Goal: Task Accomplishment & Management: Use online tool/utility

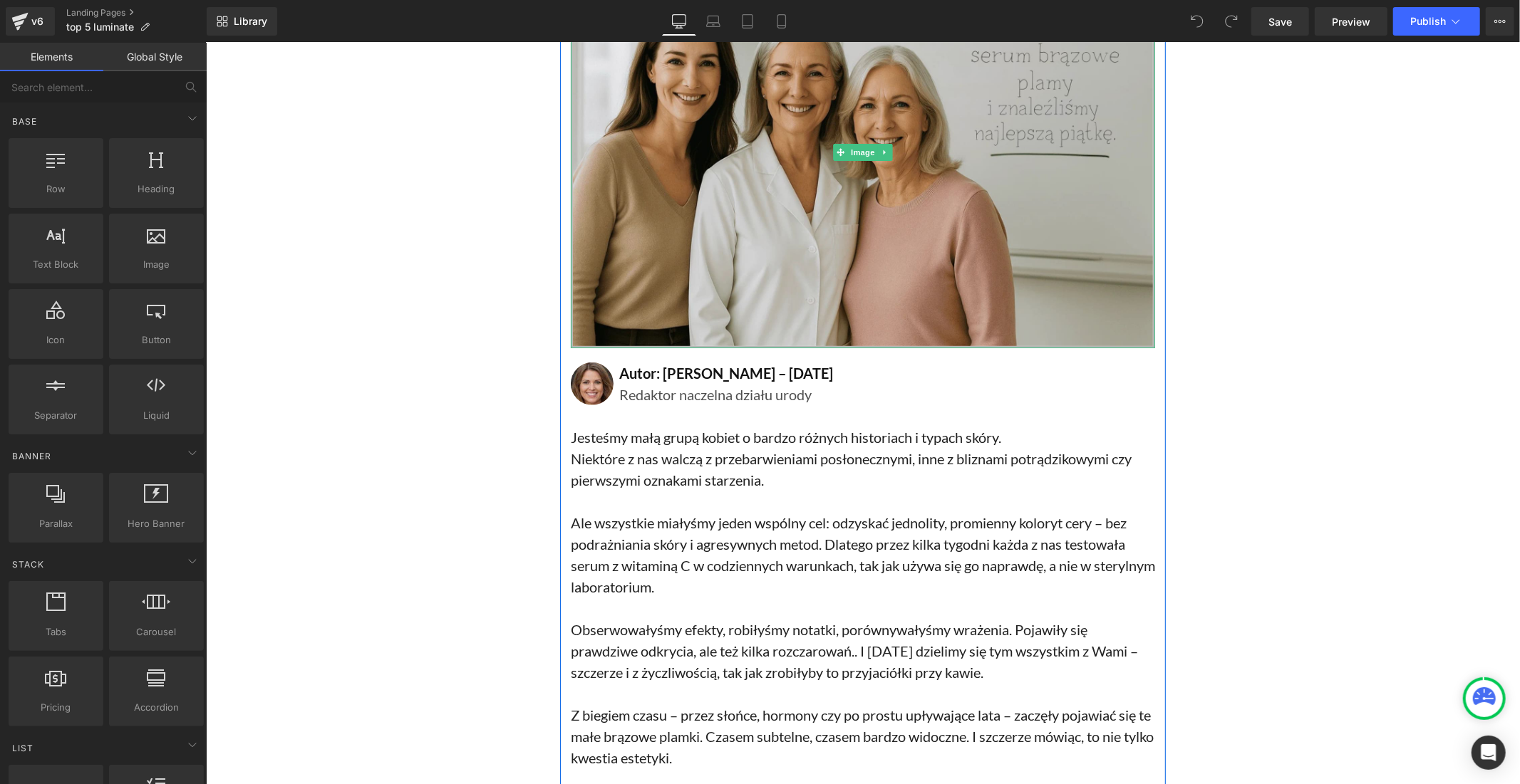
scroll to position [395, 0]
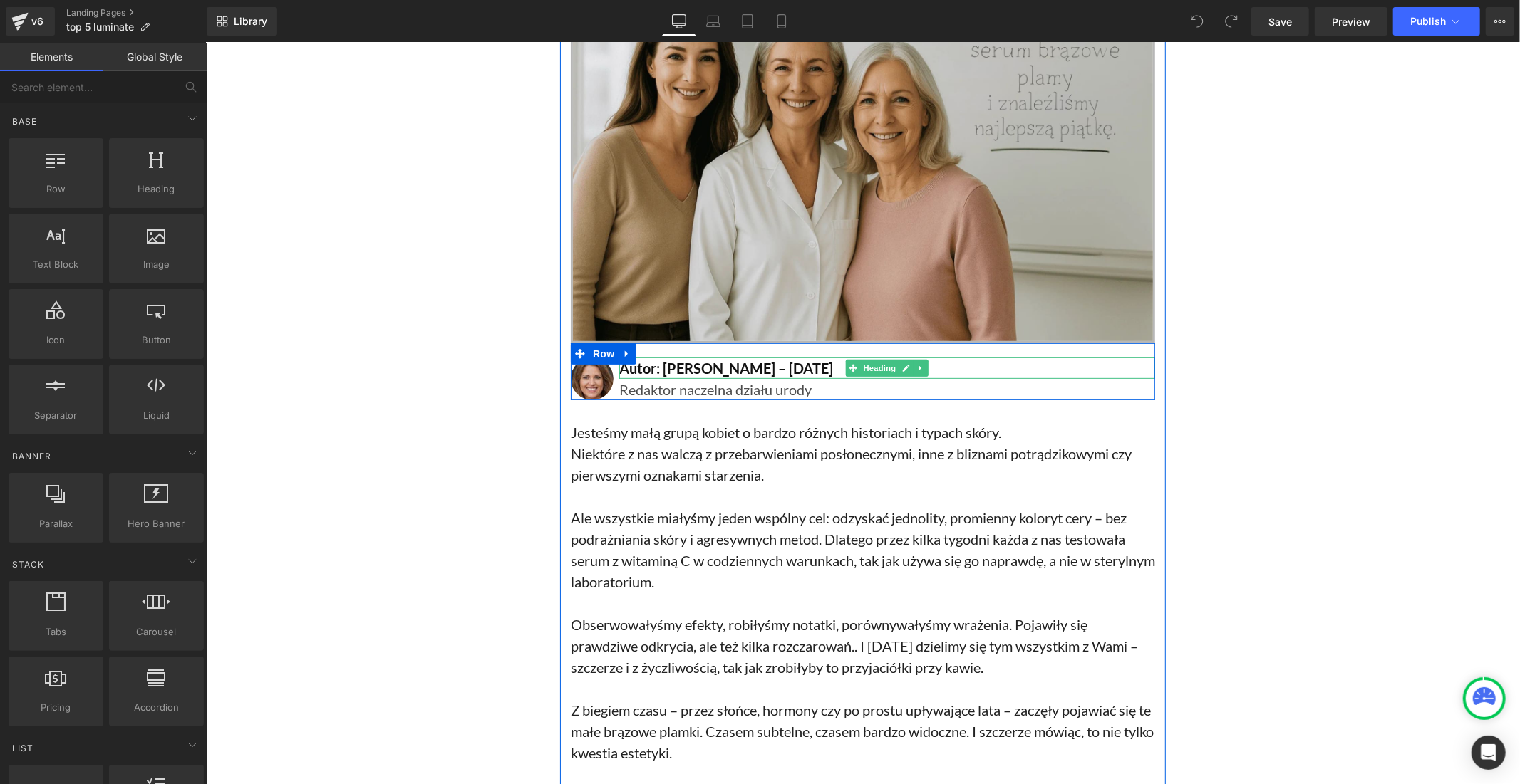
click at [702, 364] on h2 "Autor: Lisa Martin – 15 sierpnia 2025" at bounding box center [887, 367] width 536 height 22
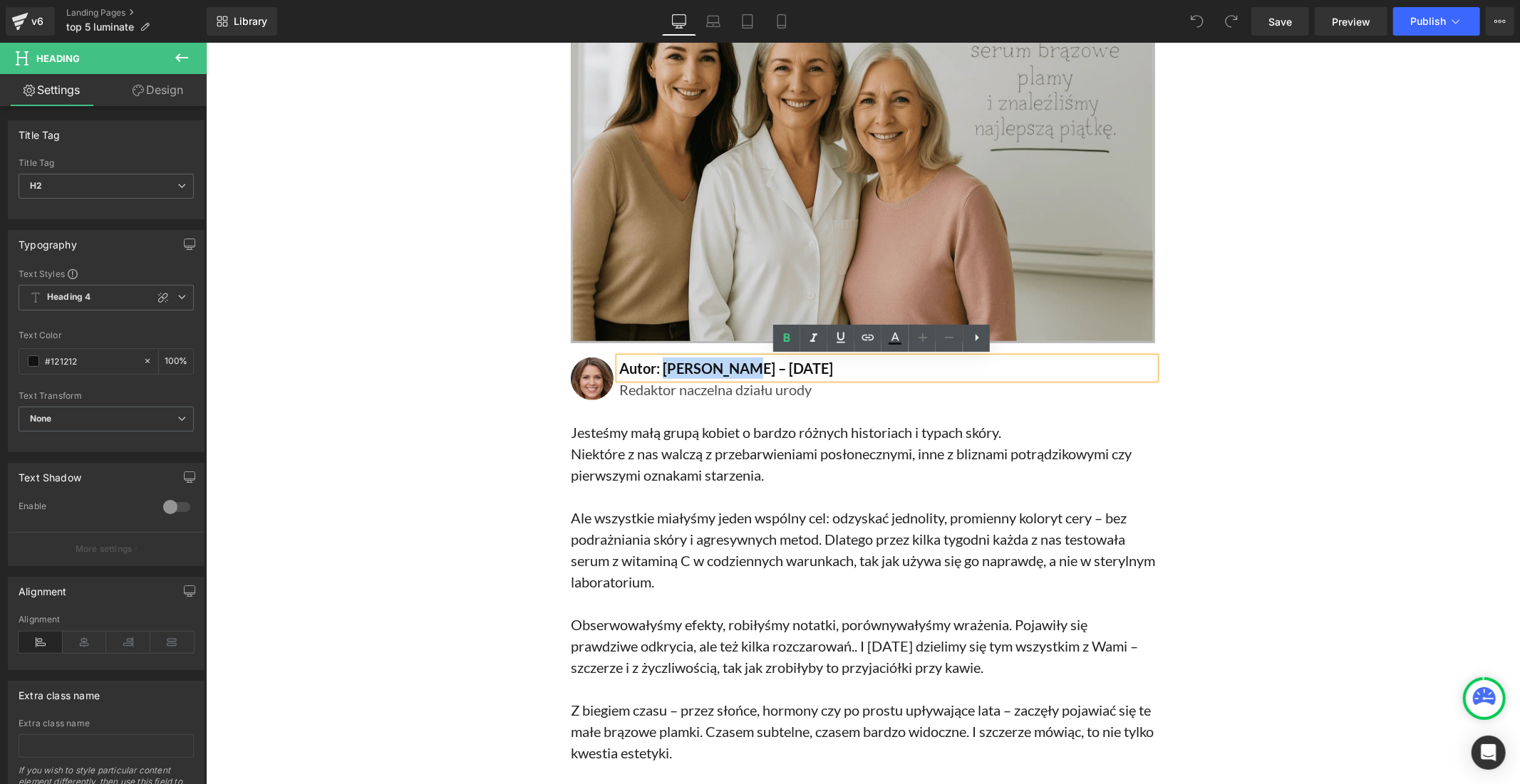
drag, startPoint x: 728, startPoint y: 365, endPoint x: 659, endPoint y: 366, distance: 69.0
click at [659, 366] on h2 "Autor: Lisa Martin – 15 sierpnia 2025" at bounding box center [887, 367] width 536 height 22
paste div
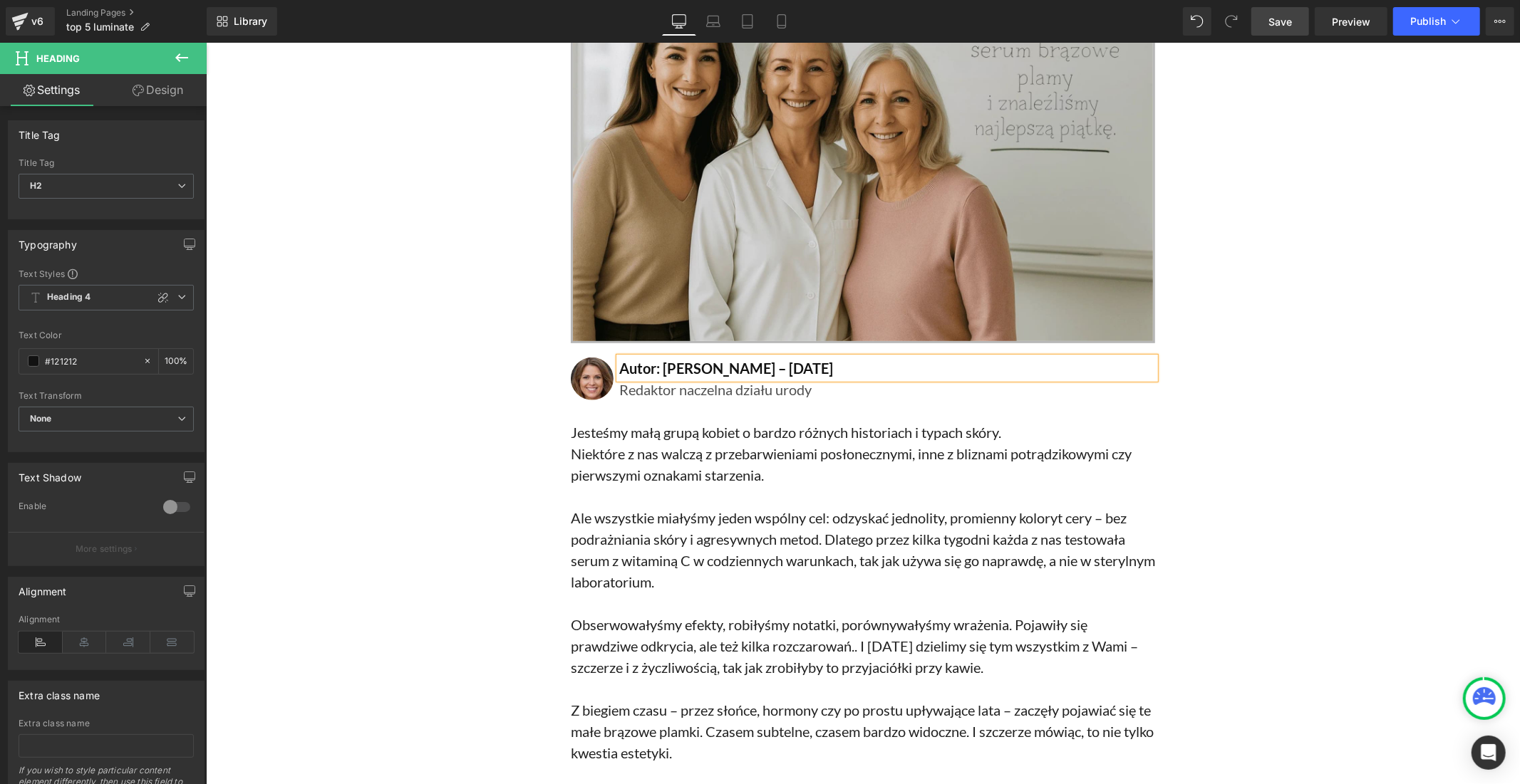
drag, startPoint x: 1288, startPoint y: 11, endPoint x: 976, endPoint y: 10, distance: 312.0
click at [1288, 11] on link "Save" at bounding box center [1280, 21] width 58 height 29
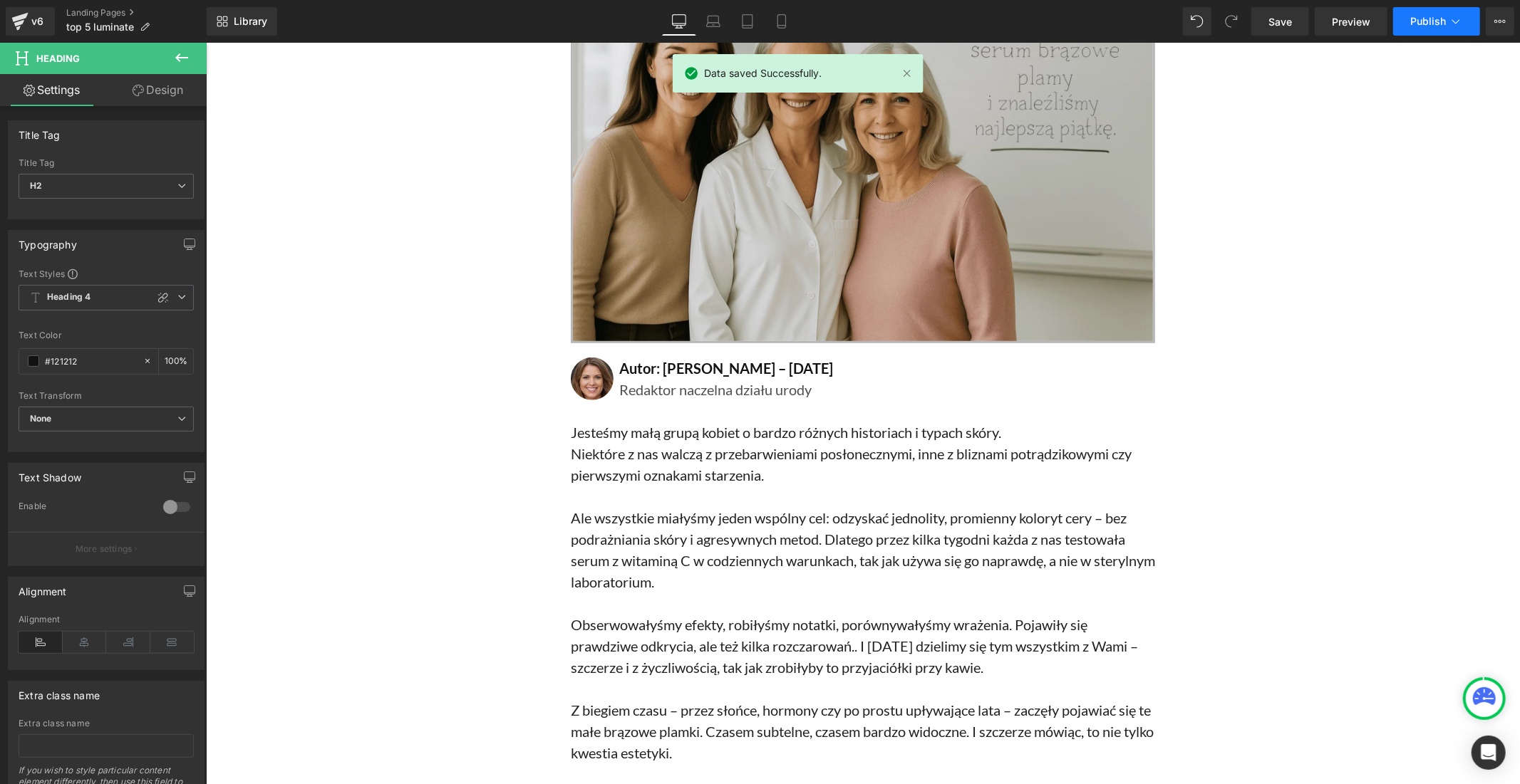
click at [1430, 24] on span "Publish" at bounding box center [1428, 21] width 36 height 11
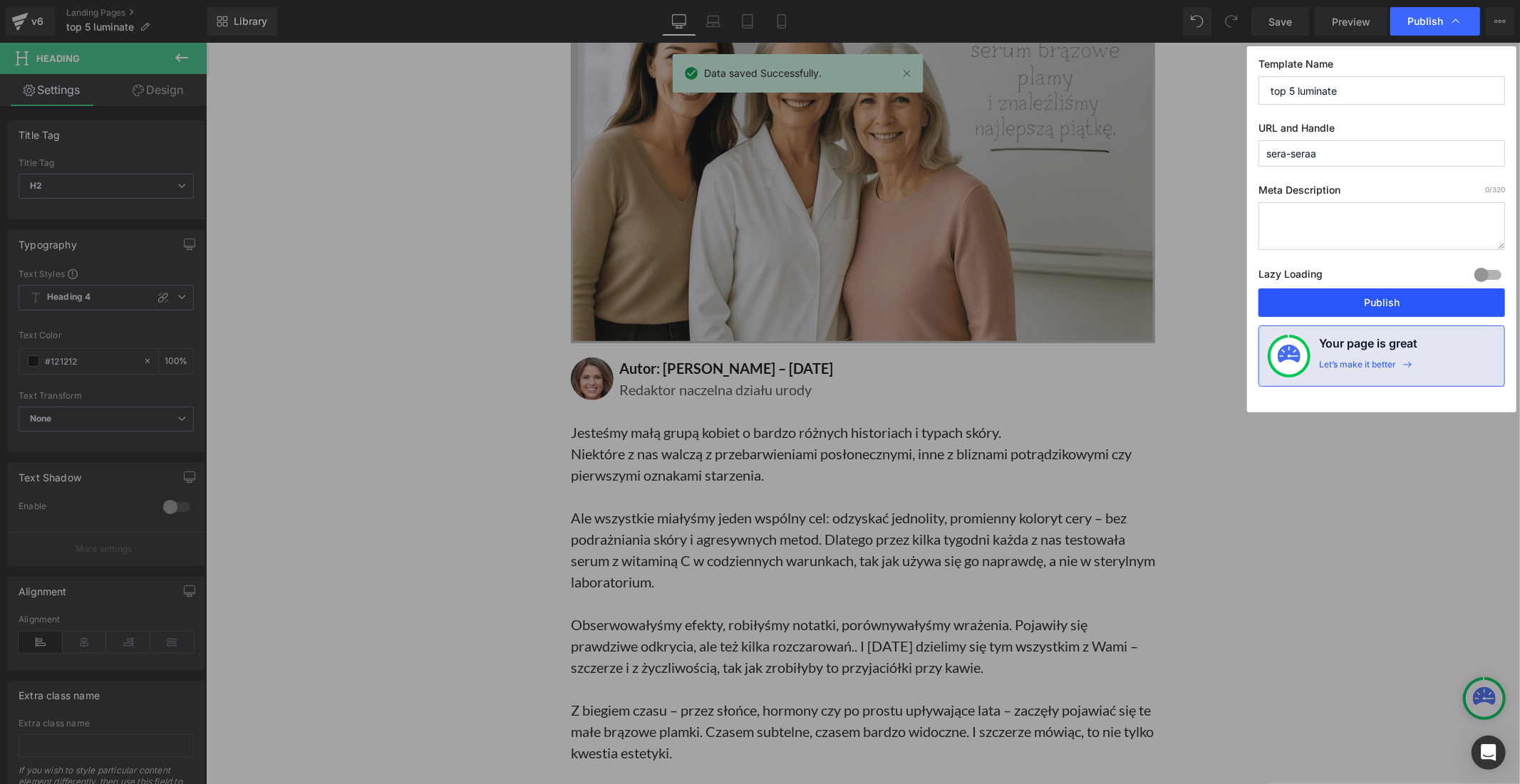
click at [1356, 303] on button "Publish" at bounding box center [1381, 303] width 247 height 29
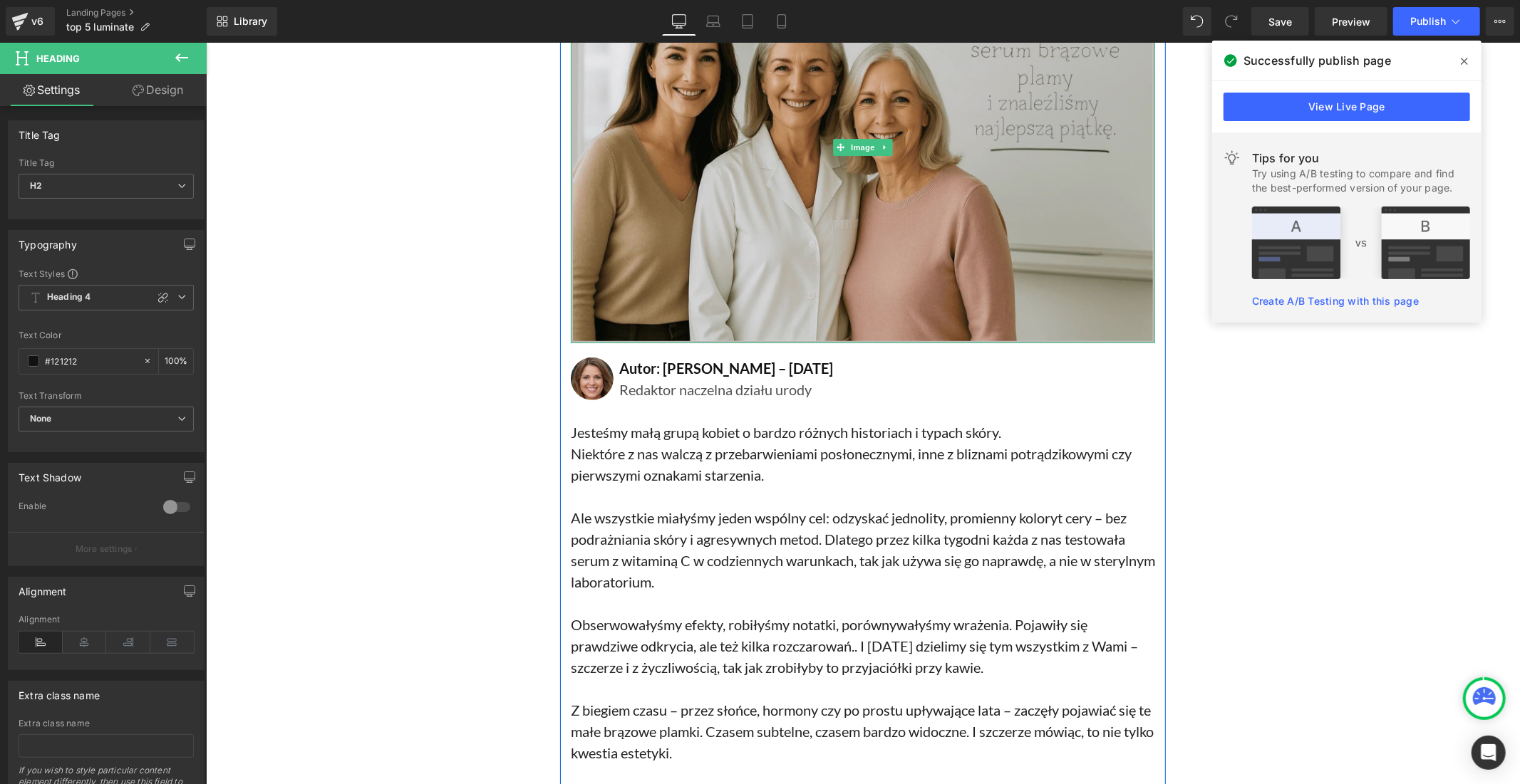
click at [745, 231] on img at bounding box center [862, 147] width 585 height 391
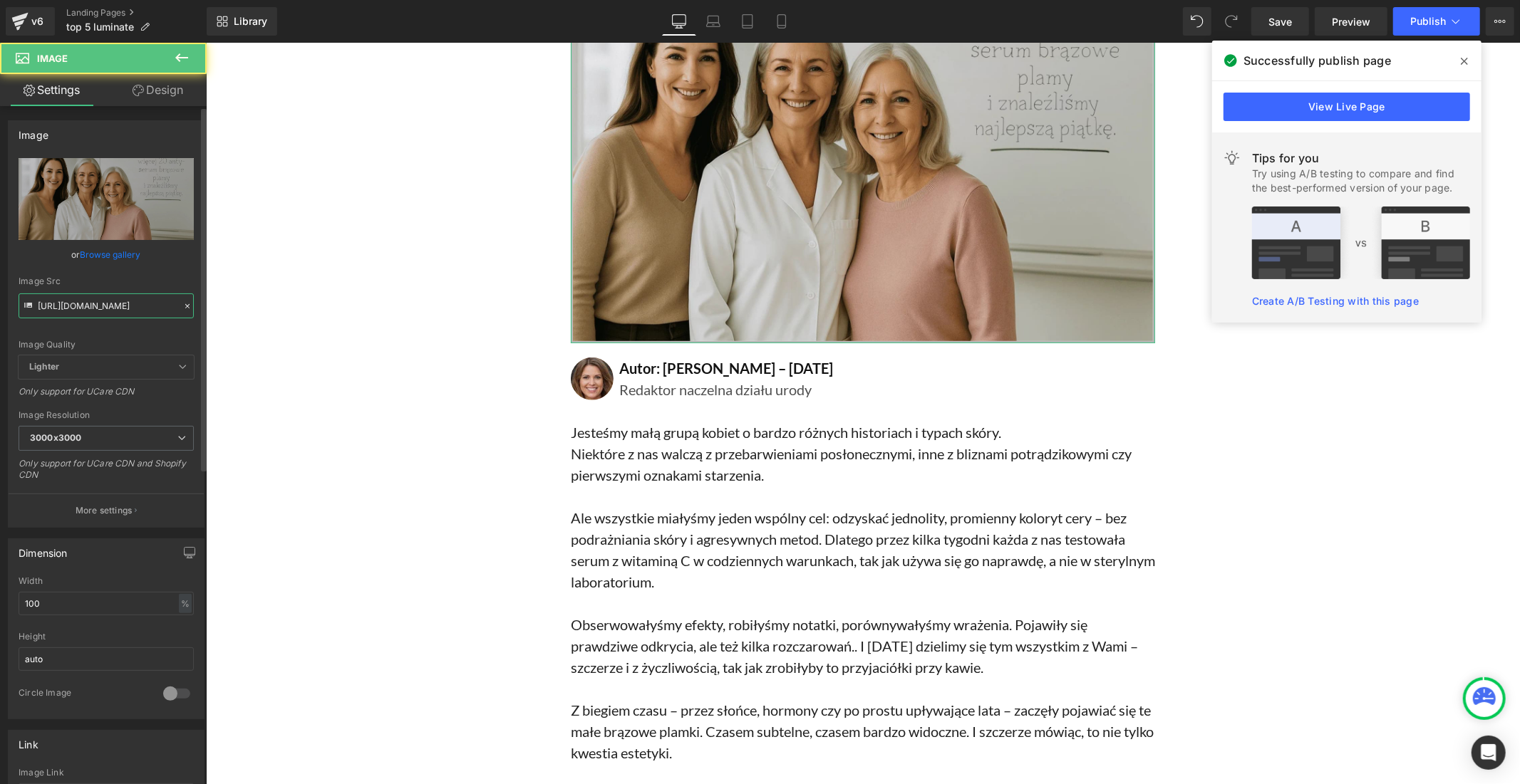
click at [112, 297] on input "https://cdn.shopify.com/s/files/1/0949/6906/9905/files/Polonais_85e3dff2-e431-4…" at bounding box center [106, 306] width 175 height 25
paste input "rzetestowalismy_wiecej_20_anty-serum_brazowe_plamy_i_znalezlismy_najlepsza_piat…"
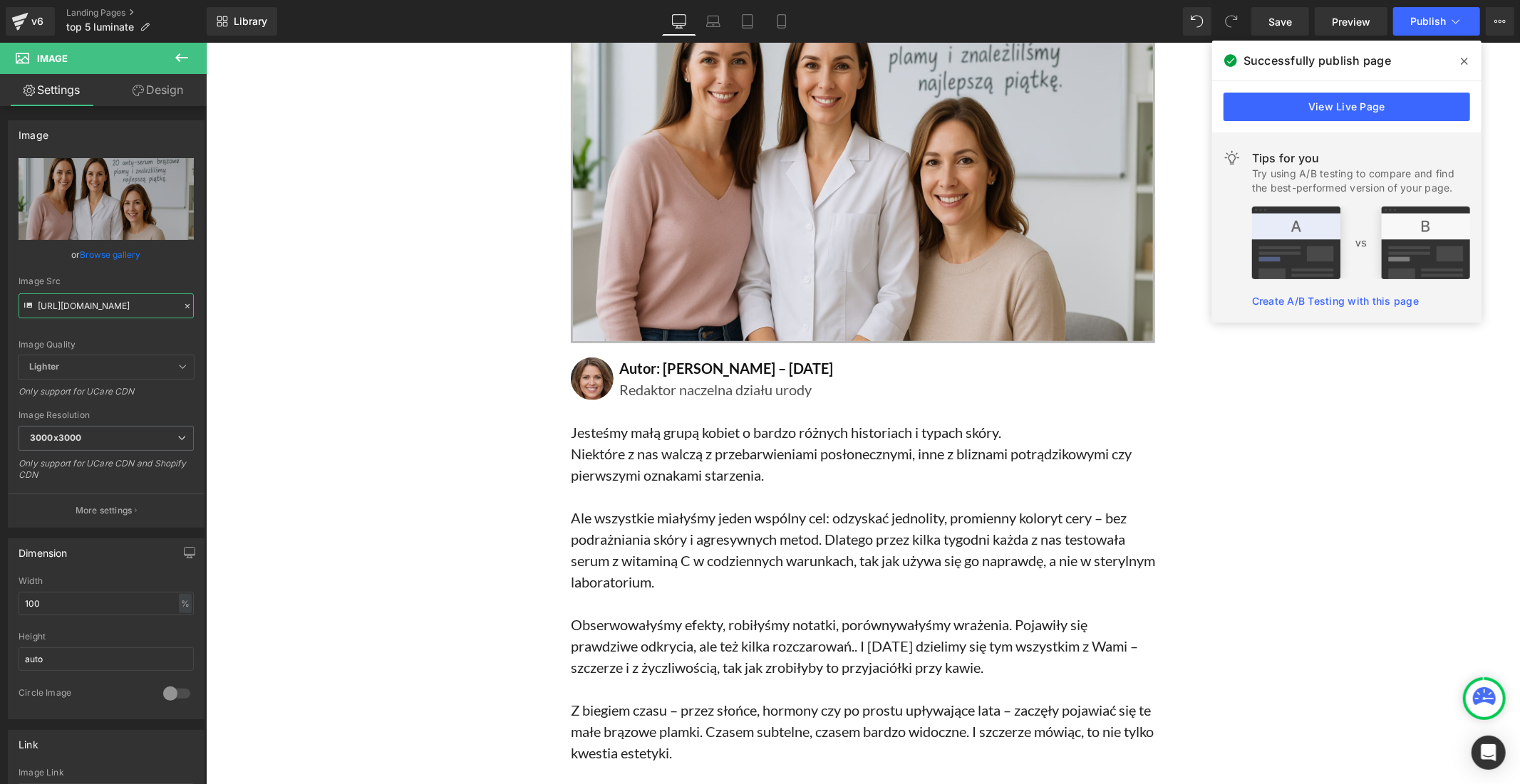
scroll to position [237, 0]
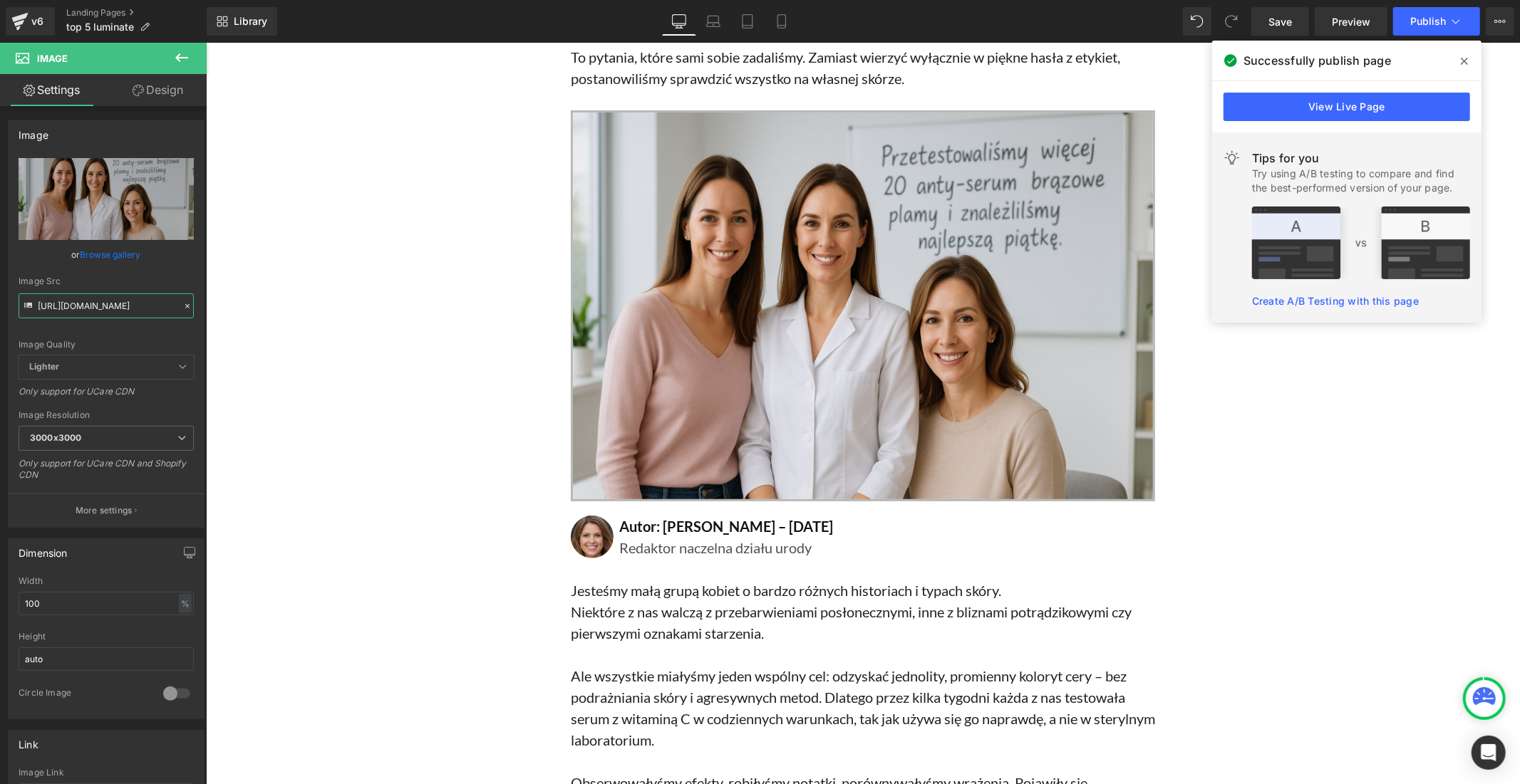
type input "https://cdn.shopify.com/s/files/1/0949/6906/9905/files/Przetestowalismy_wiecej_…"
click at [1461, 60] on icon at bounding box center [1464, 61] width 7 height 11
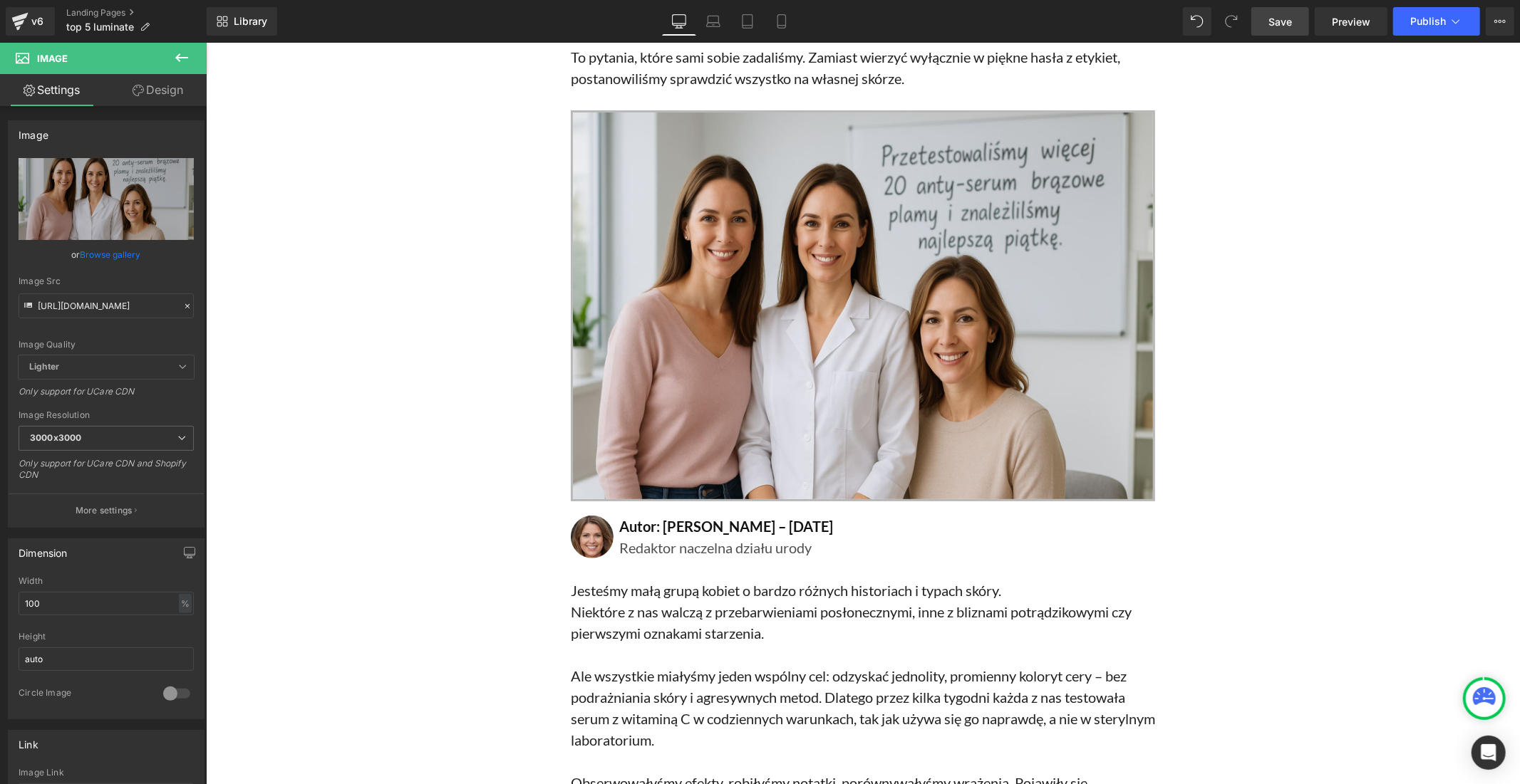
click at [1294, 20] on link "Save" at bounding box center [1280, 21] width 58 height 29
click at [1428, 26] on span "Publish" at bounding box center [1428, 21] width 36 height 11
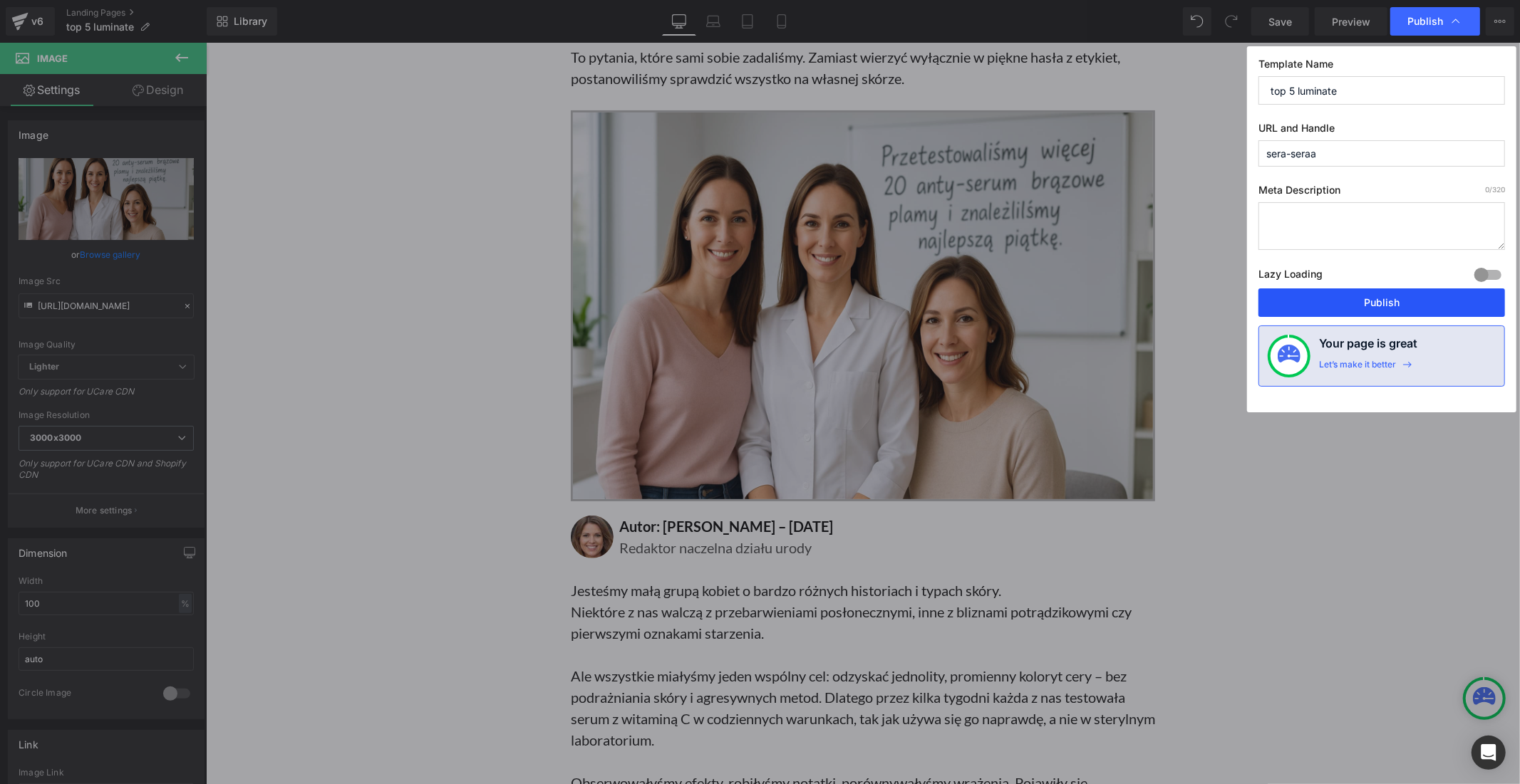
click at [1376, 310] on button "Publish" at bounding box center [1381, 303] width 247 height 29
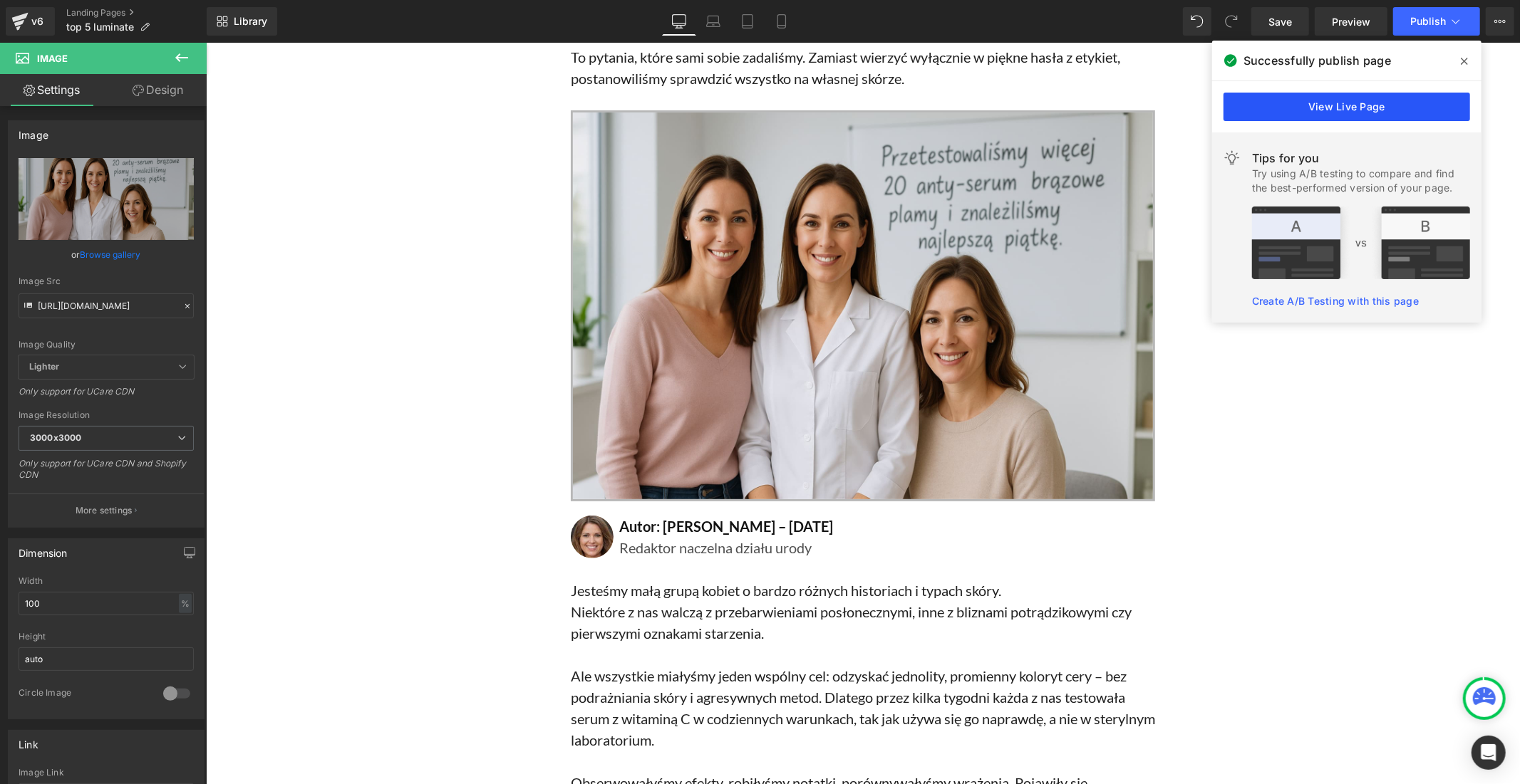
click at [1383, 101] on link "View Live Page" at bounding box center [1346, 106] width 247 height 29
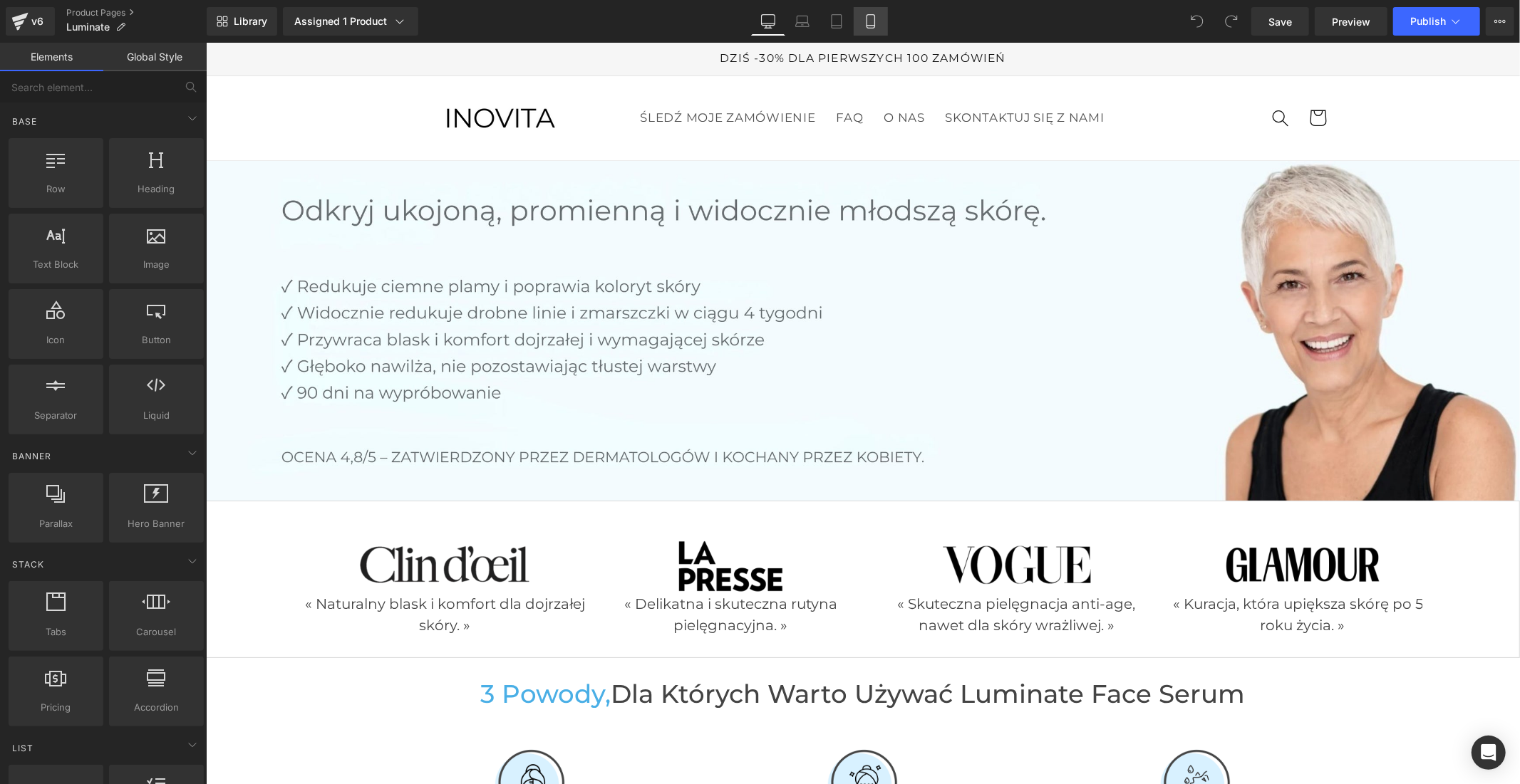
click at [873, 15] on icon at bounding box center [870, 22] width 8 height 14
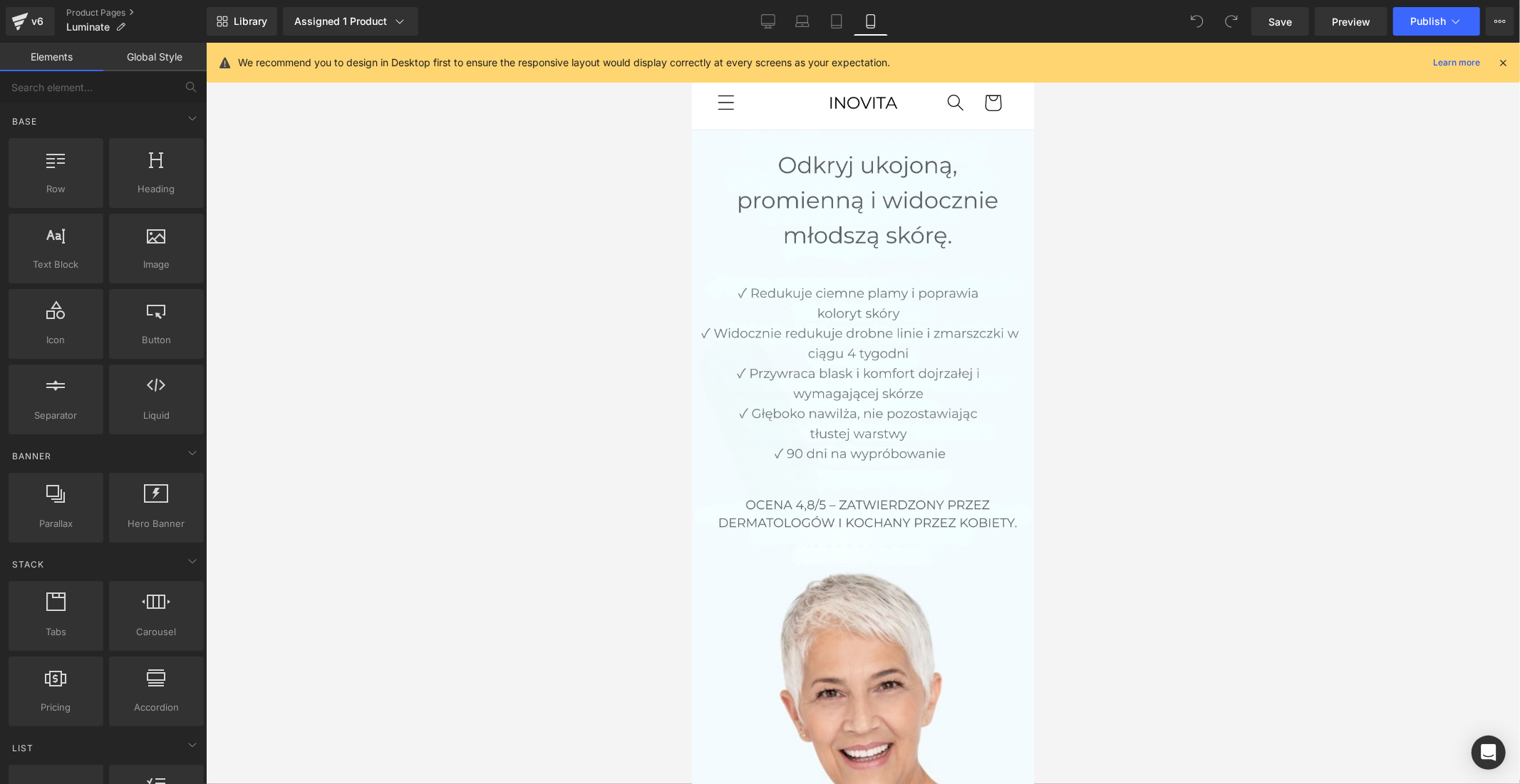
drag, startPoint x: 775, startPoint y: 12, endPoint x: 731, endPoint y: 1, distance: 45.4
click at [775, 12] on link "Desktop" at bounding box center [768, 21] width 34 height 29
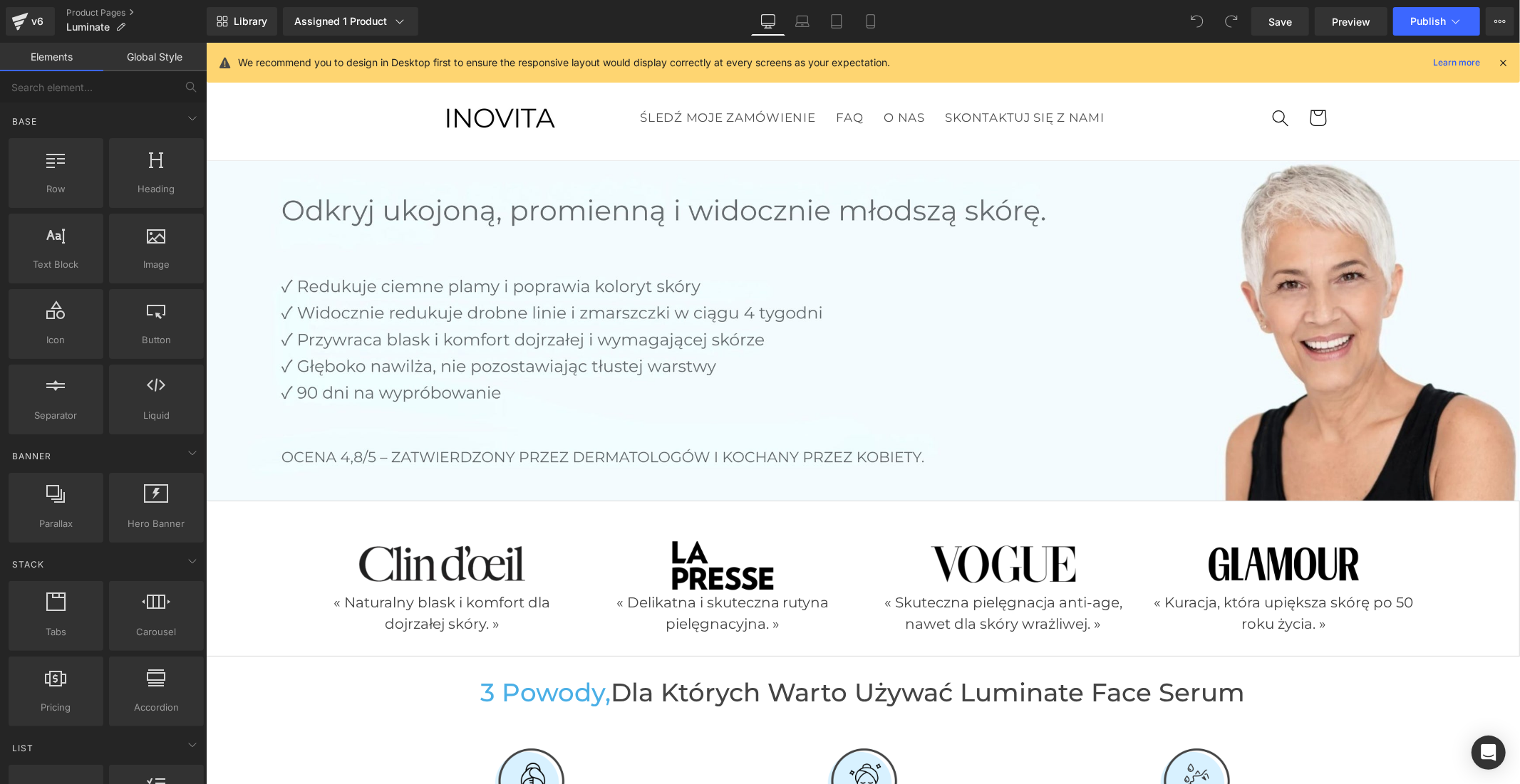
scroll to position [118, 0]
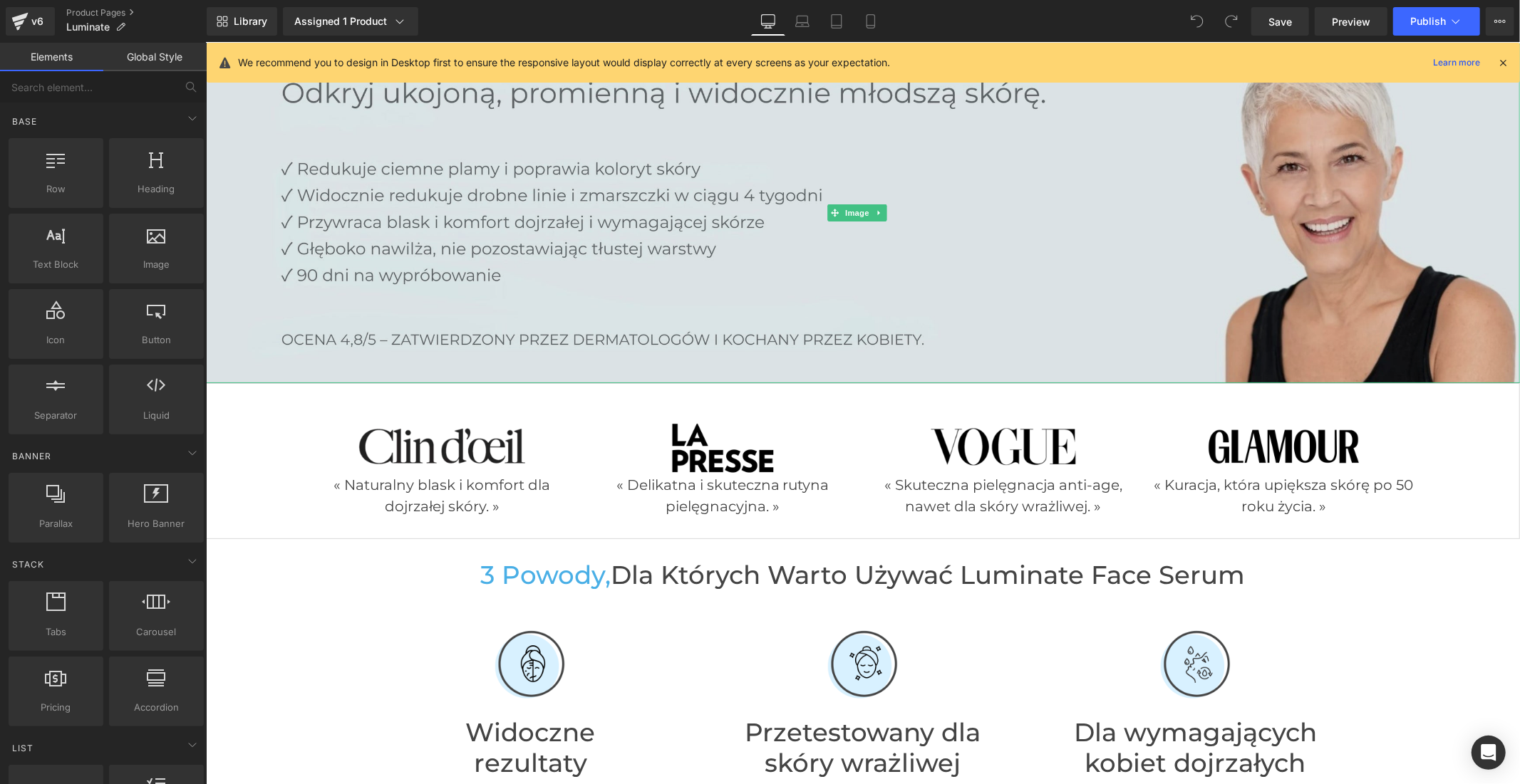
click at [767, 208] on img at bounding box center [862, 213] width 1314 height 340
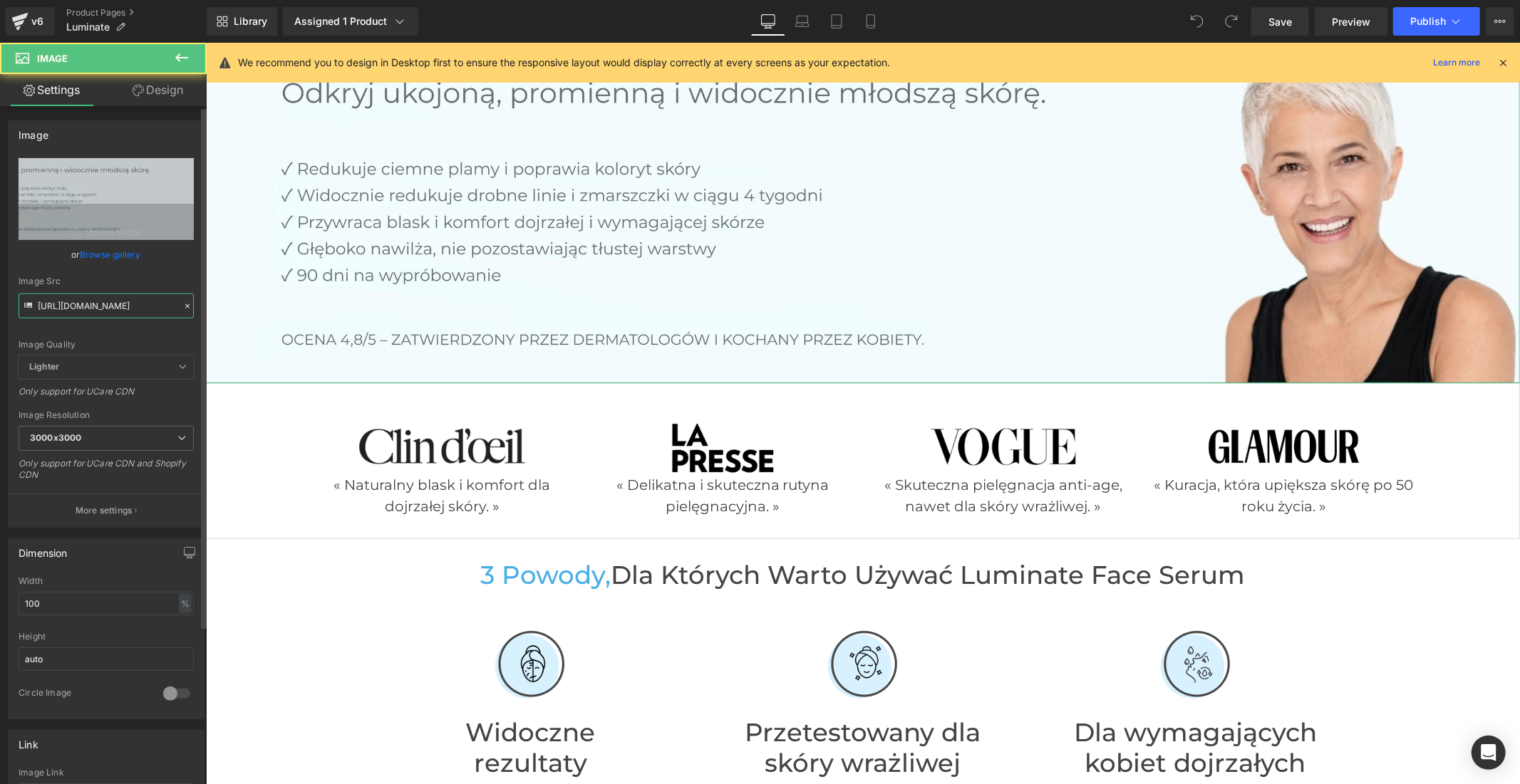
click at [87, 309] on input "https://cdn.shopify.com/s/files/1/0949/6906/9905/files/Polonais_5da5fcc7-96c3-4…" at bounding box center [106, 306] width 175 height 25
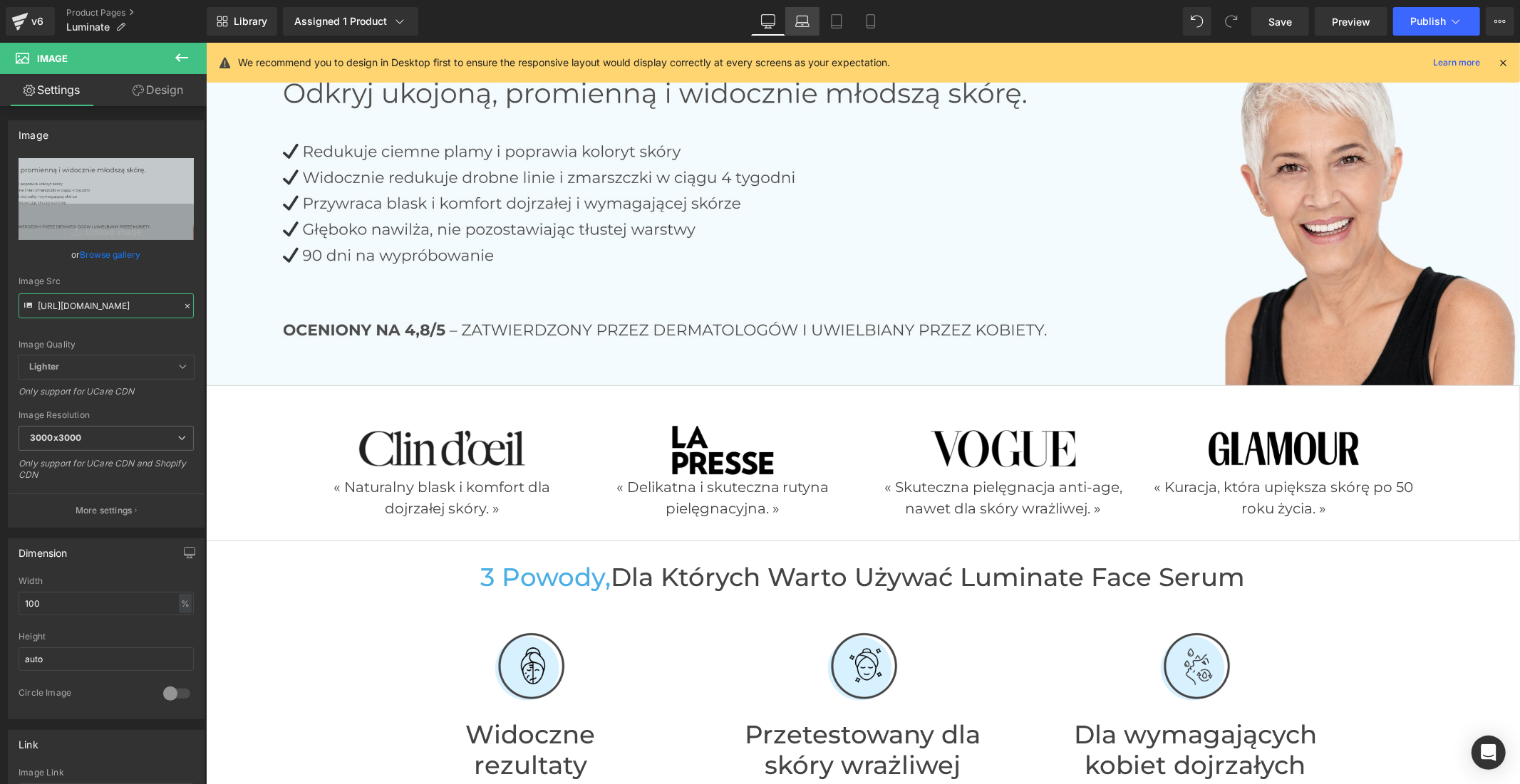
type input "https://cdn.shopify.com/s/files/1/0949/6906/9905/files/Polonais_d1caaaf7-dbdb-4…"
click at [801, 26] on icon at bounding box center [803, 24] width 14 height 4
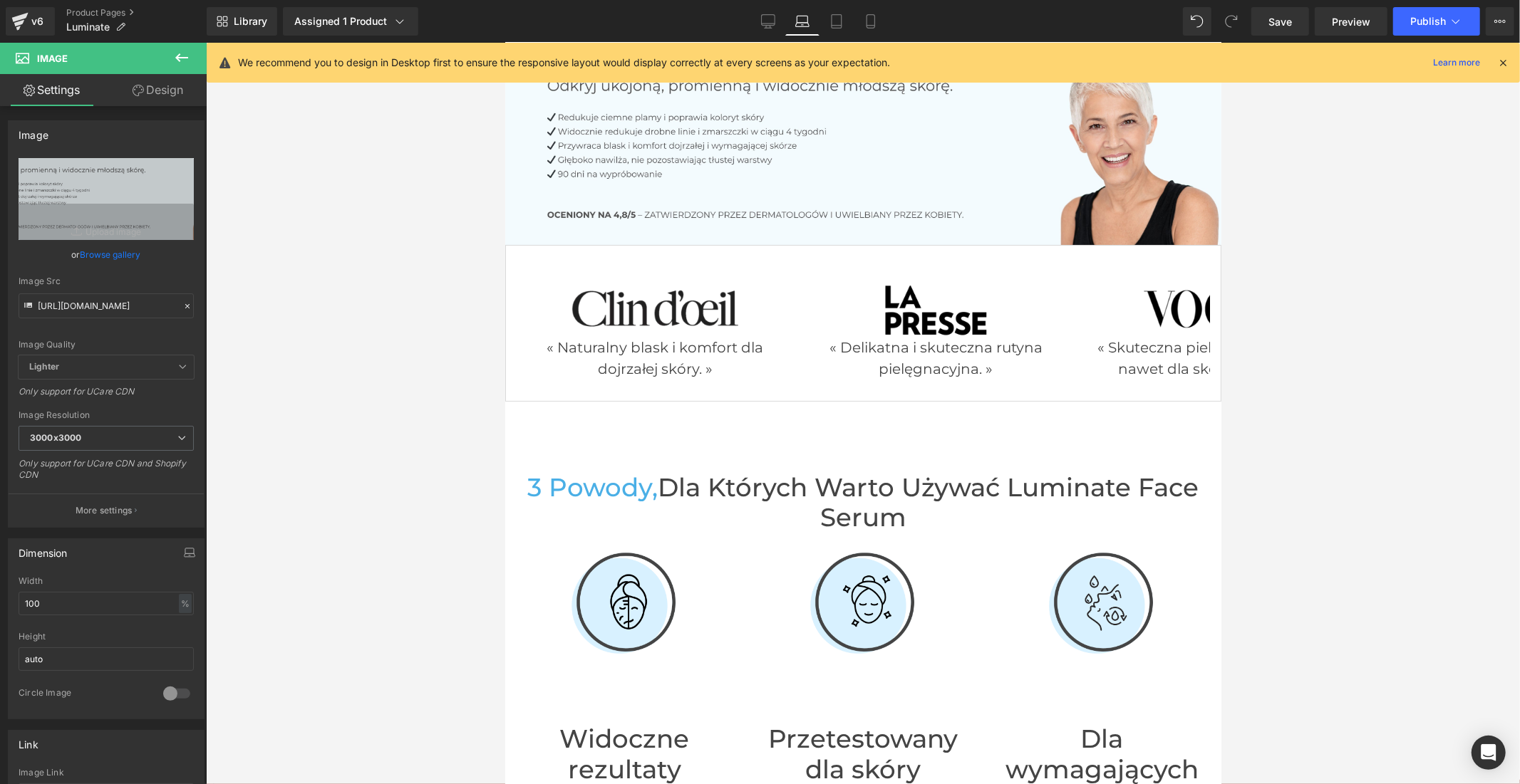
scroll to position [133, 0]
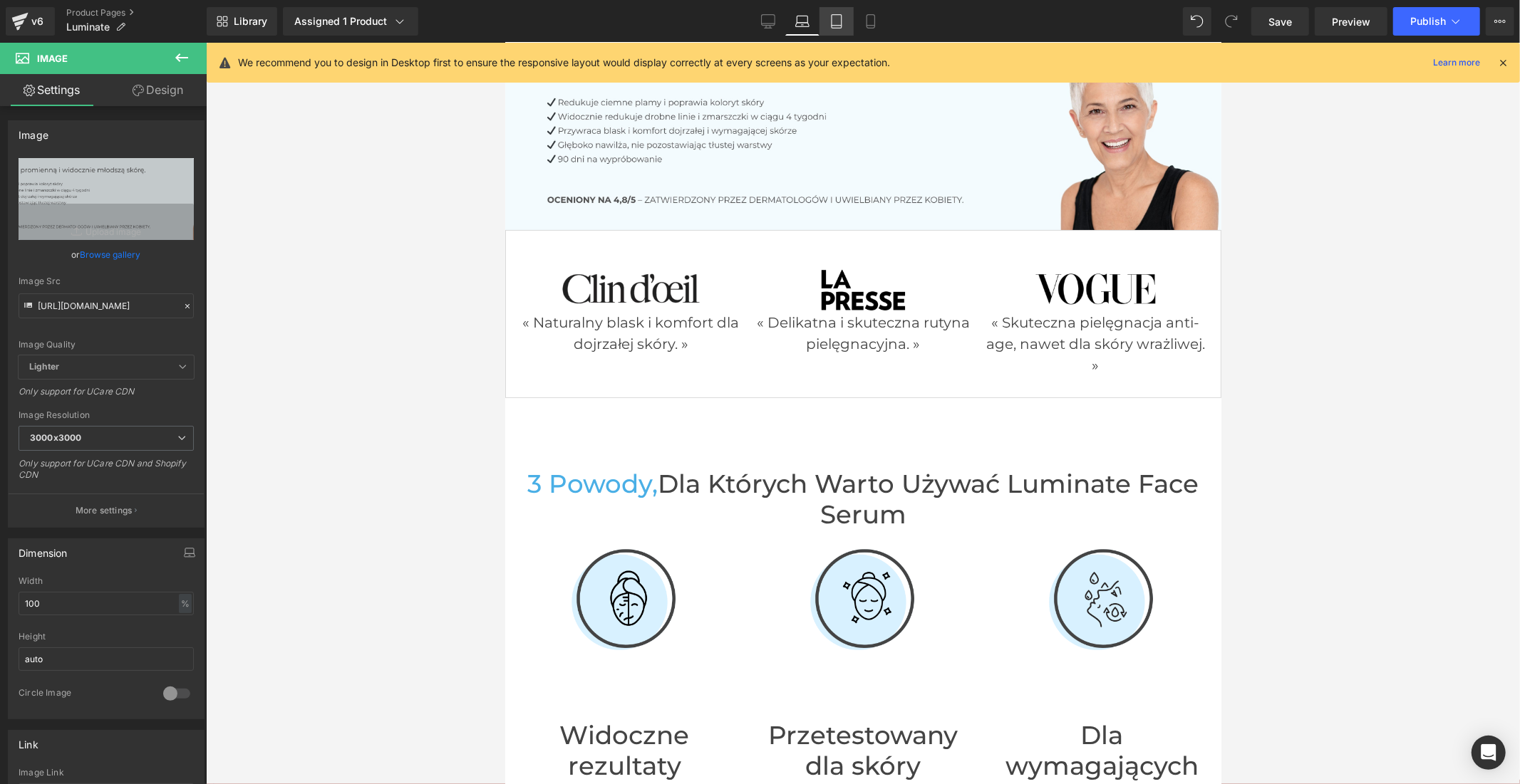
click at [827, 20] on link "Tablet" at bounding box center [836, 21] width 34 height 29
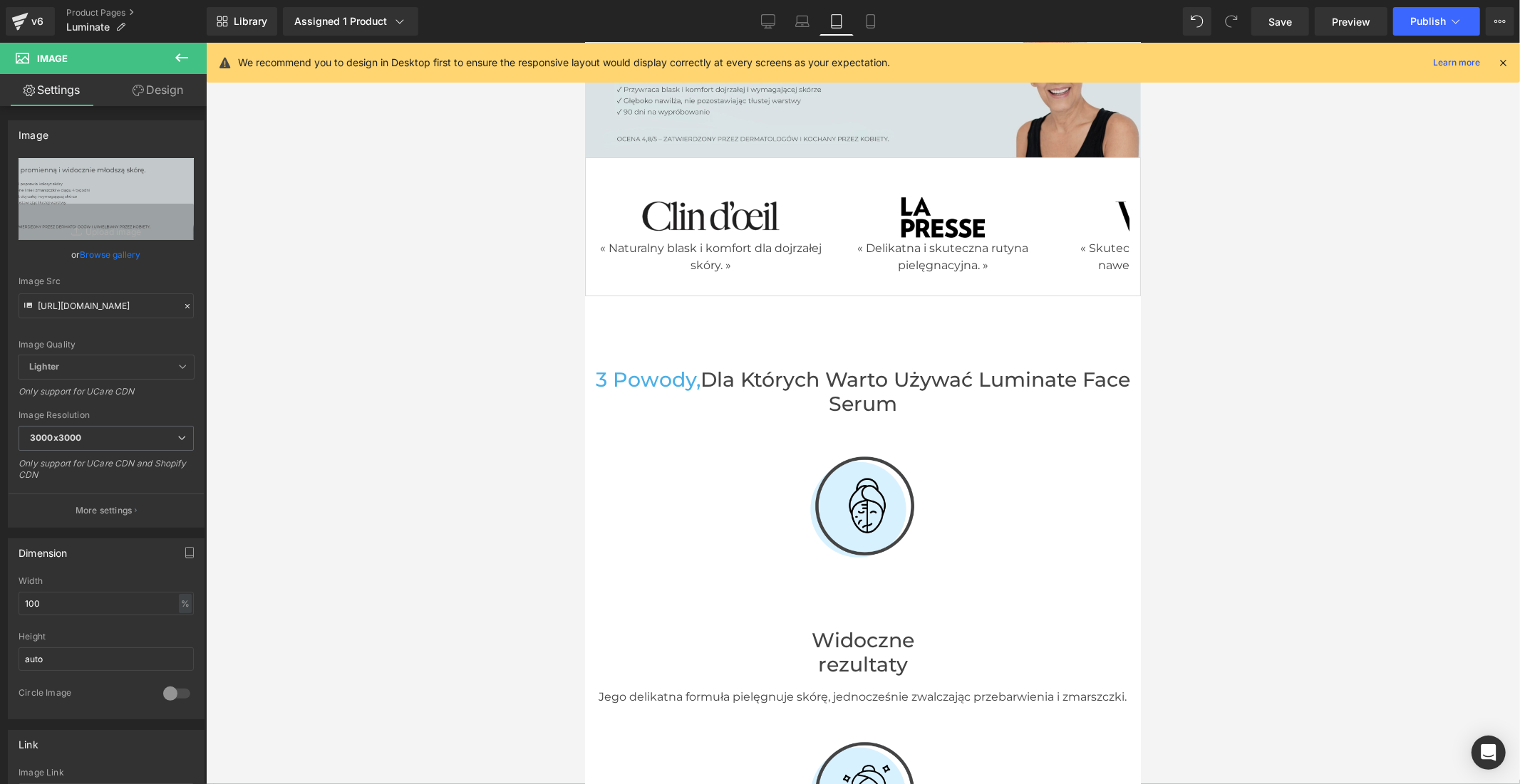
scroll to position [0, 0]
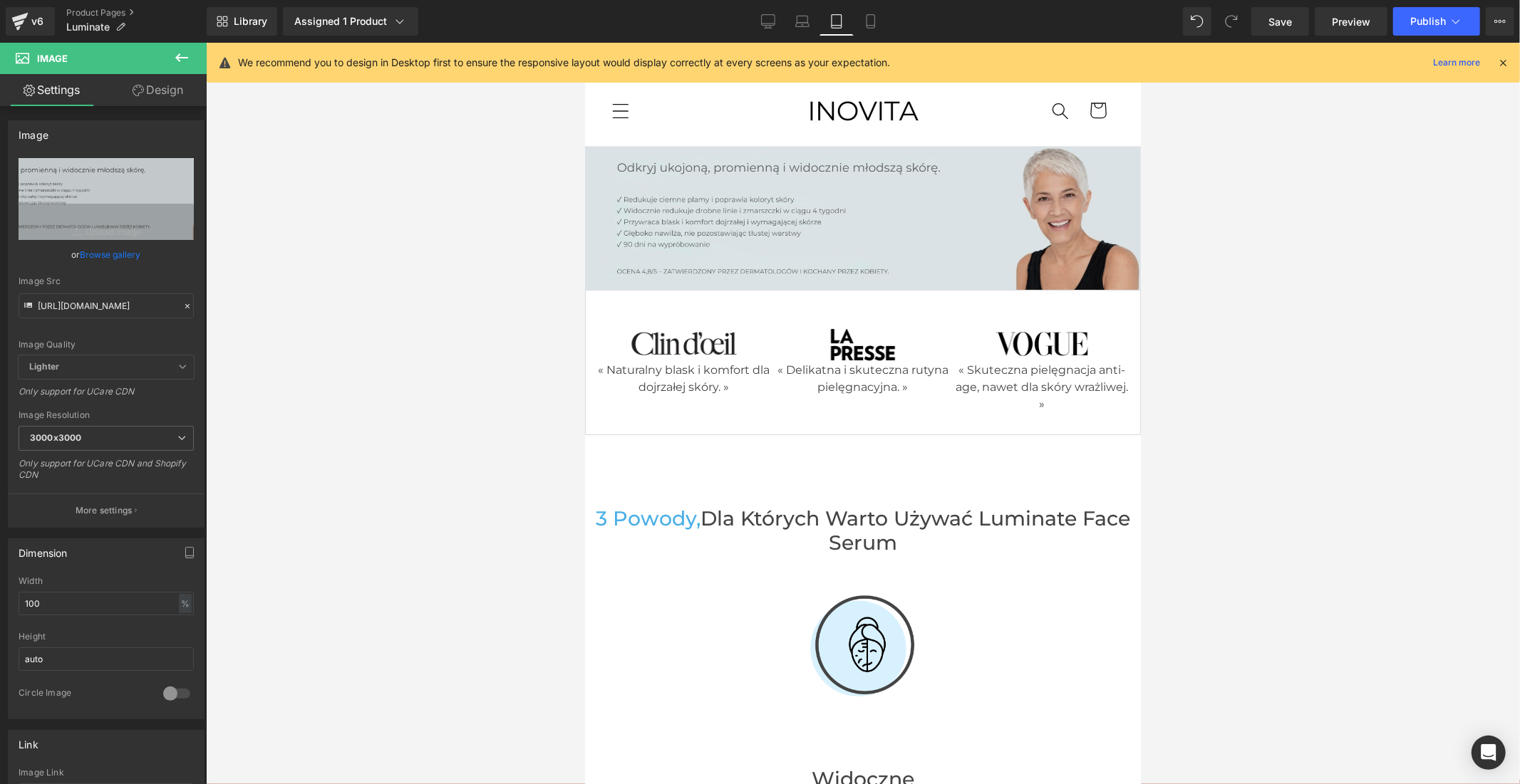
click at [753, 258] on img at bounding box center [862, 217] width 556 height 144
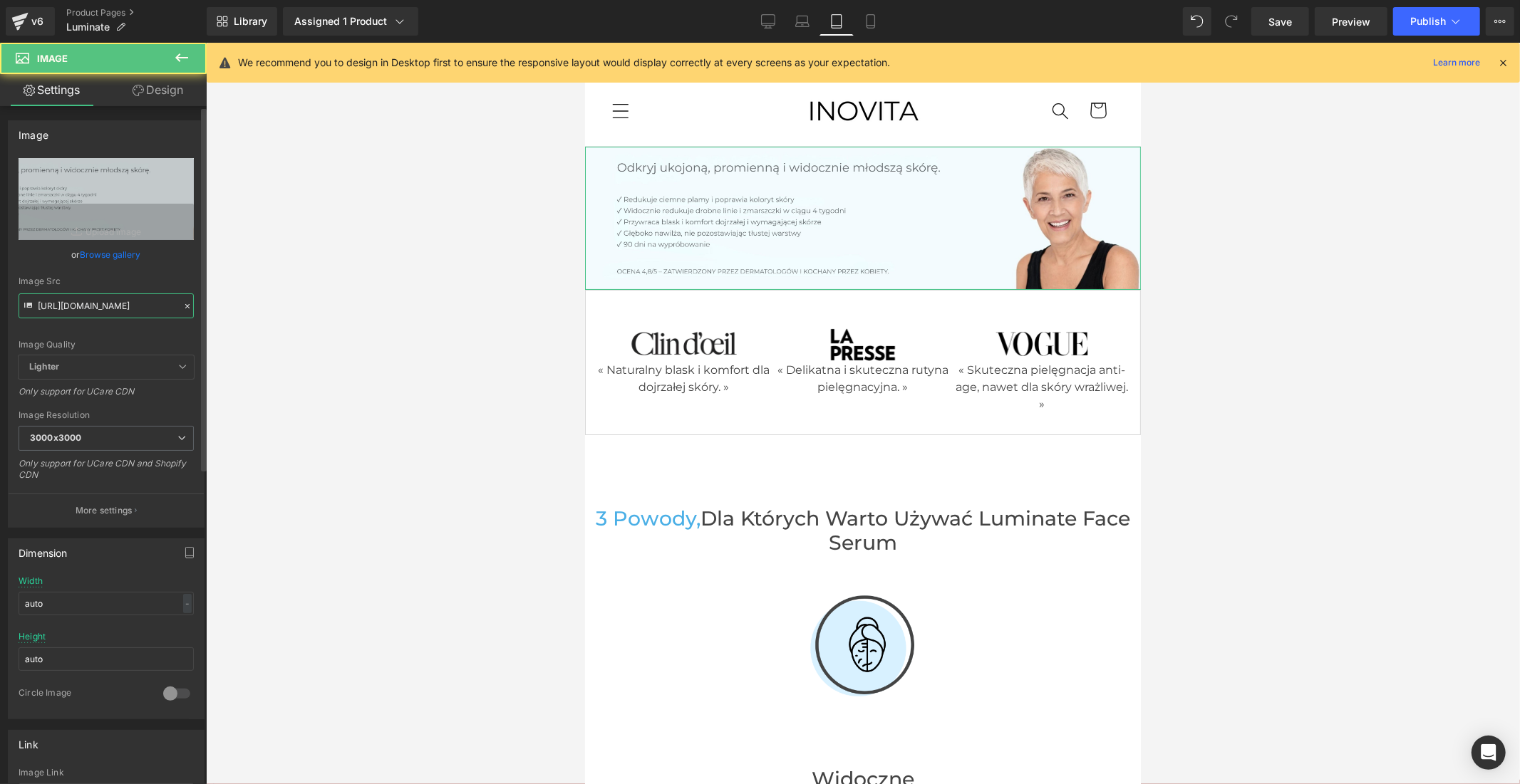
click at [161, 310] on input "https://cdn.shopify.com/s/files/1/0949/6906/9905/files/Polonais_5da5fcc7-96c3-4…" at bounding box center [106, 306] width 175 height 25
paste input "d1caaaf7-dbdb-44a0-a14e-7d0aa49f6ed1.jpg?v=1758110535"
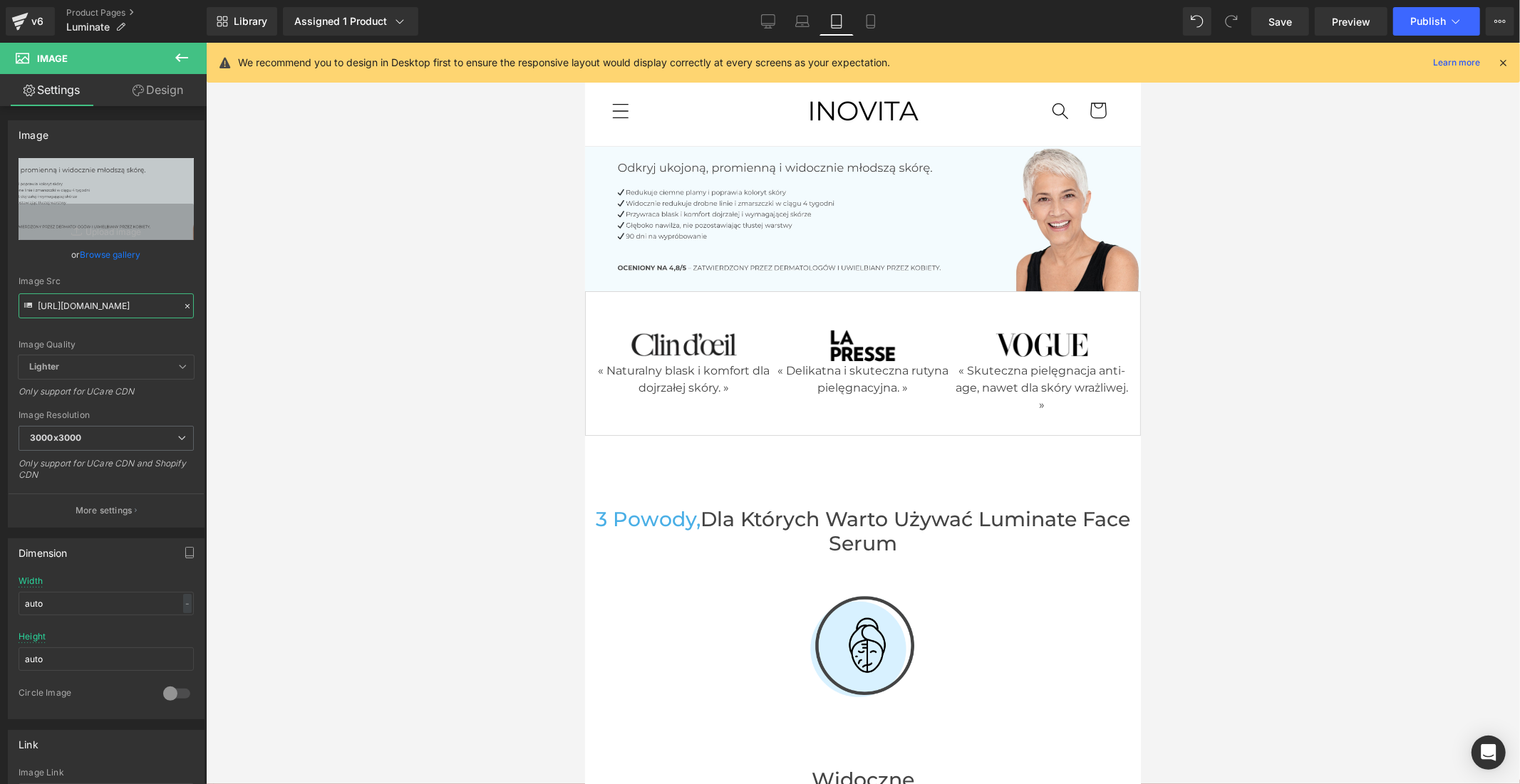
type input "https://cdn.shopify.com/s/files/1/0949/6906/9905/files/Polonais_d1caaaf7-dbdb-4…"
click at [871, 25] on icon at bounding box center [871, 21] width 14 height 14
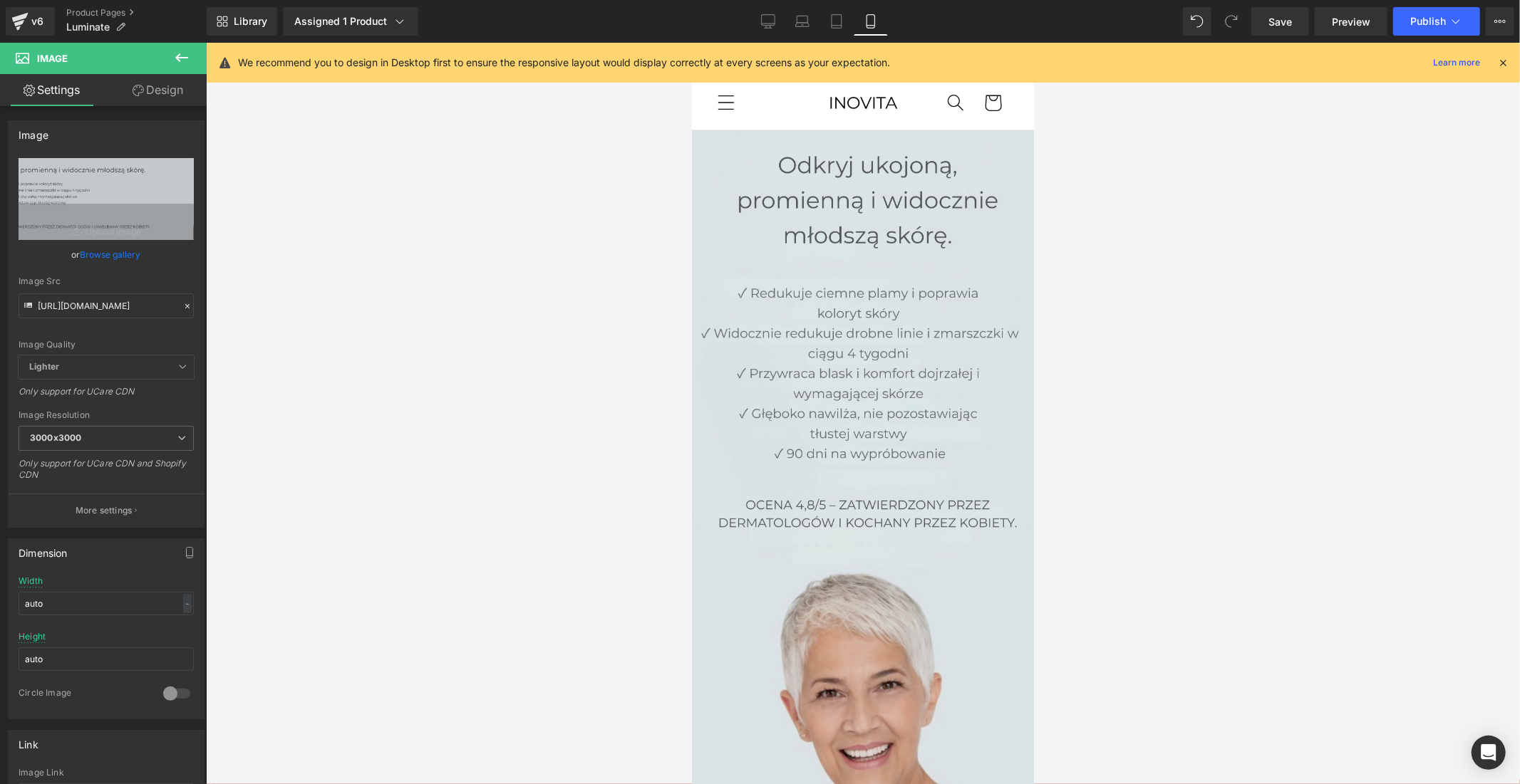
click at [833, 341] on img at bounding box center [862, 473] width 342 height 686
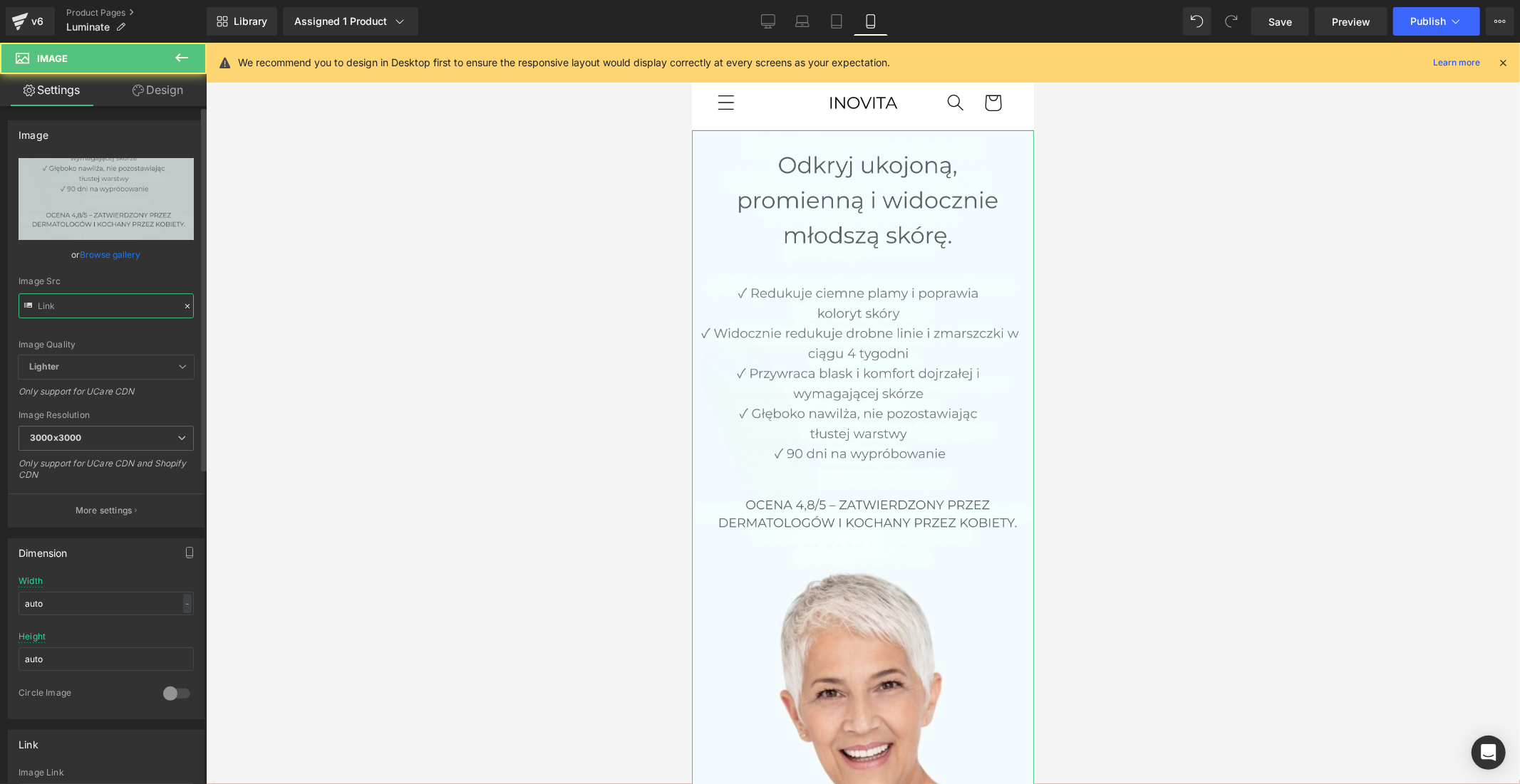
click at [117, 309] on input "text" at bounding box center [106, 306] width 175 height 25
paste input "1_f168c63d-eb58-4edb-b076-bbadac8649fd.jpg?v=1758110534"
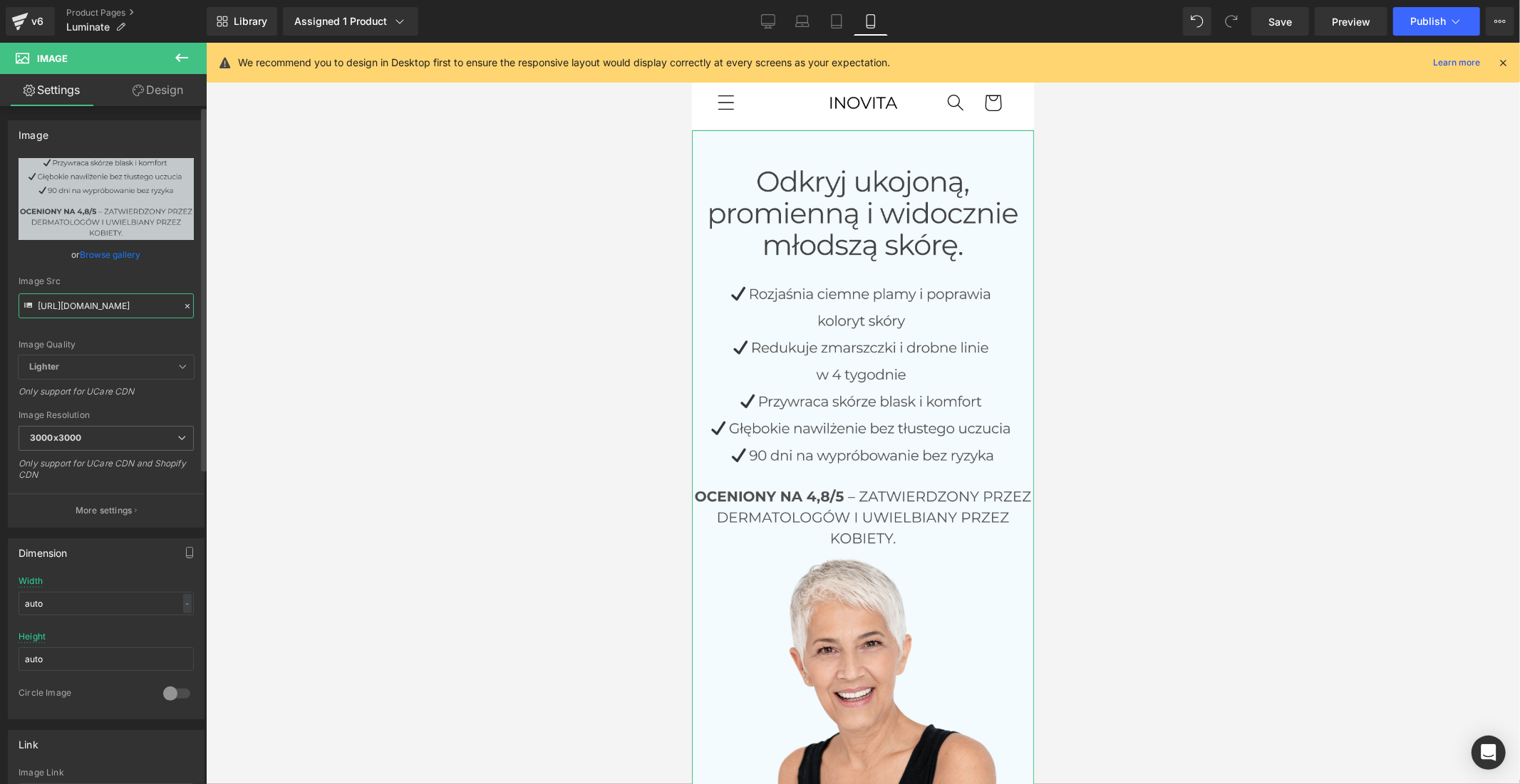
type input "https://cdn.shopify.com/s/files/1/0949/6906/9905/files/Polonais_1_f168c63d-eb58…"
click at [1291, 19] on span "Save" at bounding box center [1280, 21] width 24 height 15
click at [775, 24] on icon at bounding box center [768, 21] width 14 height 14
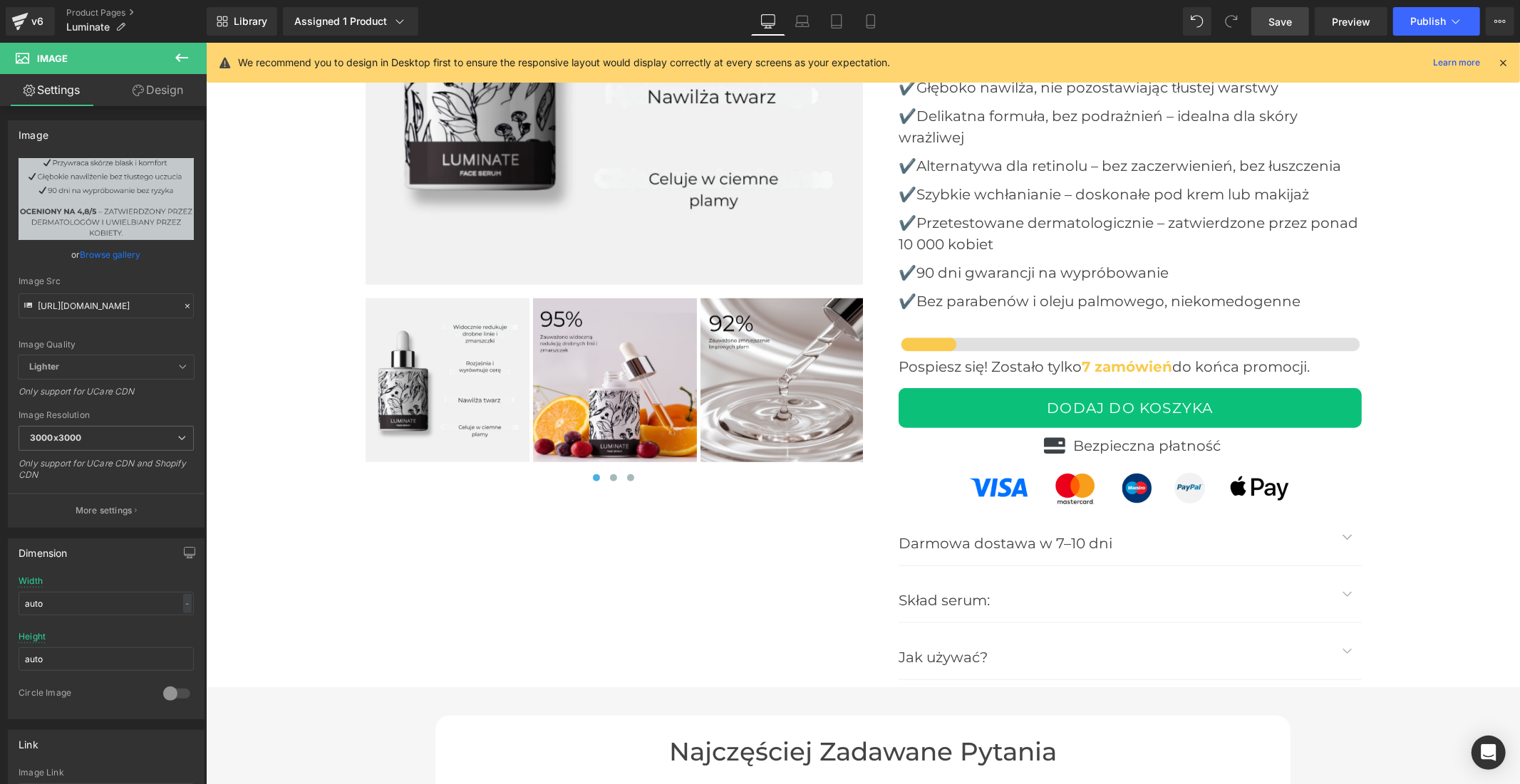
scroll to position [5698, 0]
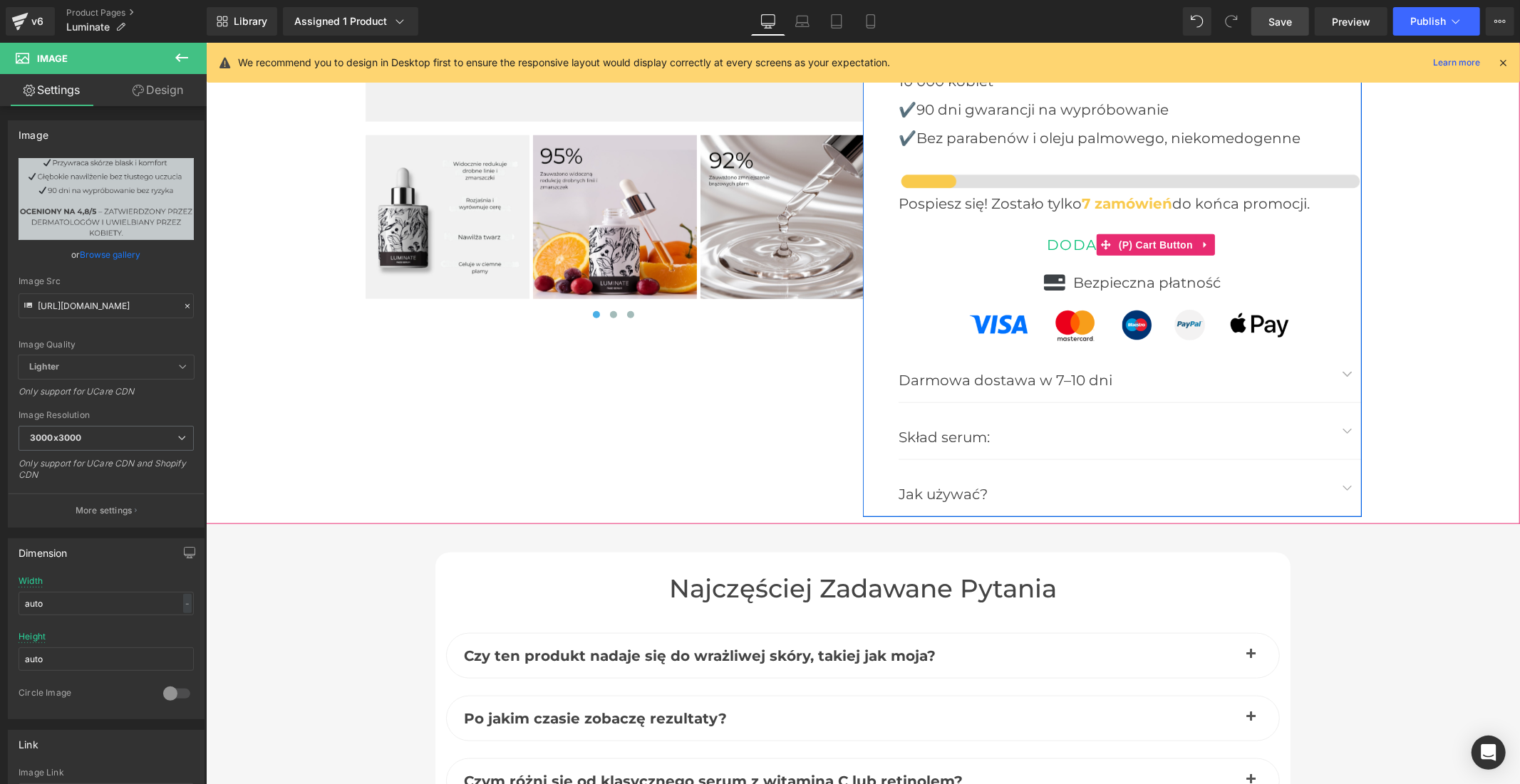
click at [944, 253] on button "DODAJ DO KOSZYKA" at bounding box center [1129, 244] width 463 height 40
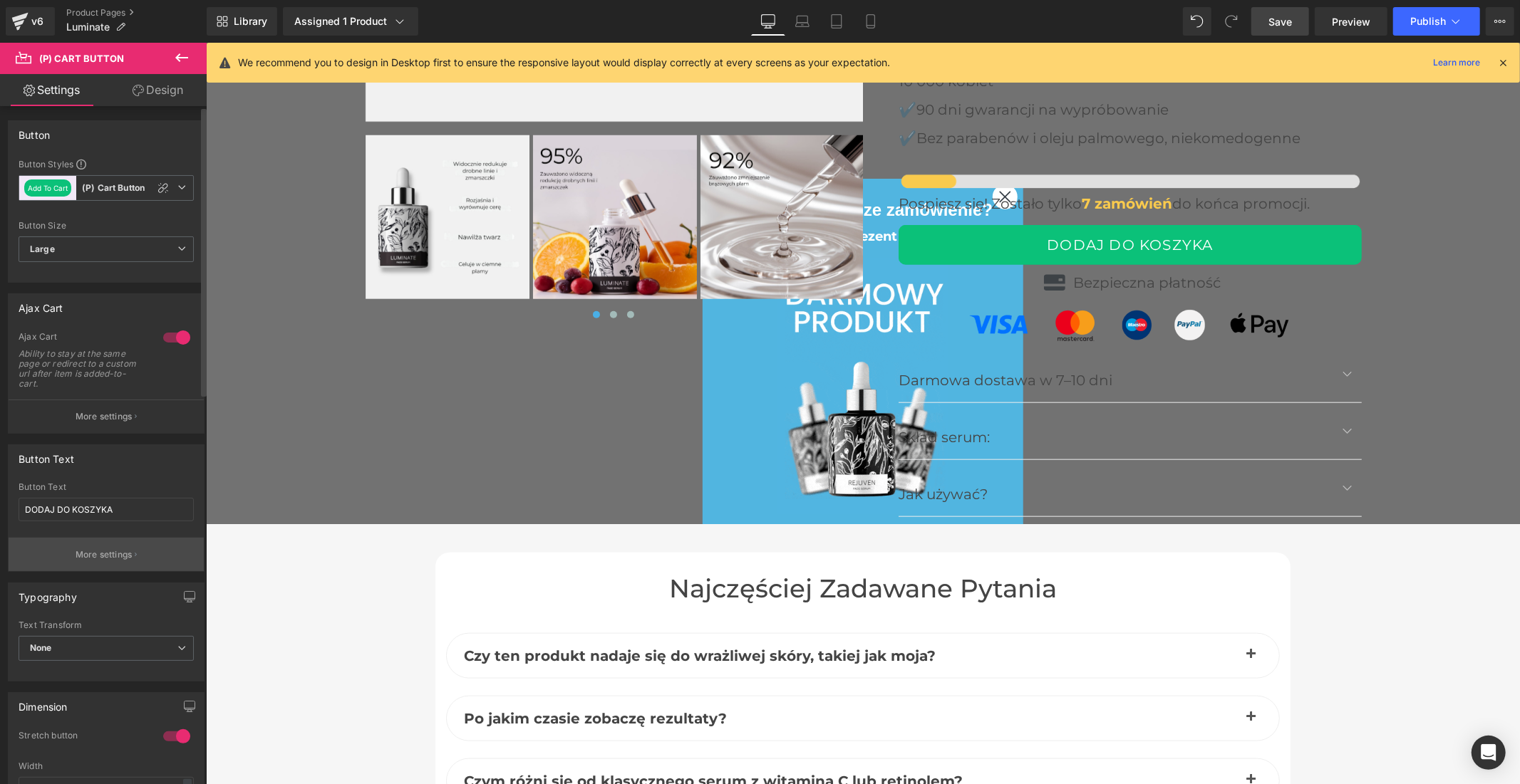
click at [114, 554] on p "More settings" at bounding box center [104, 555] width 57 height 13
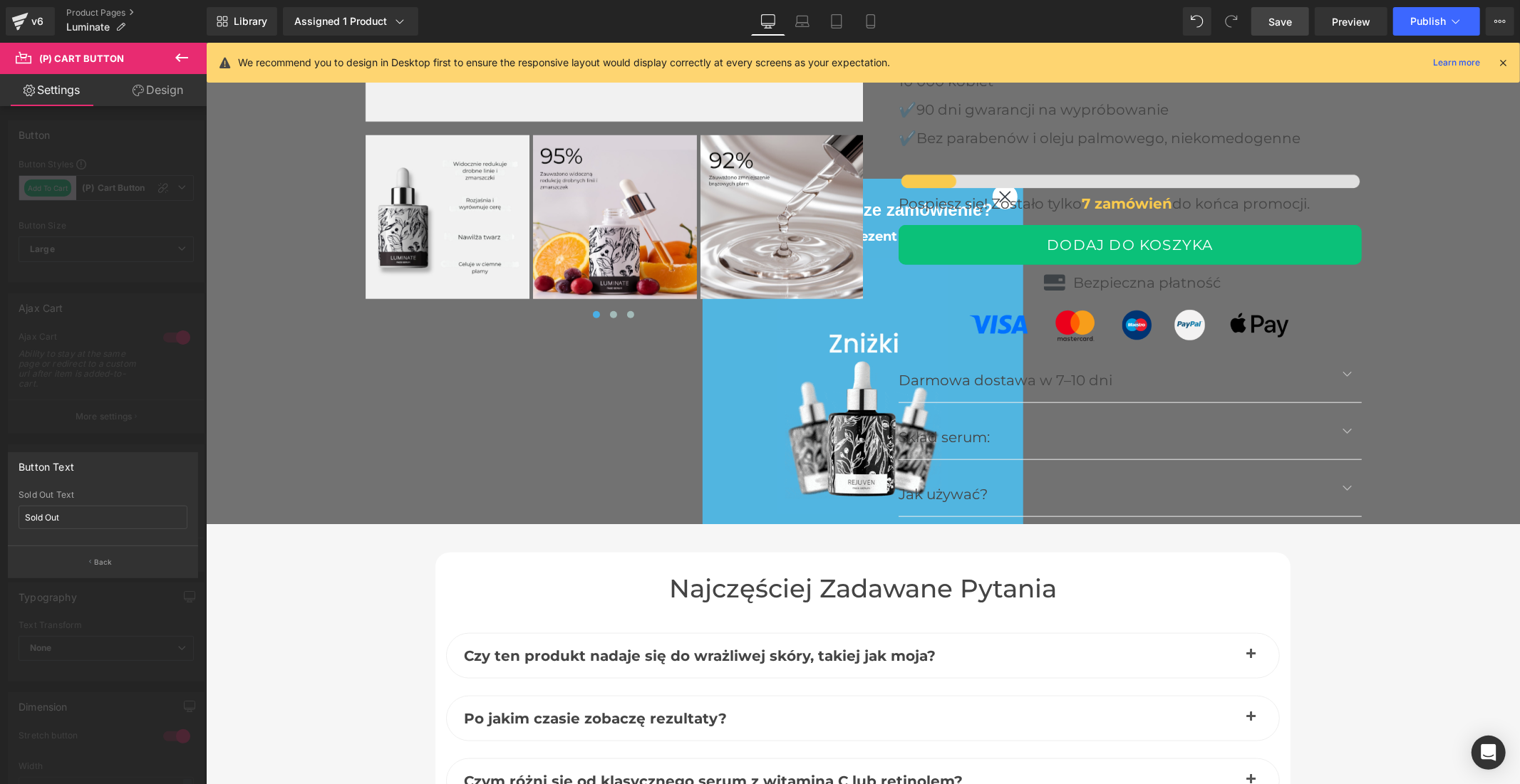
click at [154, 427] on div at bounding box center [103, 417] width 207 height 748
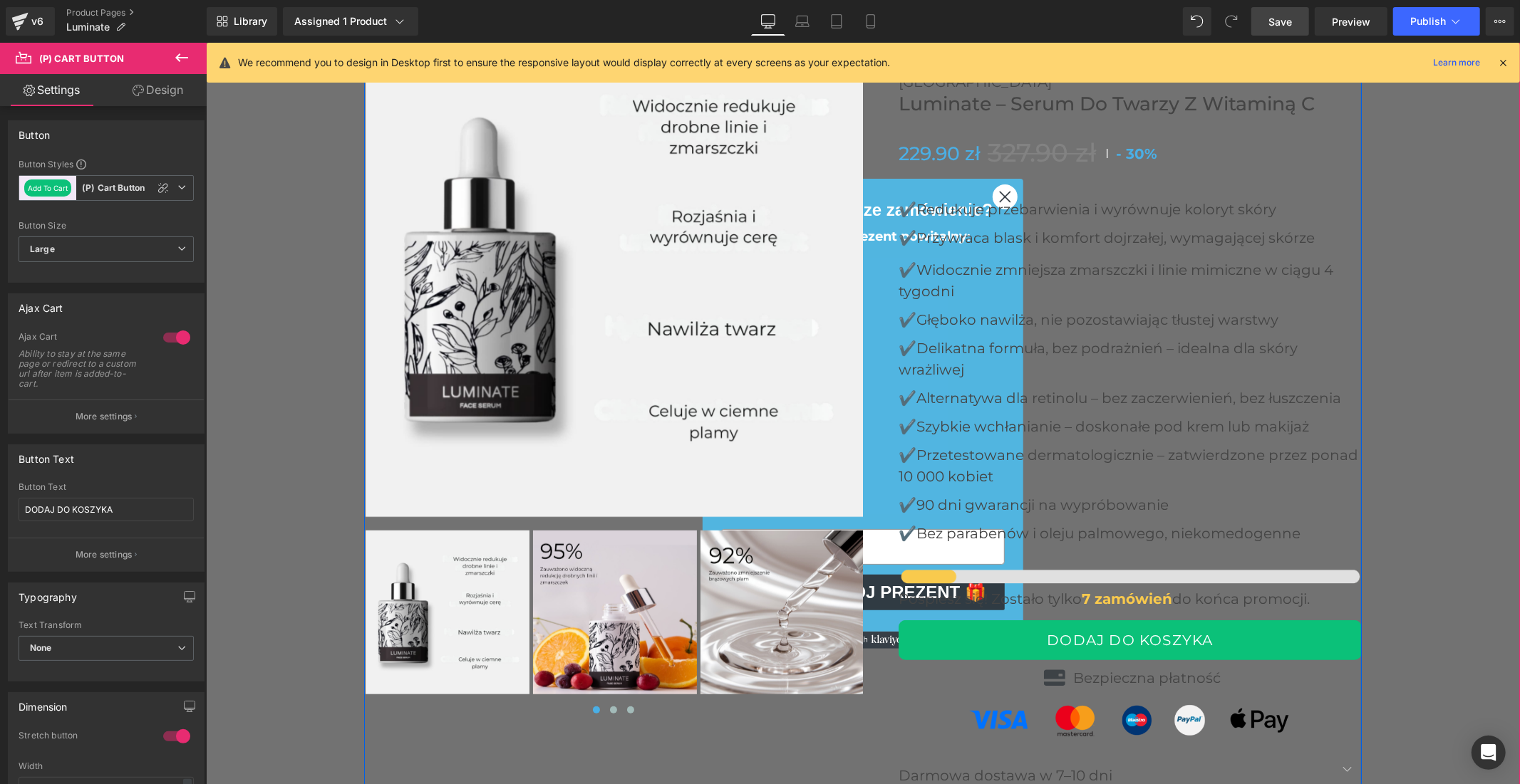
scroll to position [5302, 0]
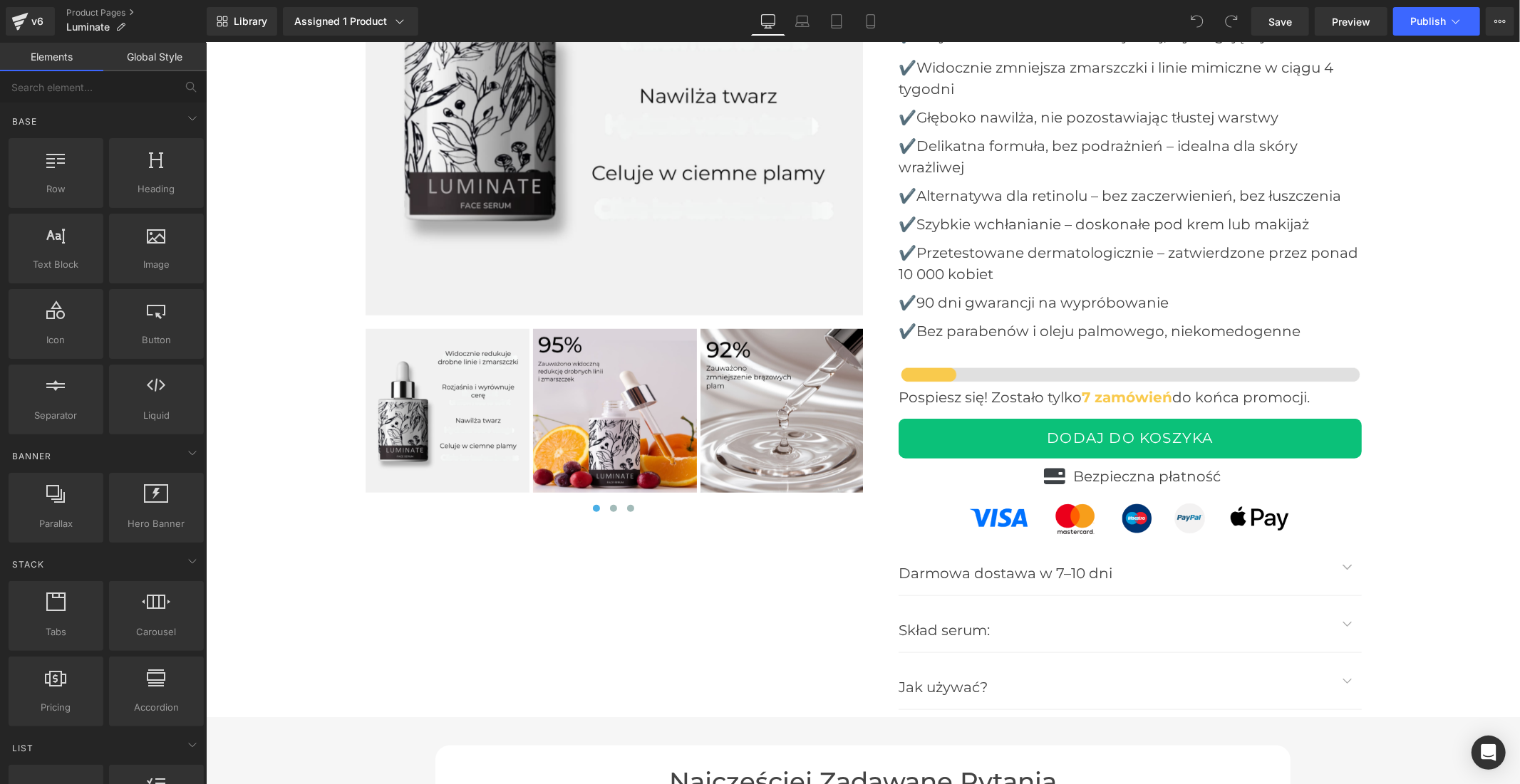
scroll to position [5302, 0]
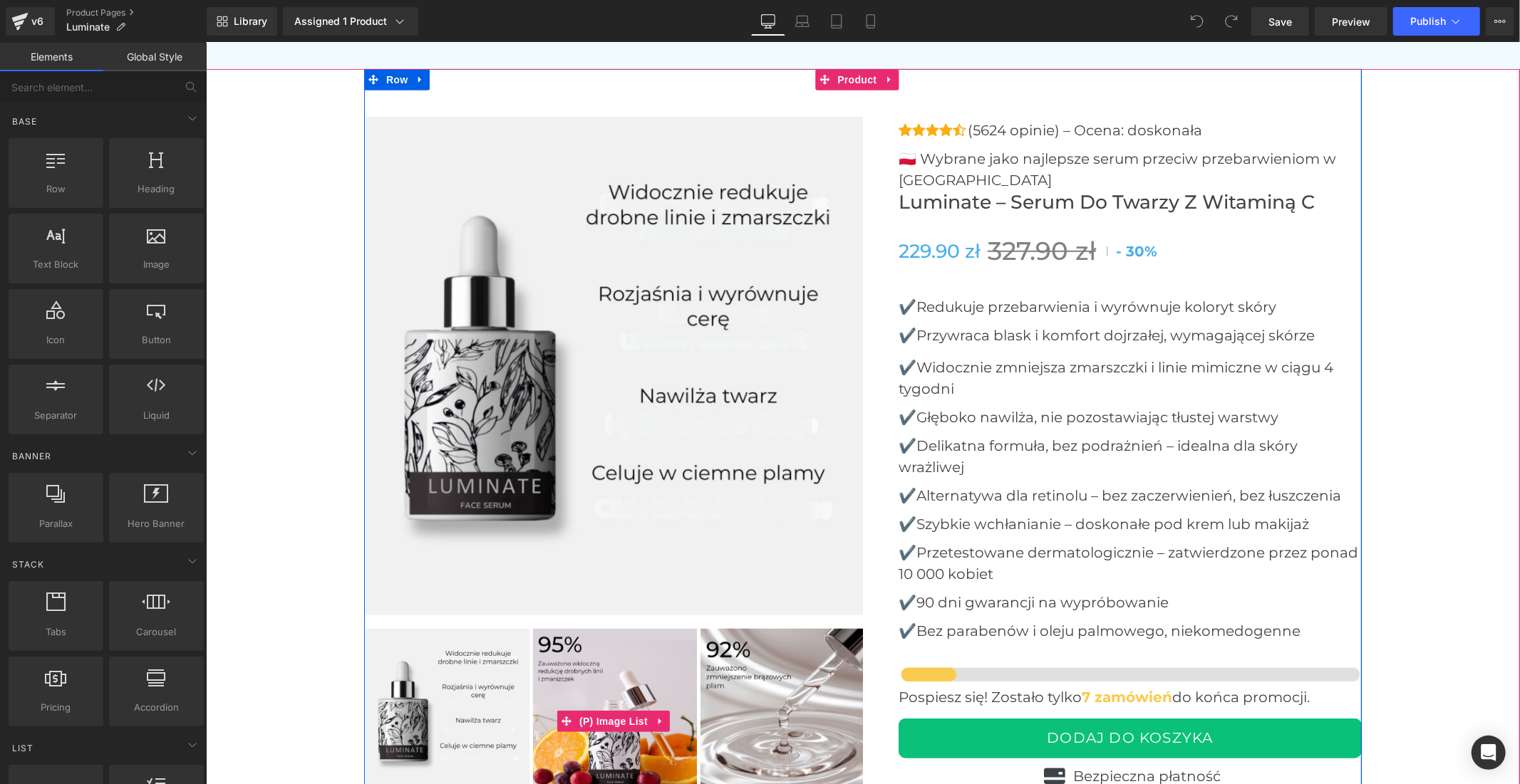
click at [572, 701] on img at bounding box center [614, 710] width 164 height 164
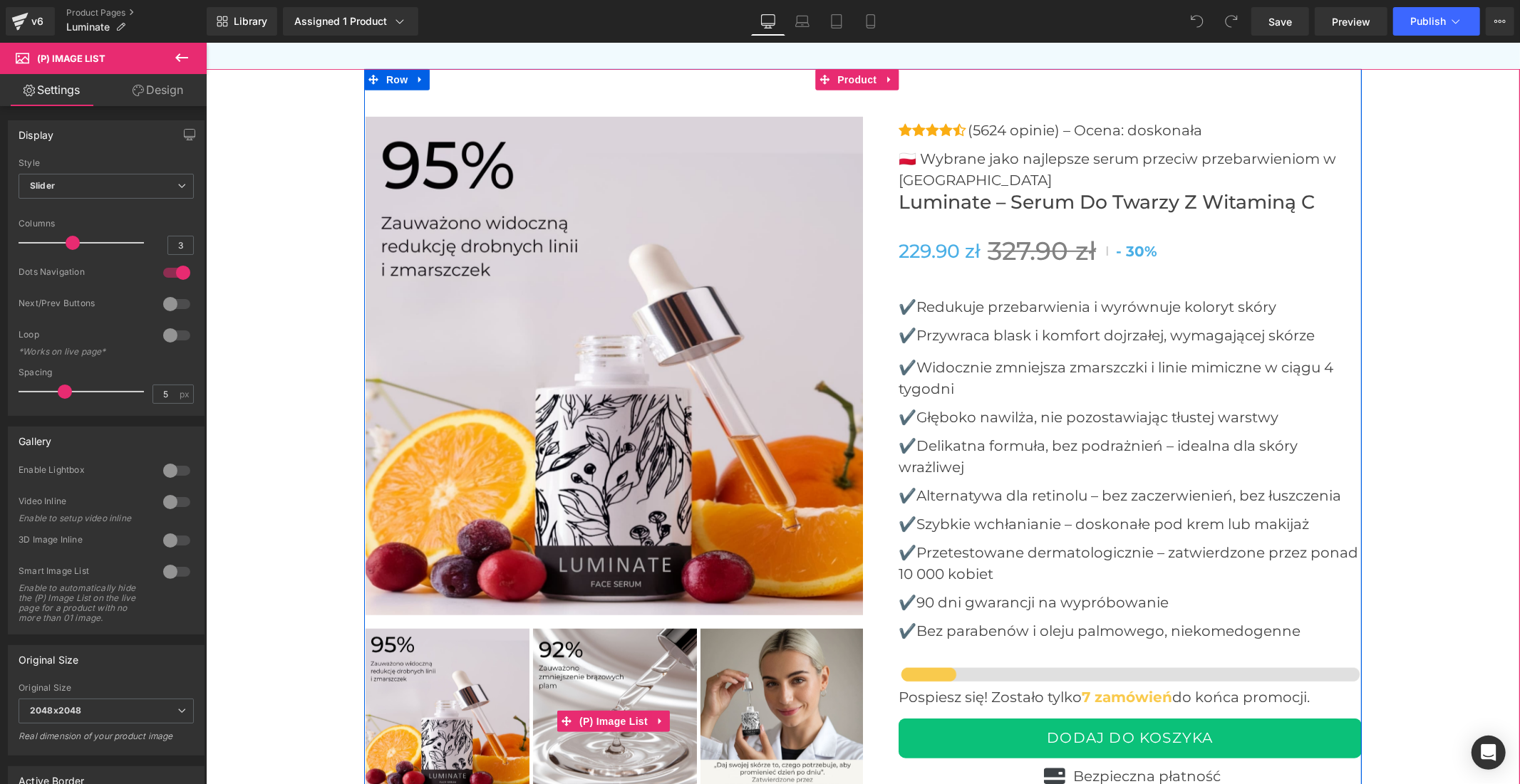
click at [585, 686] on img at bounding box center [614, 710] width 164 height 164
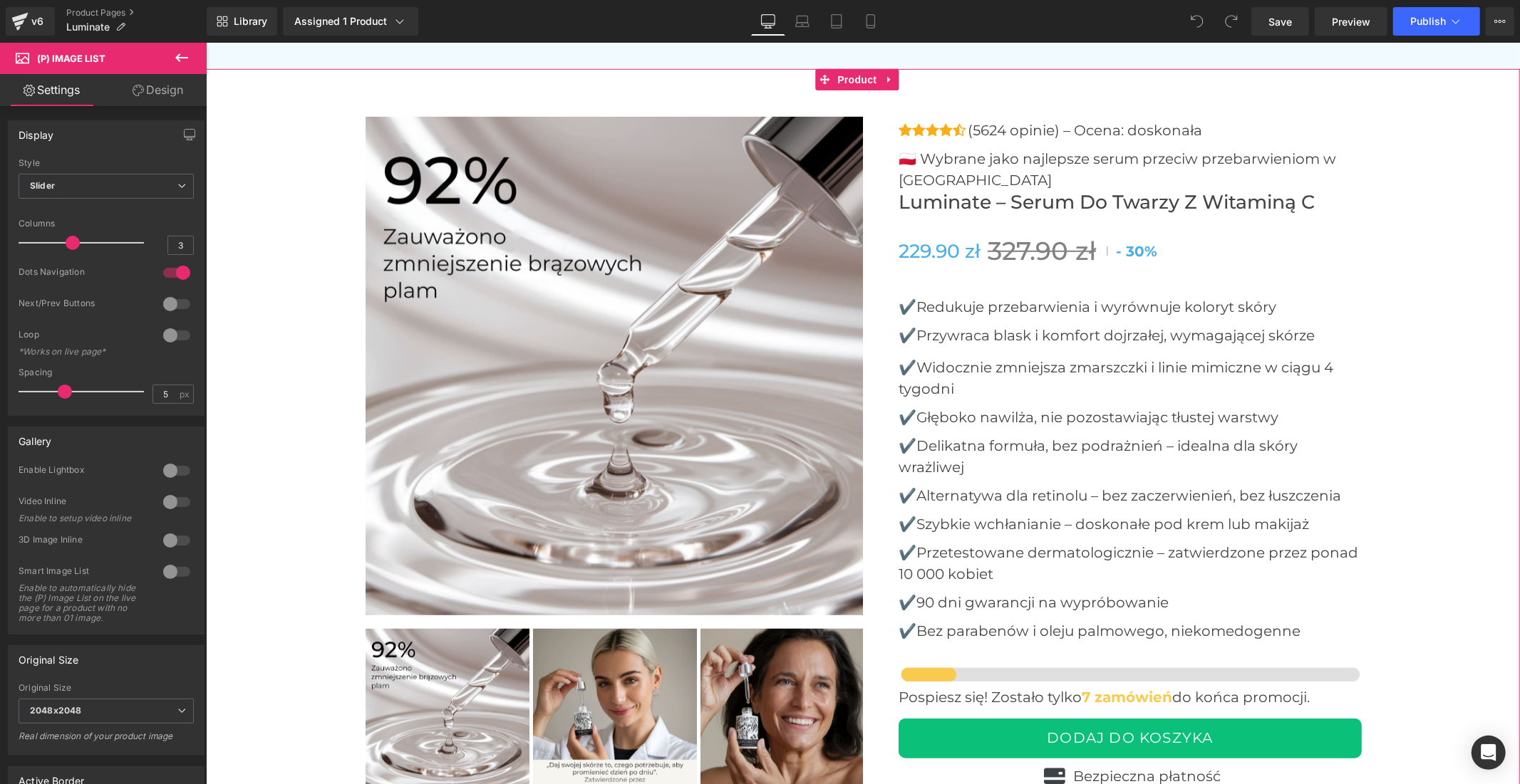
click at [490, 399] on img at bounding box center [614, 365] width 499 height 499
click at [757, 663] on img at bounding box center [782, 710] width 164 height 164
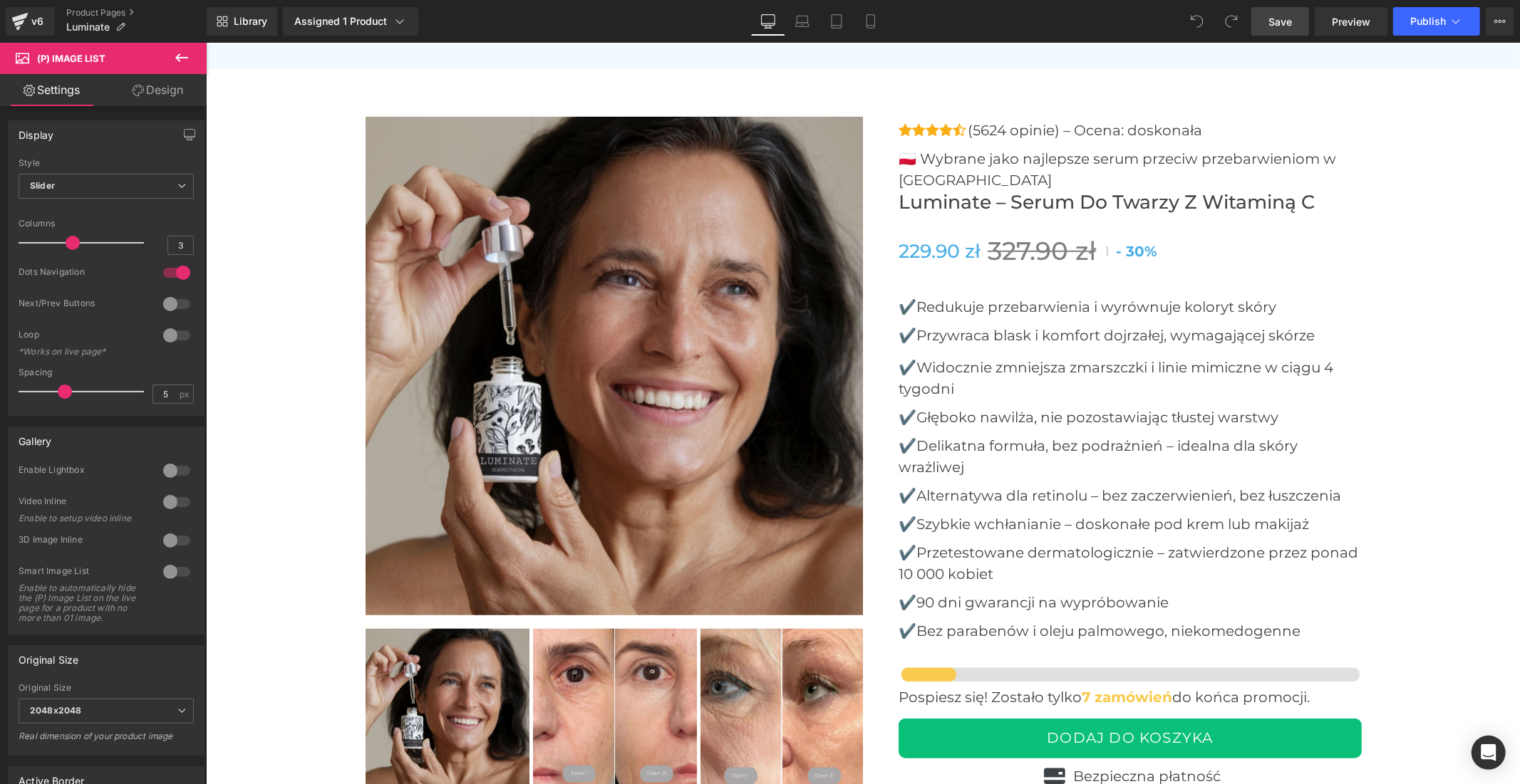
drag, startPoint x: 1289, startPoint y: 17, endPoint x: 498, endPoint y: 615, distance: 991.6
click at [1289, 17] on span "Save" at bounding box center [1280, 21] width 24 height 15
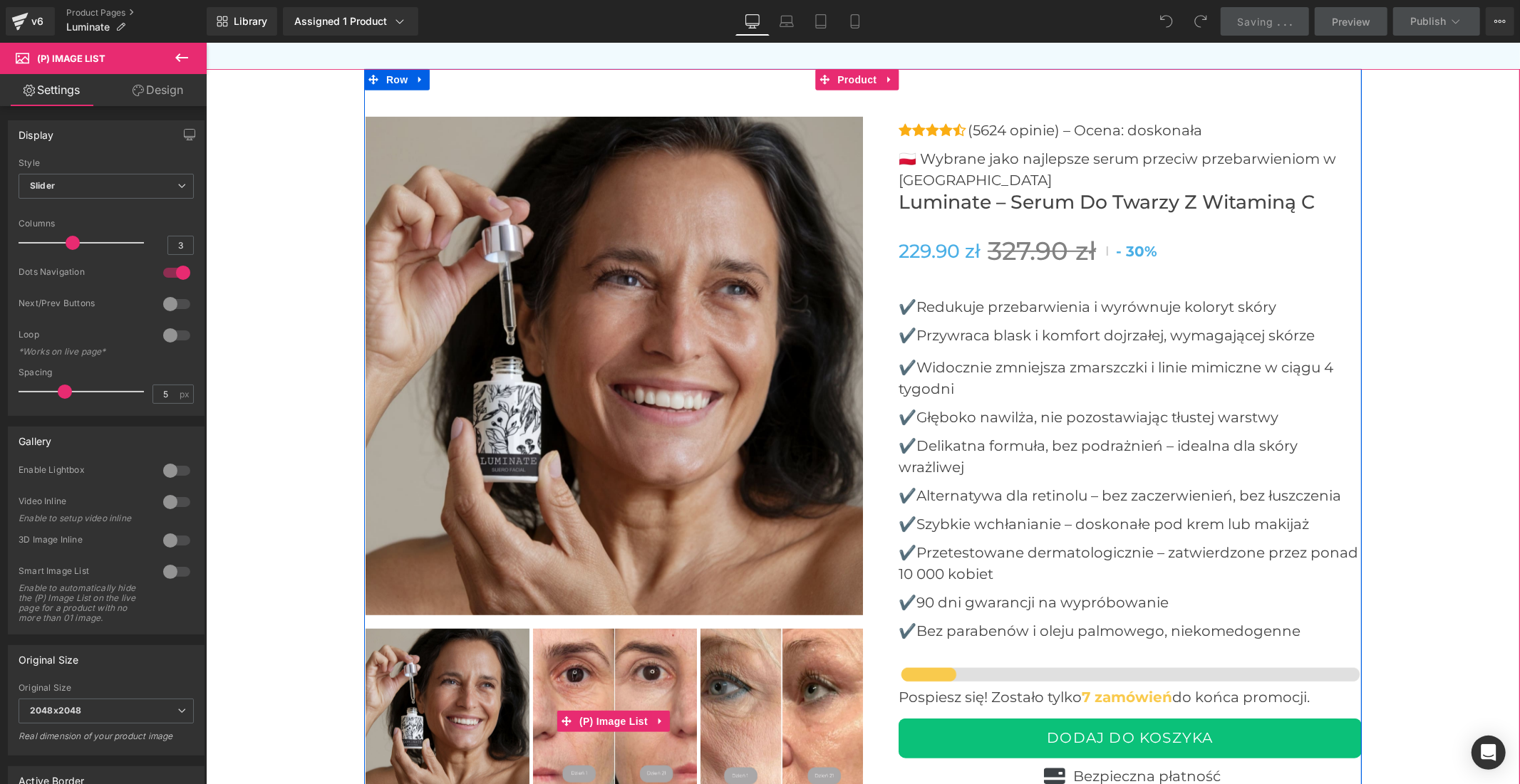
click at [709, 692] on img at bounding box center [782, 710] width 164 height 164
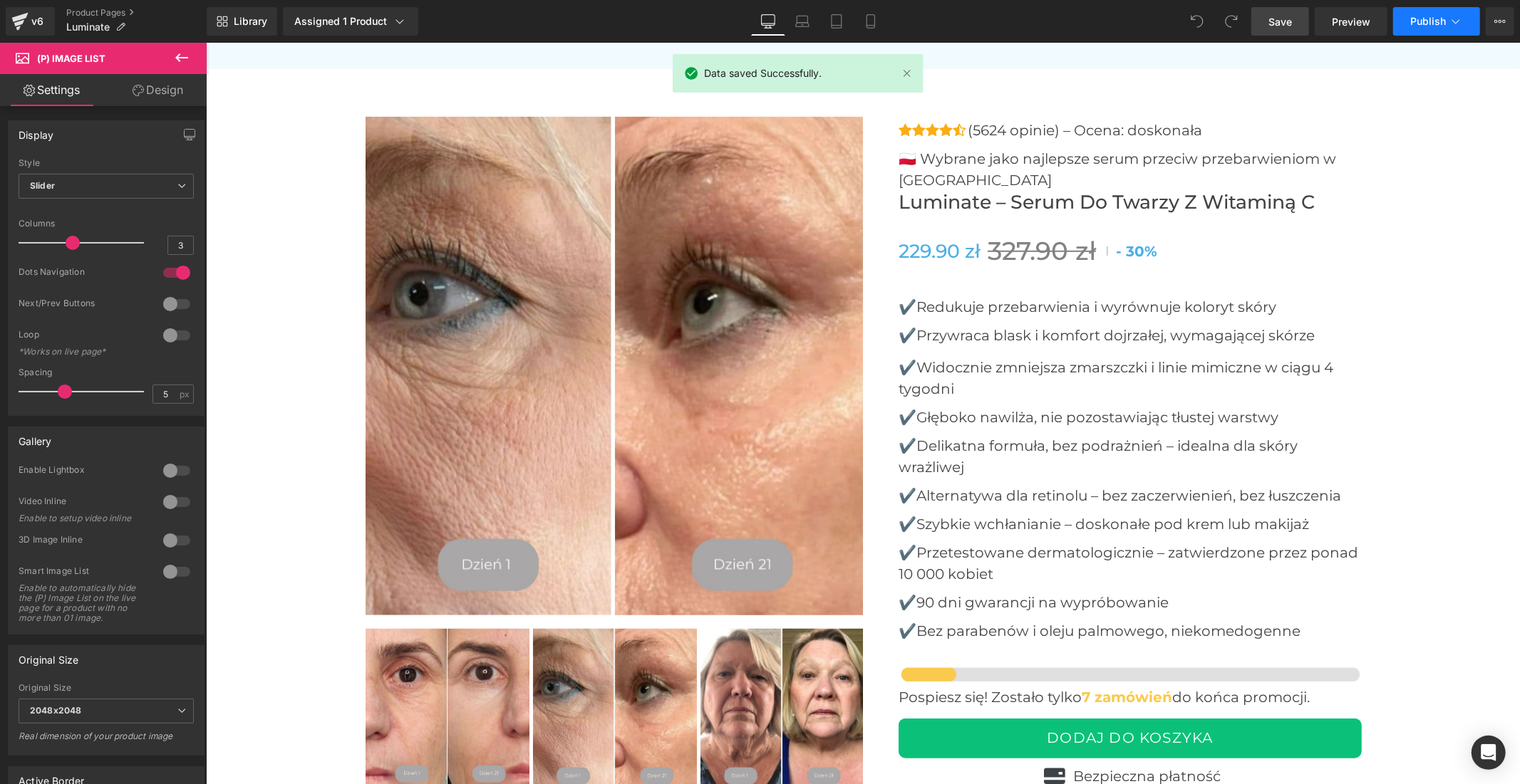
click at [1410, 17] on button "Publish" at bounding box center [1437, 21] width 87 height 29
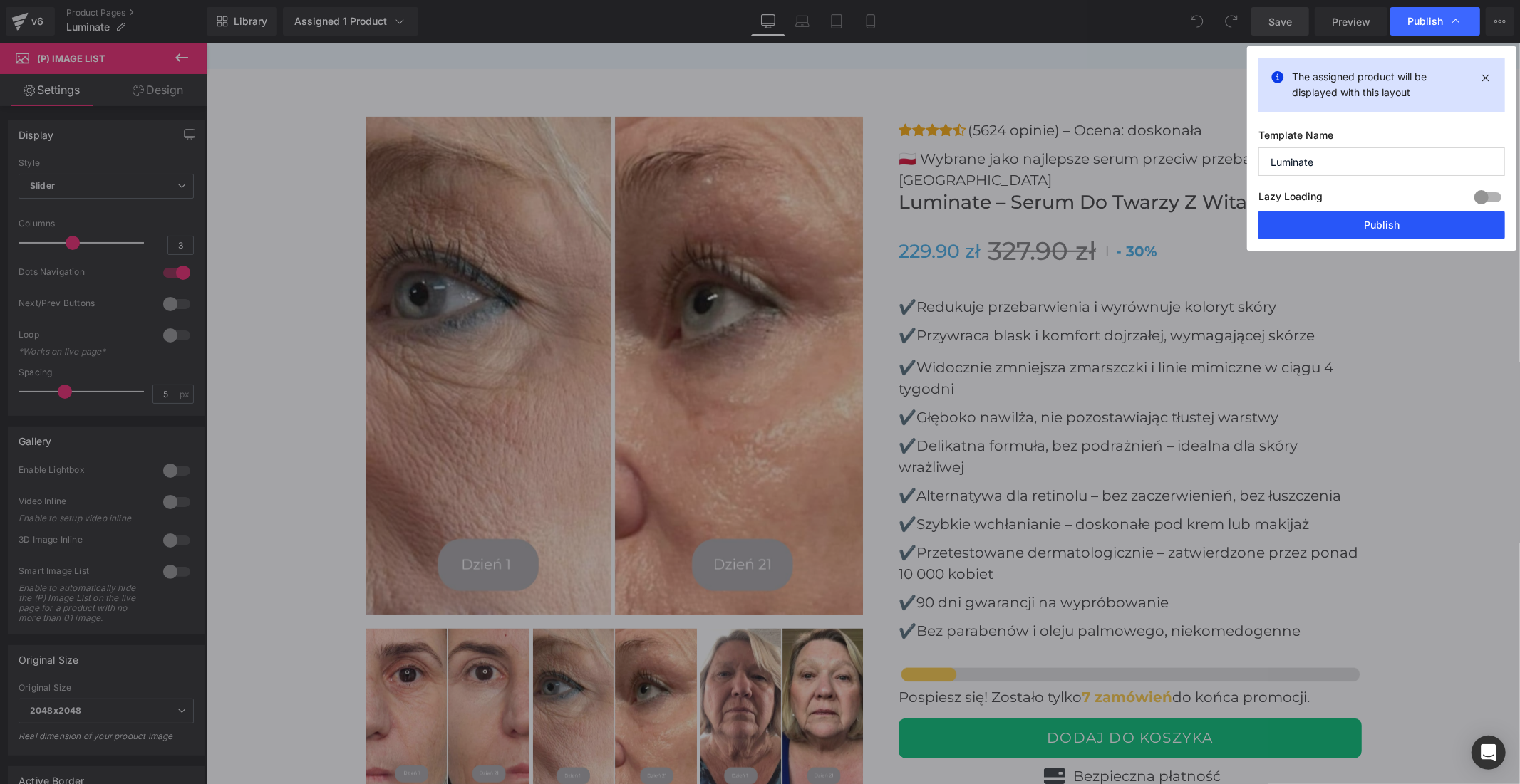
click at [1369, 223] on button "Publish" at bounding box center [1381, 225] width 247 height 29
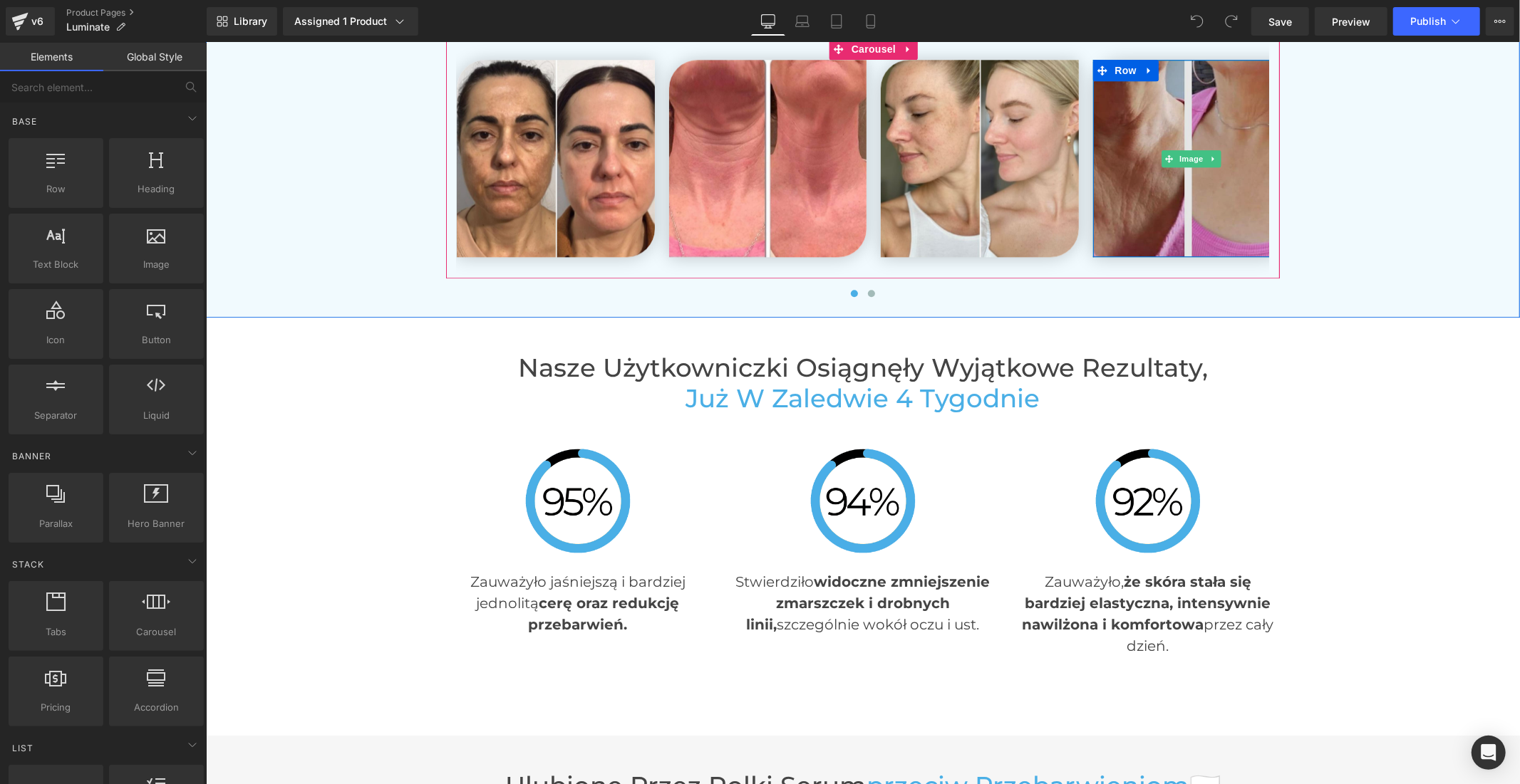
scroll to position [3008, 0]
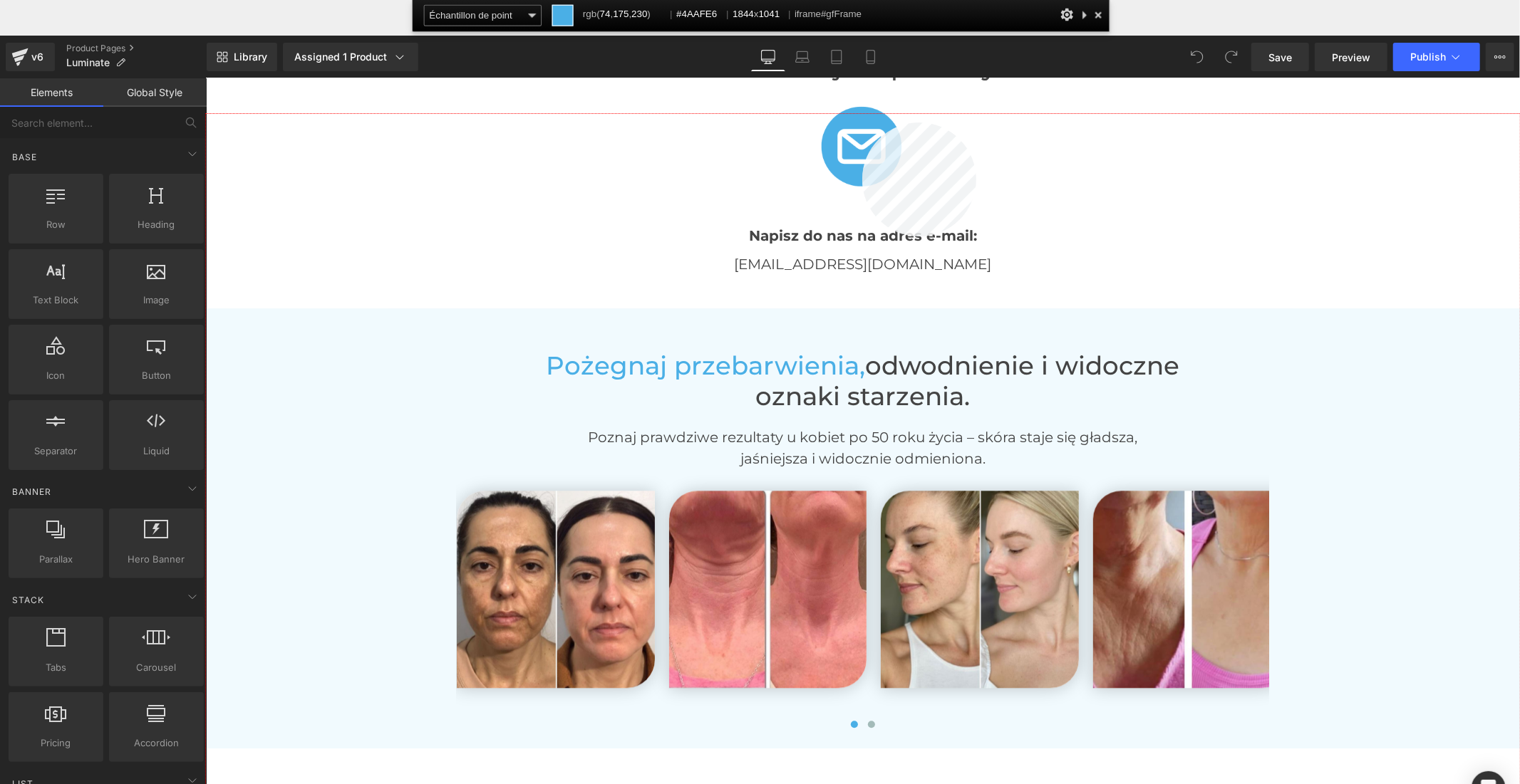
click at [862, 122] on div at bounding box center [863, 485] width 1314 height 741
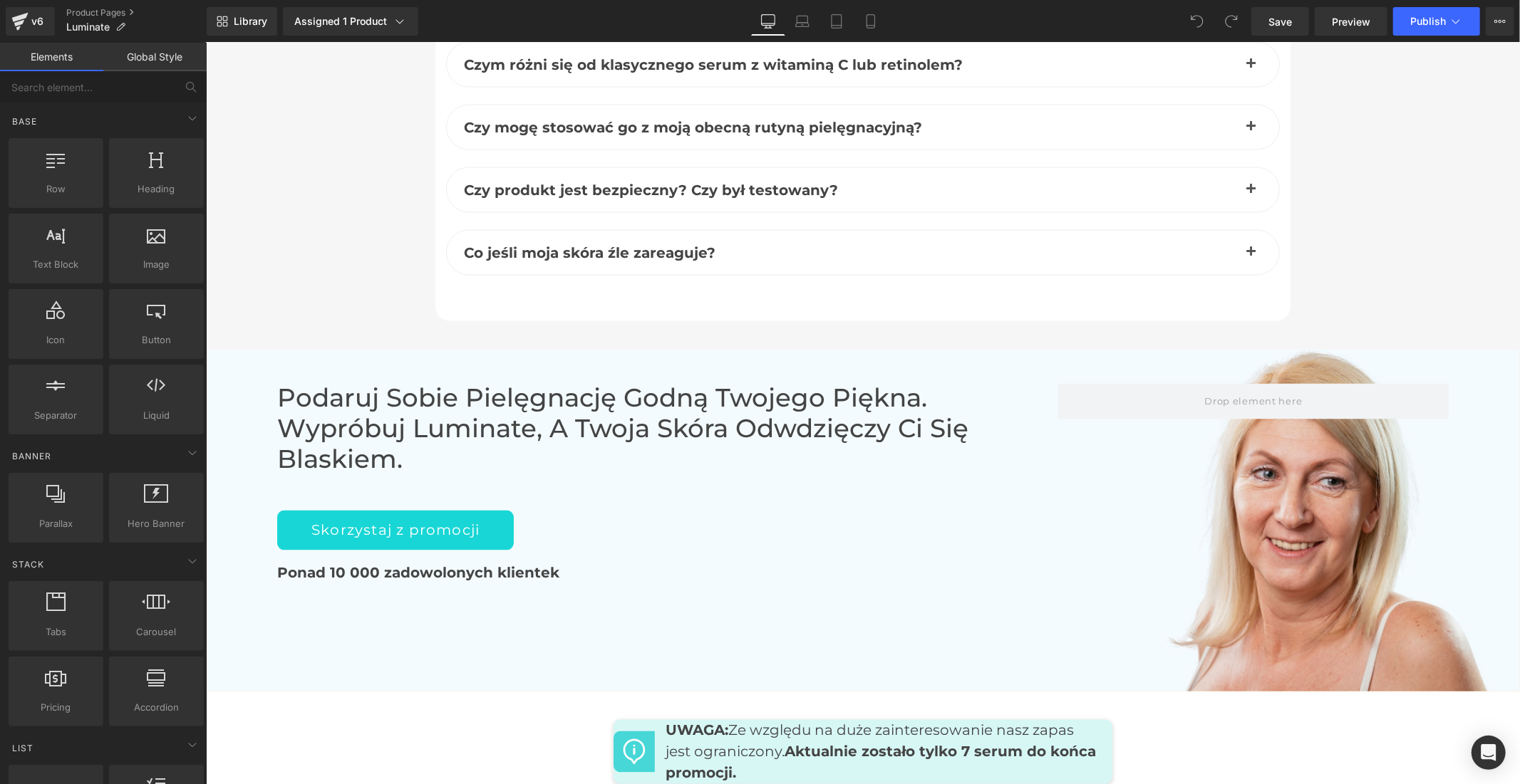
scroll to position [6648, 0]
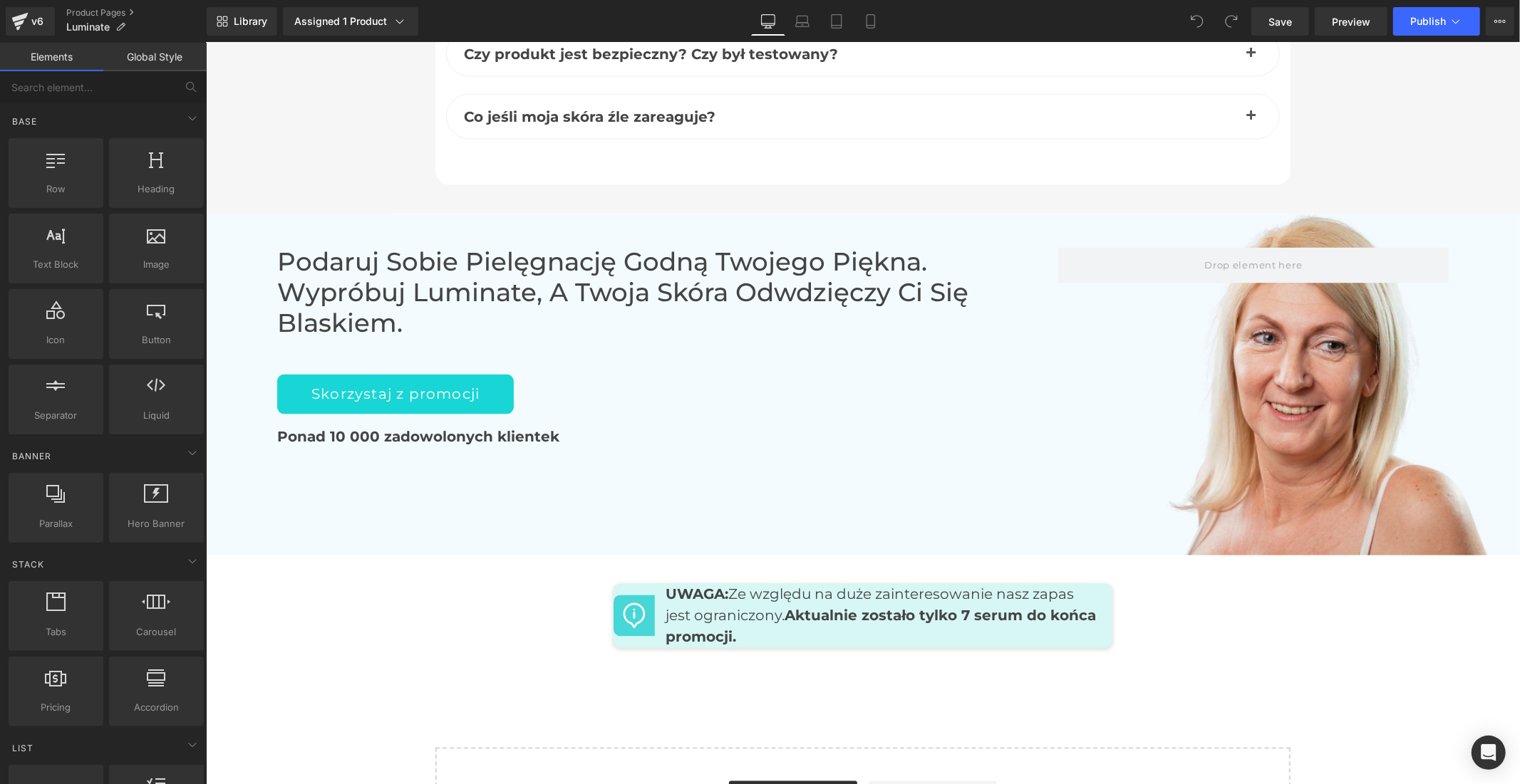
click at [154, 58] on link "Global Style" at bounding box center [154, 57] width 103 height 29
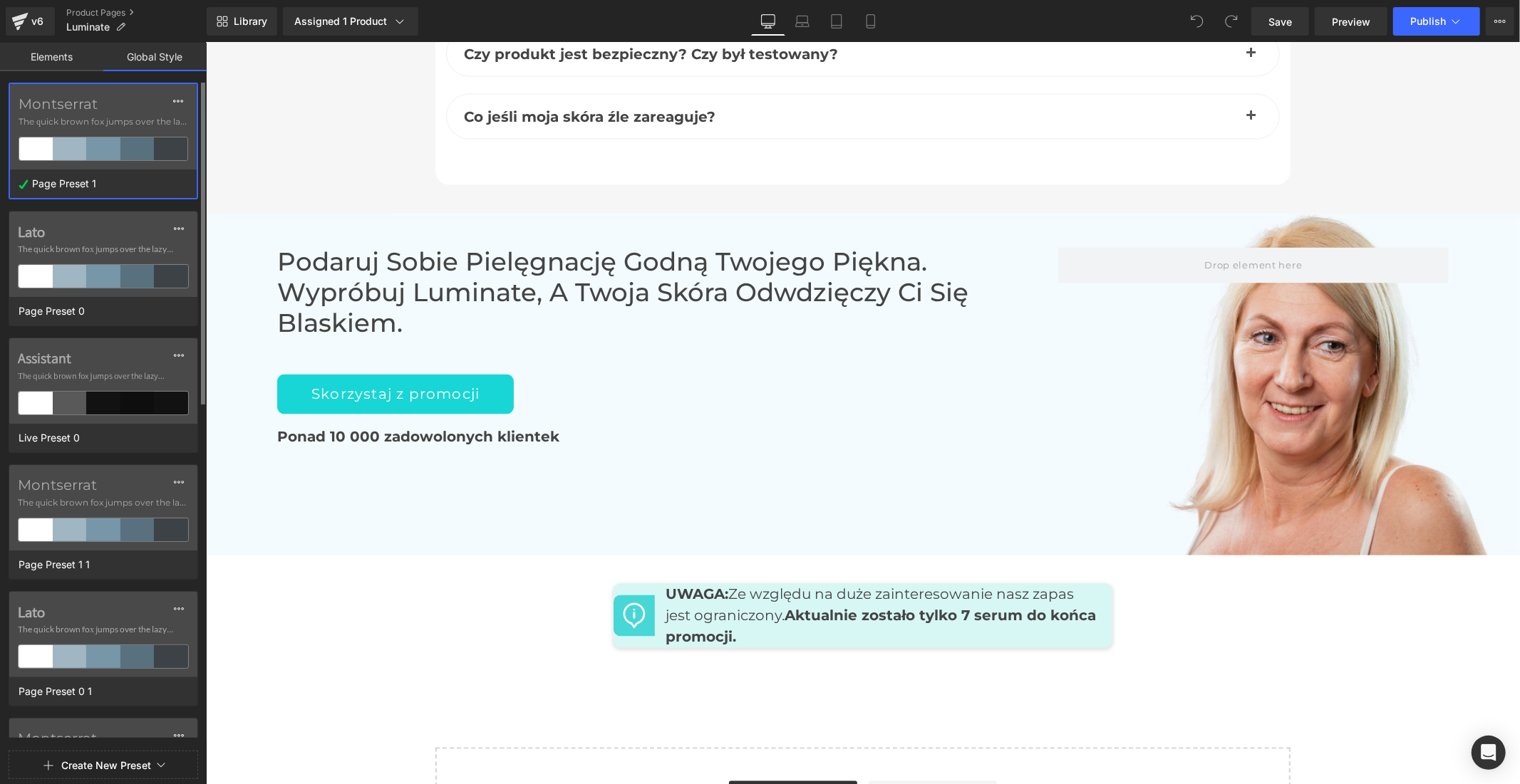
click at [134, 110] on label "Montserrat" at bounding box center [103, 104] width 169 height 17
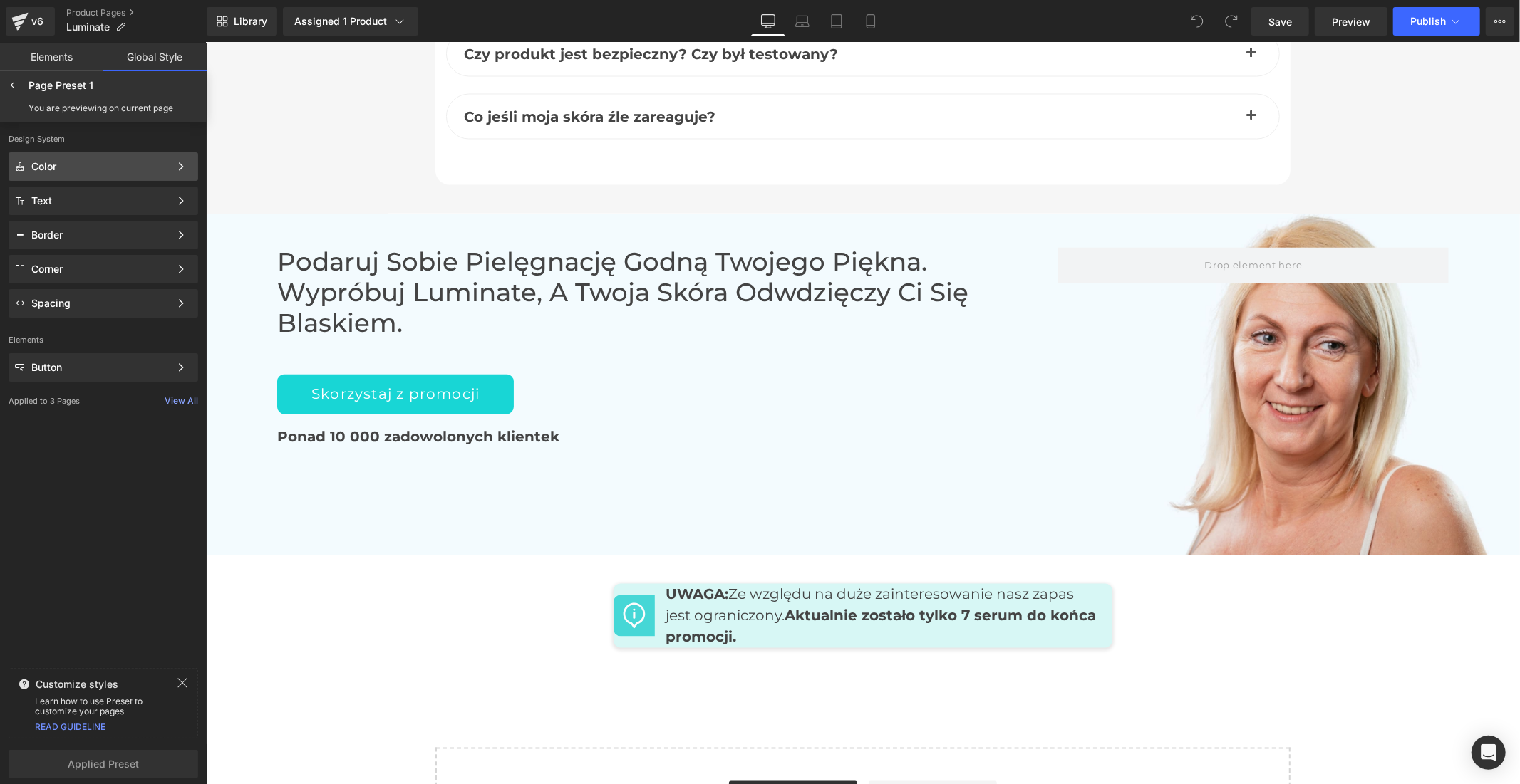
click at [66, 173] on div "Color Color Style Define a color palette and apply it to your pages 1 of 3 Next" at bounding box center [103, 167] width 189 height 29
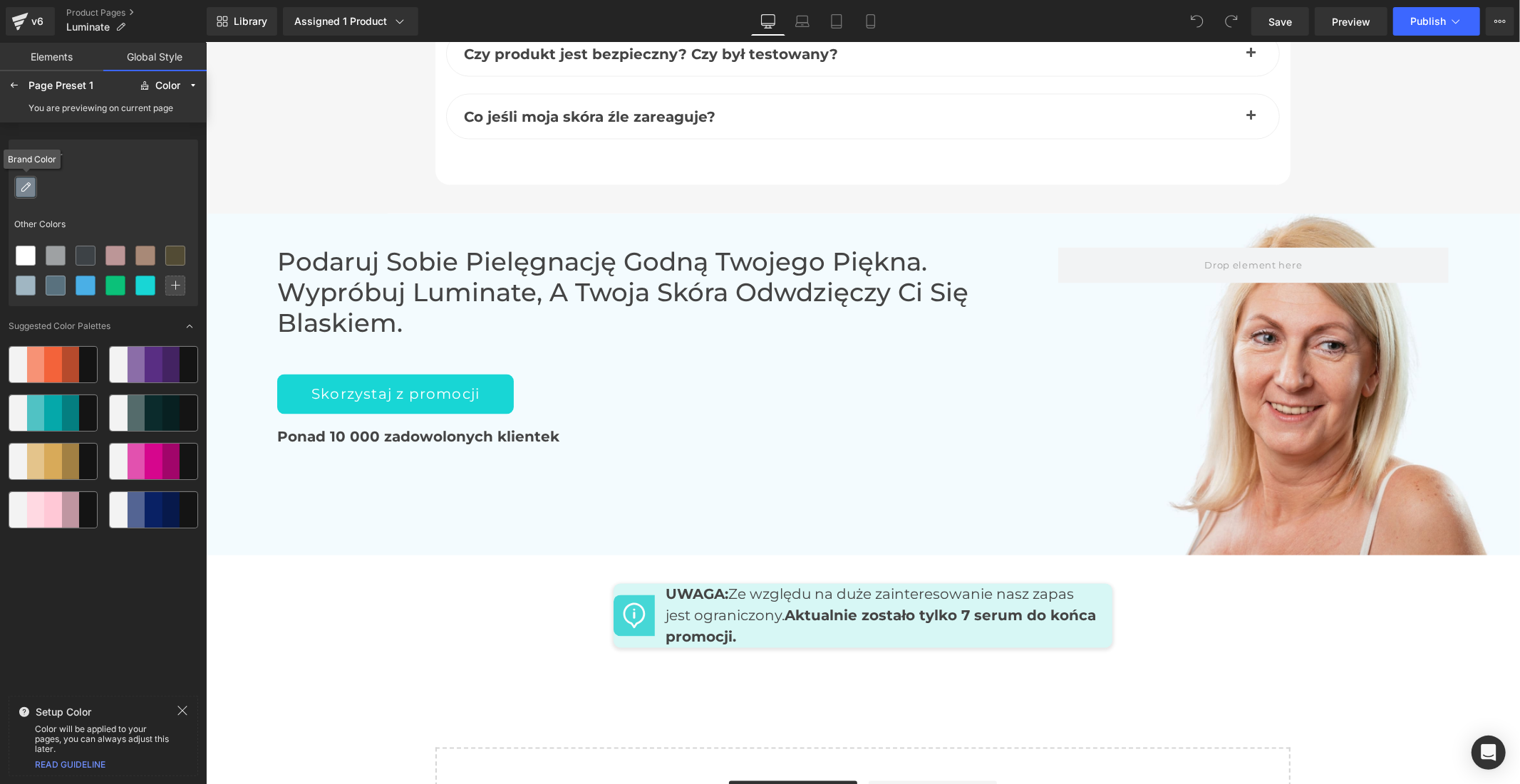
click at [29, 189] on icon at bounding box center [25, 187] width 11 height 11
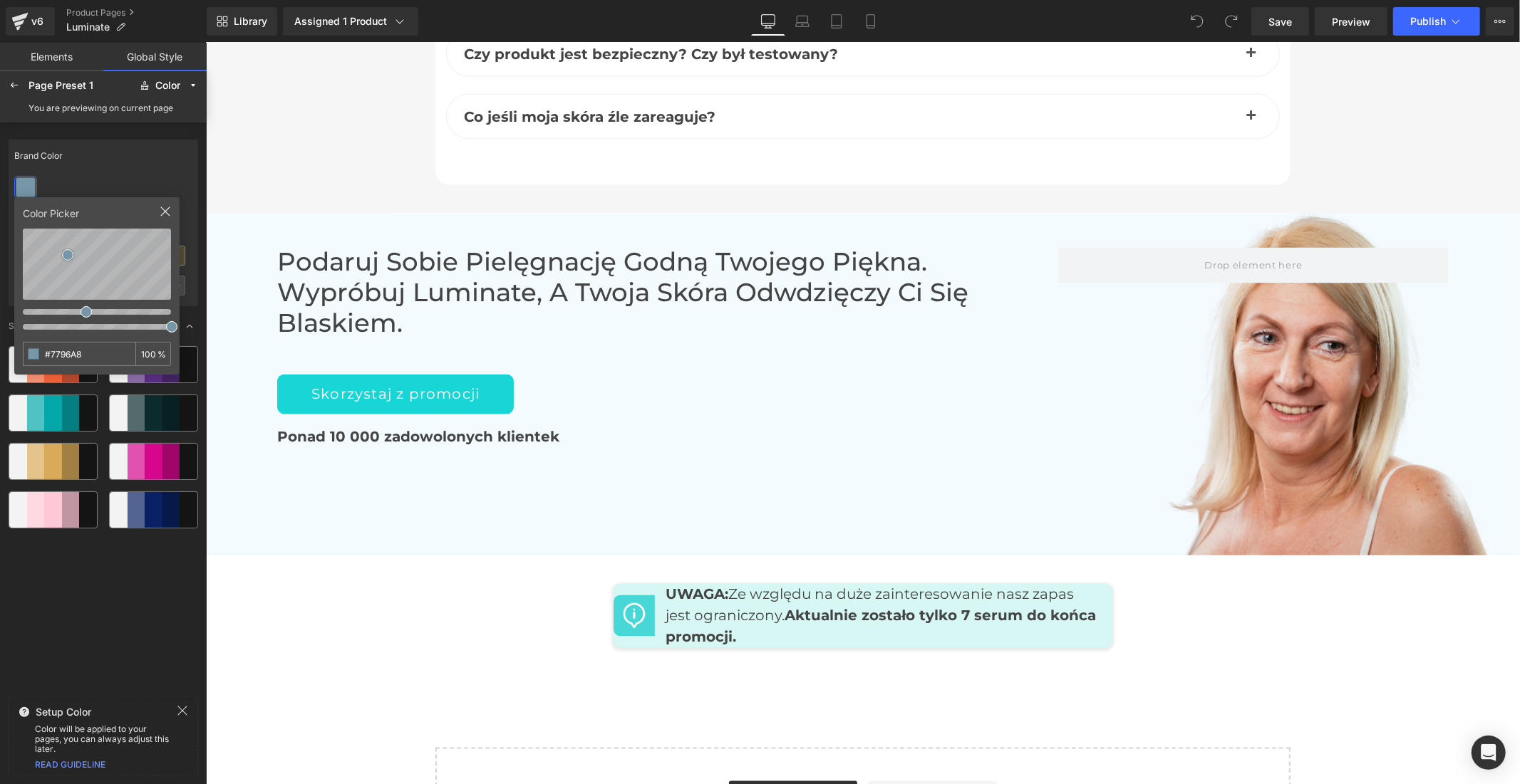
drag, startPoint x: 89, startPoint y: 349, endPoint x: 38, endPoint y: 354, distance: 51.2
click at [38, 354] on div "#7796A8 100 %" at bounding box center [97, 354] width 148 height 24
click at [188, 165] on div "Brand Color" at bounding box center [103, 156] width 189 height 33
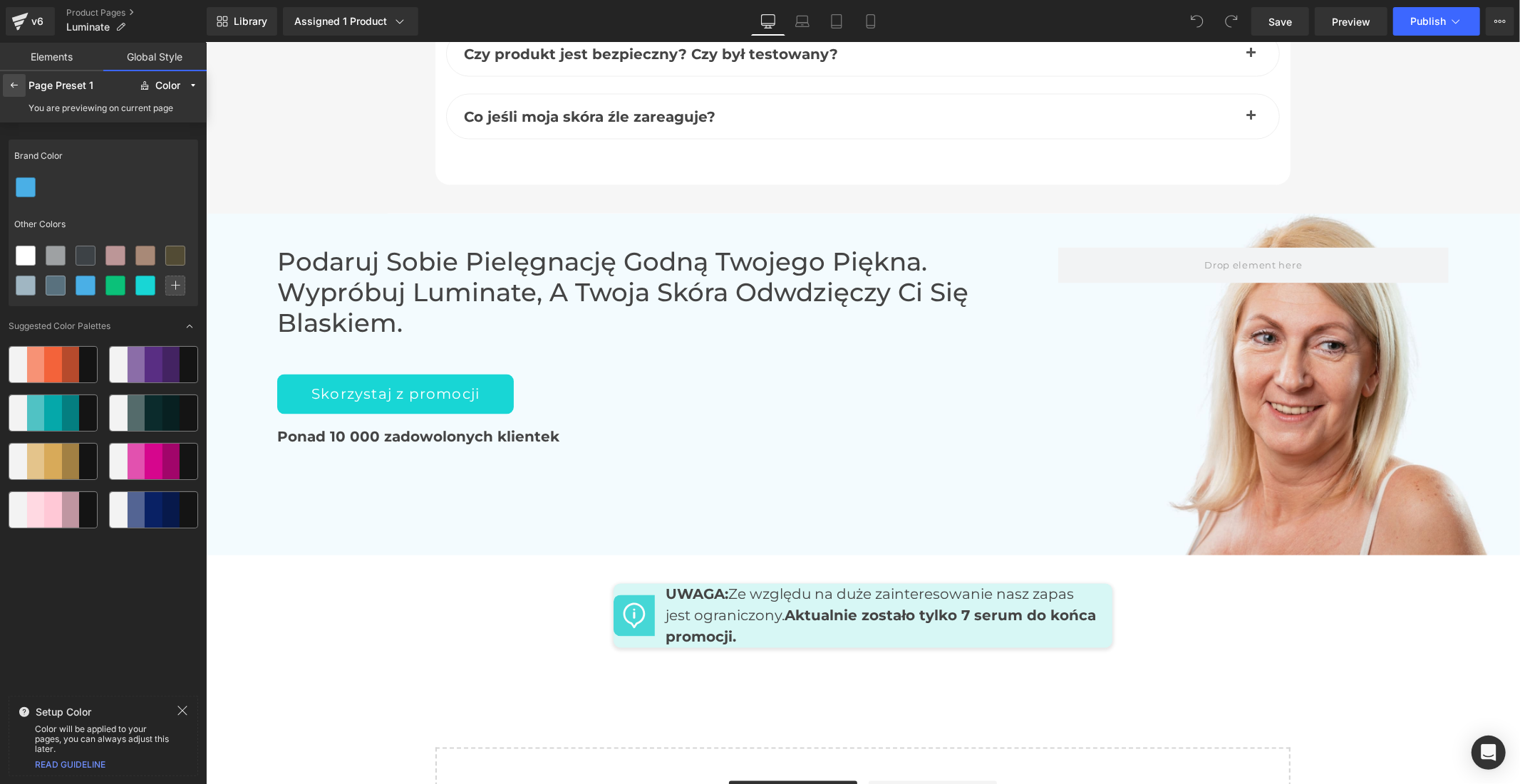
click at [3, 78] on div at bounding box center [14, 85] width 23 height 23
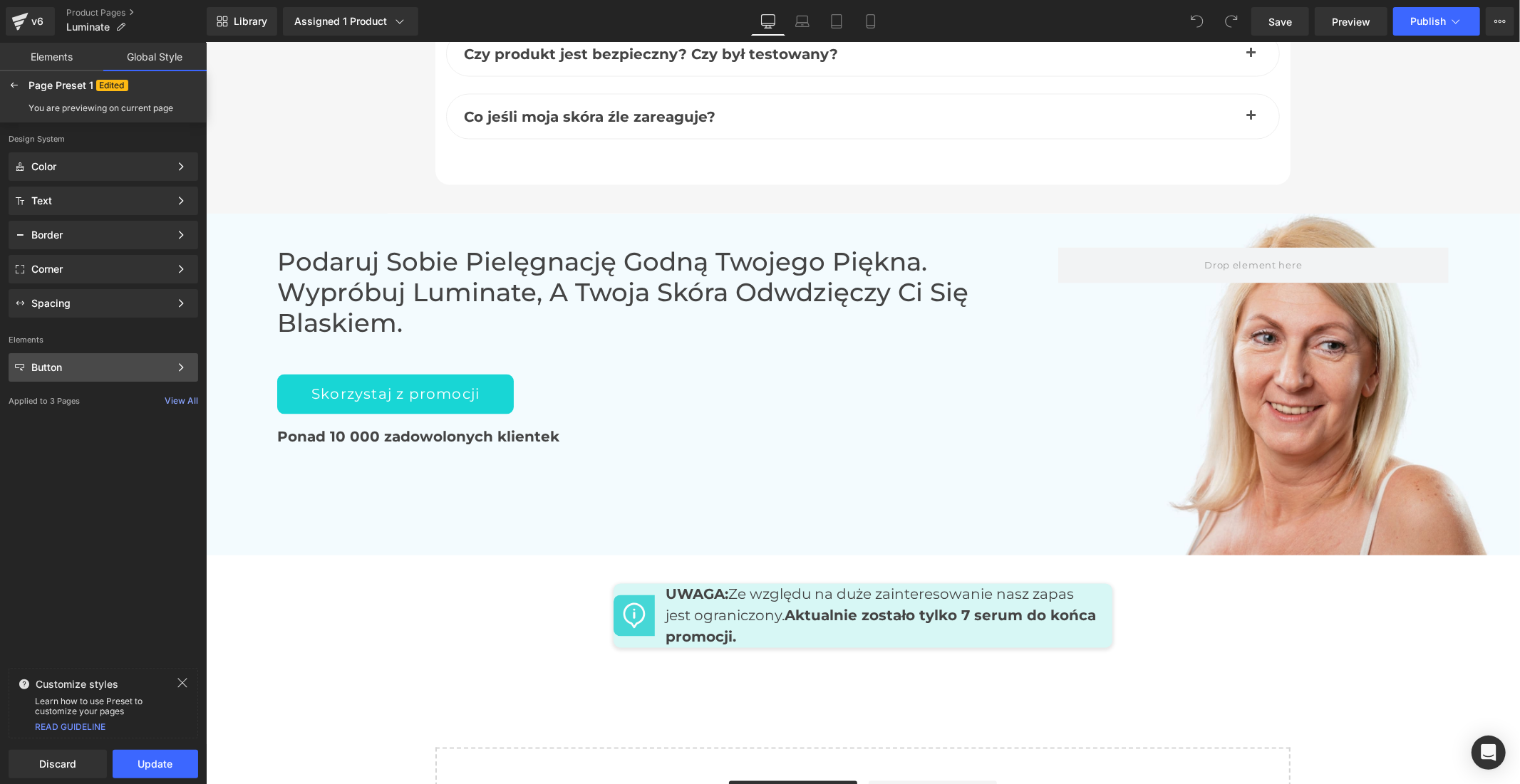
click at [70, 366] on div "Button" at bounding box center [100, 367] width 138 height 11
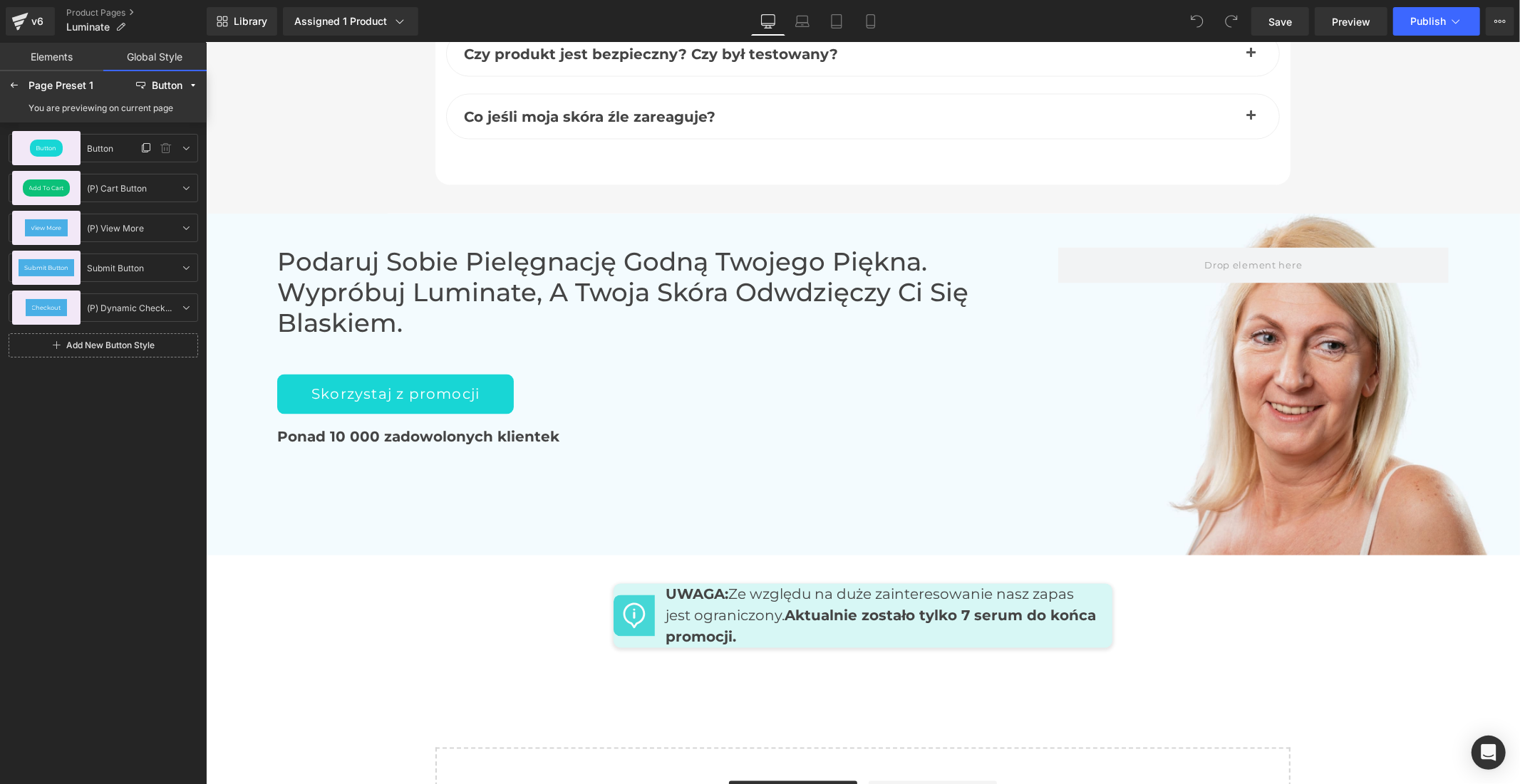
click at [72, 136] on div "Button" at bounding box center [46, 147] width 68 height 34
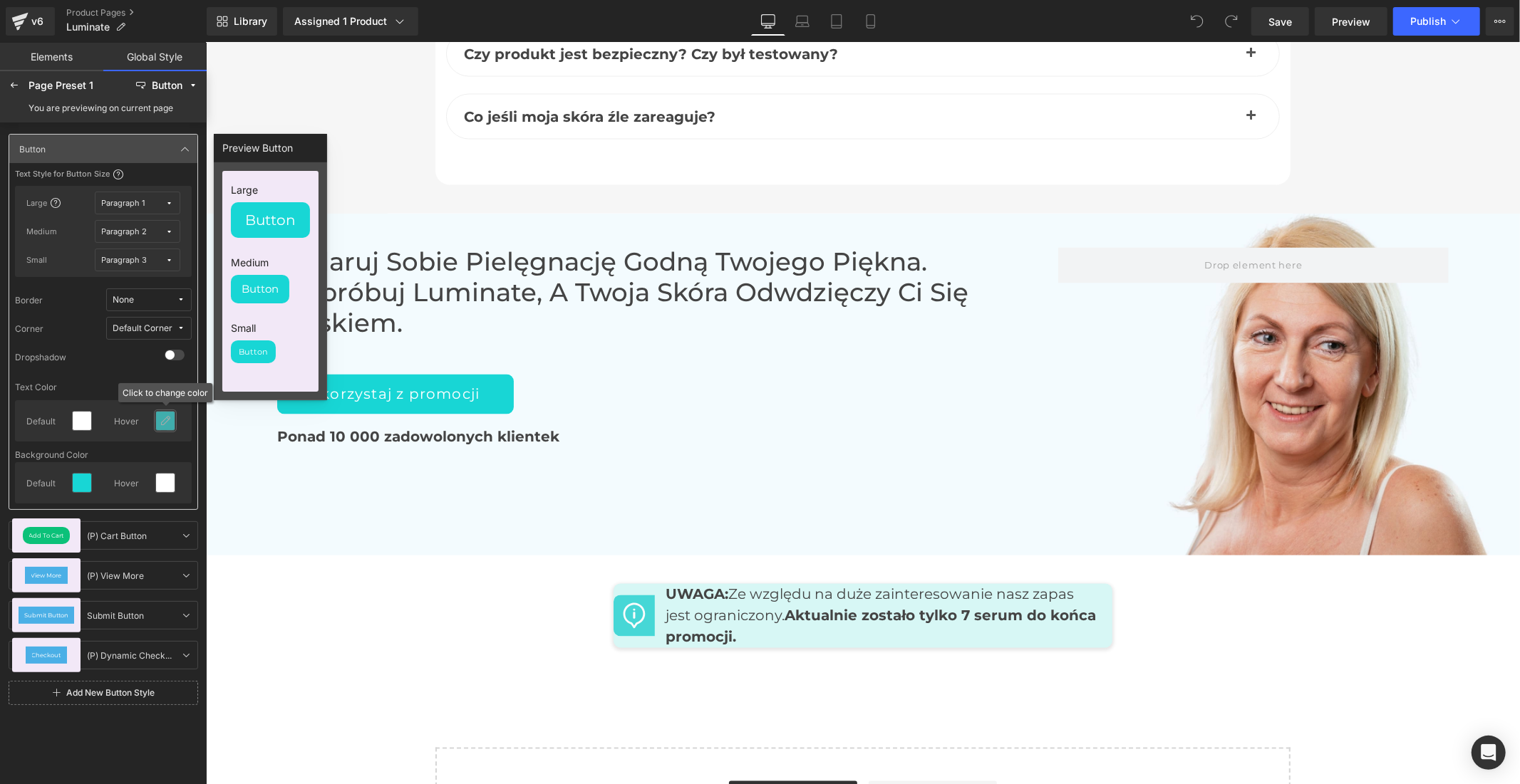
click at [162, 418] on icon at bounding box center [165, 420] width 11 height 11
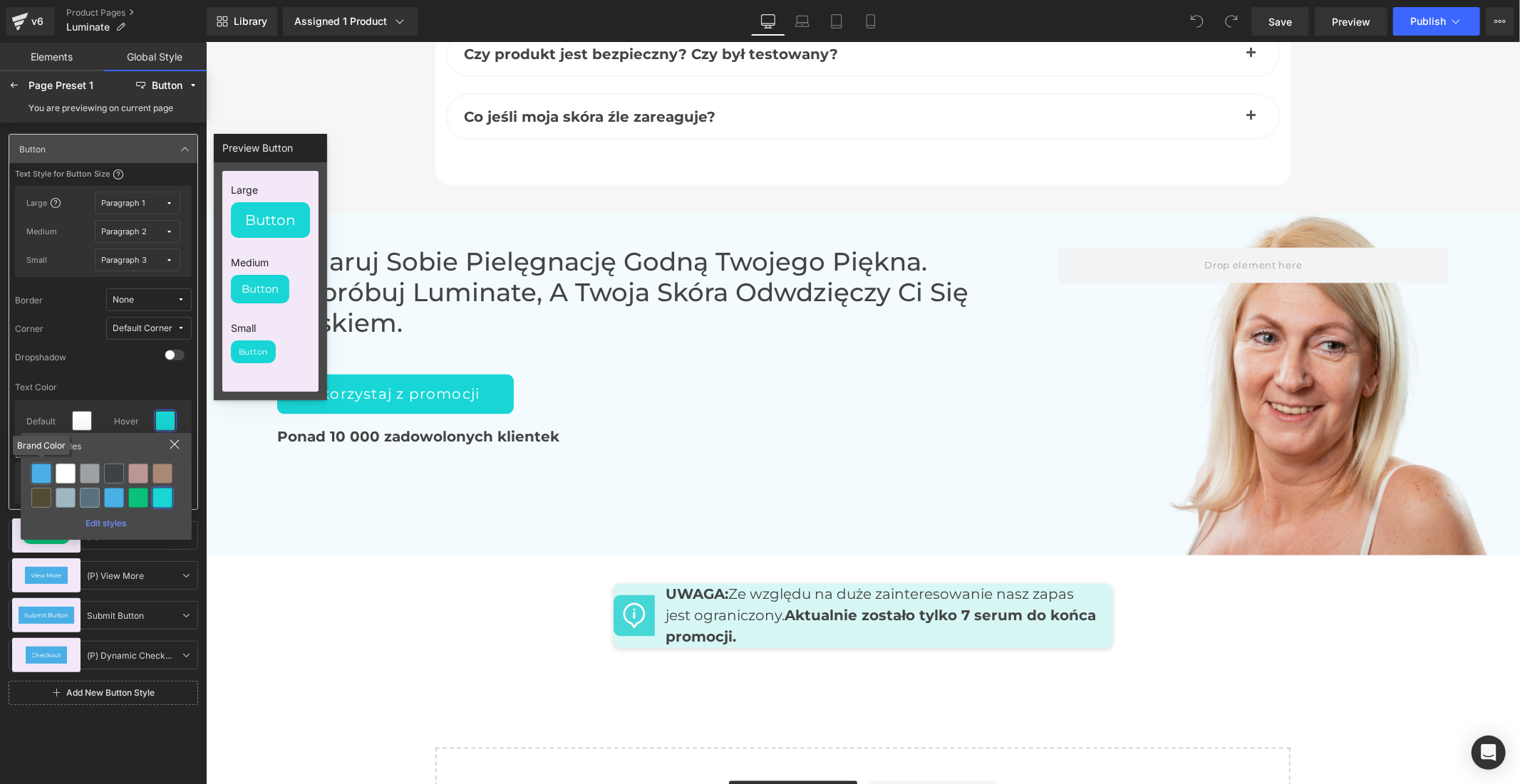
click at [45, 475] on div at bounding box center [41, 474] width 20 height 20
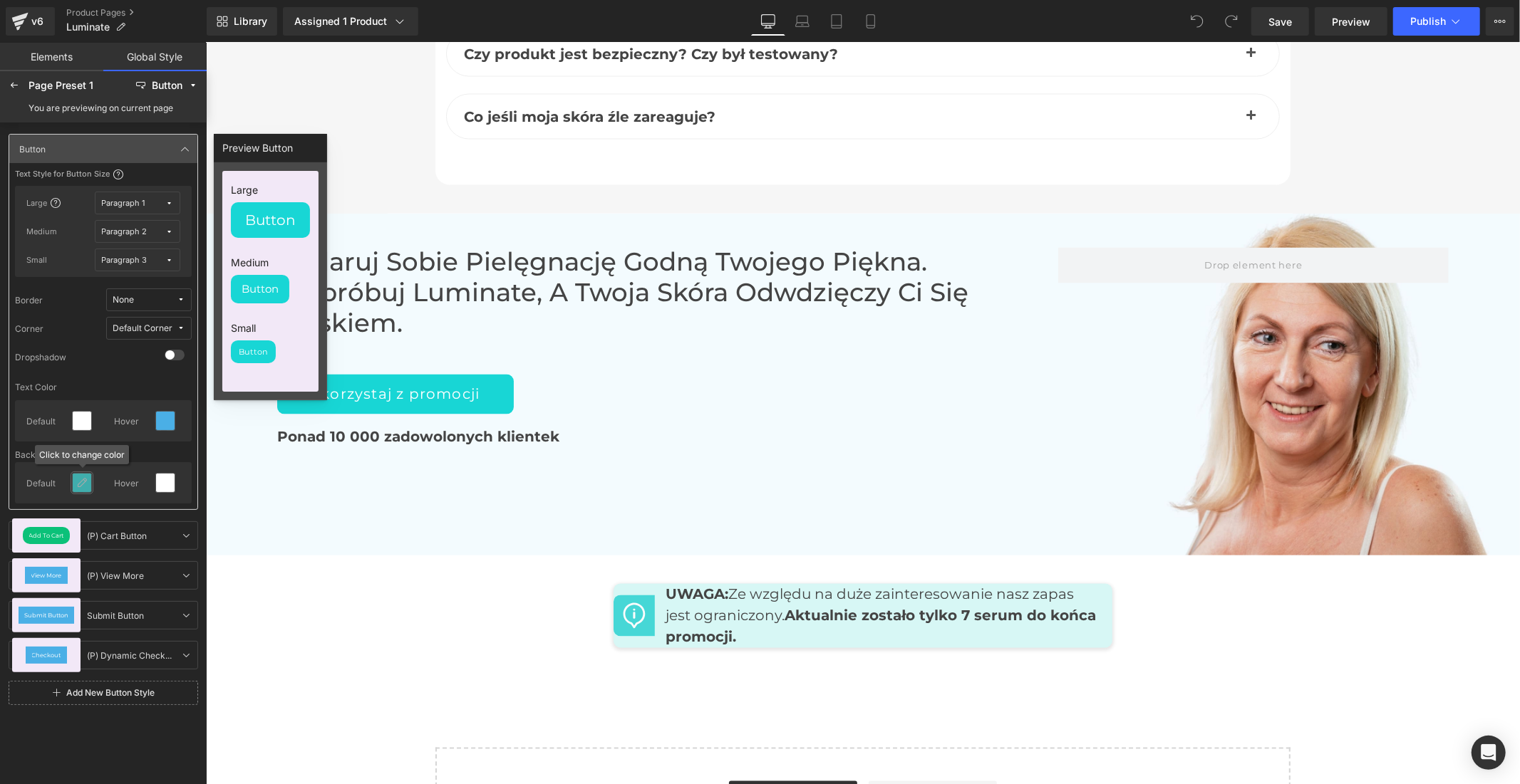
click at [81, 480] on icon at bounding box center [81, 482] width 11 height 11
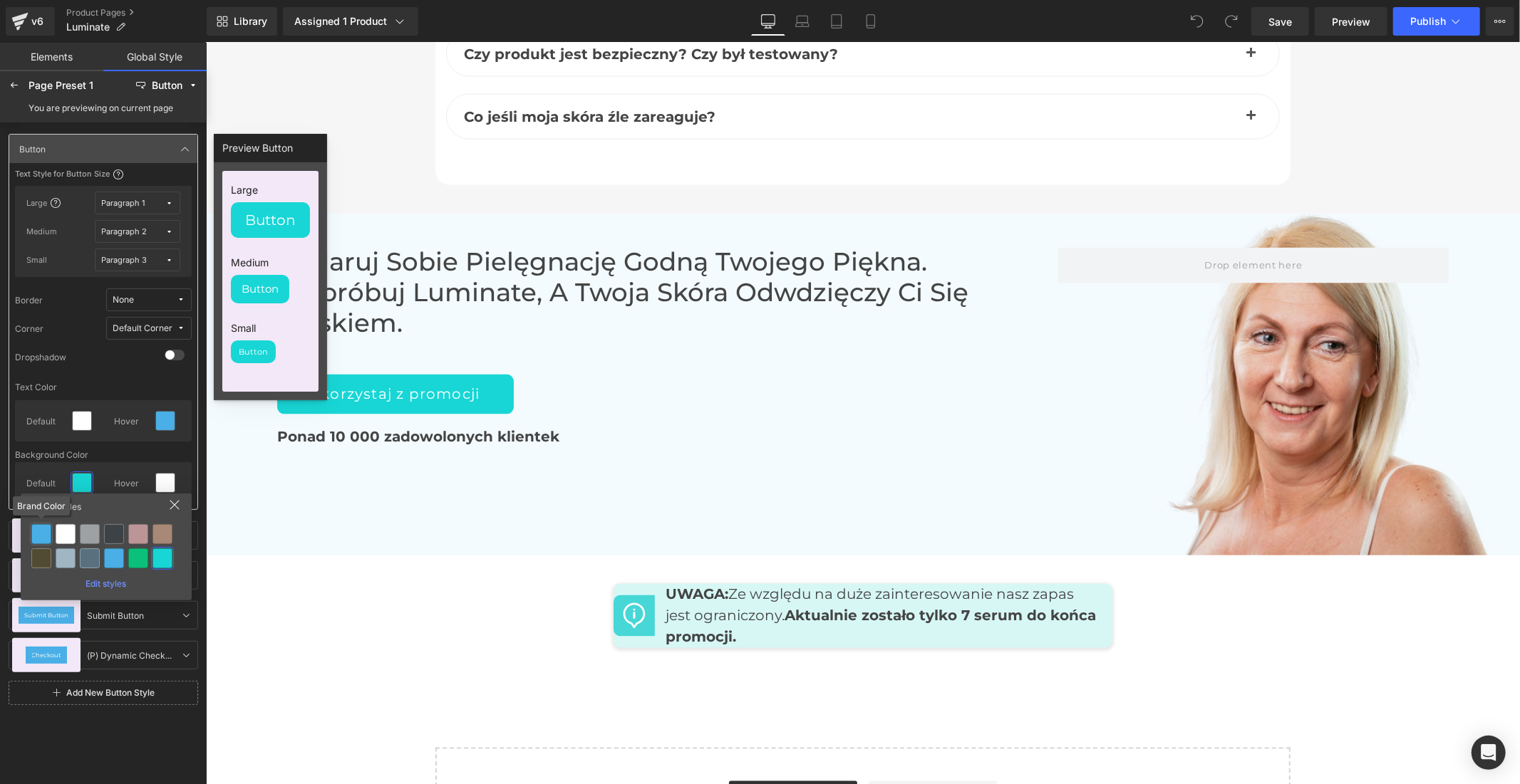
click at [41, 532] on div at bounding box center [41, 534] width 20 height 20
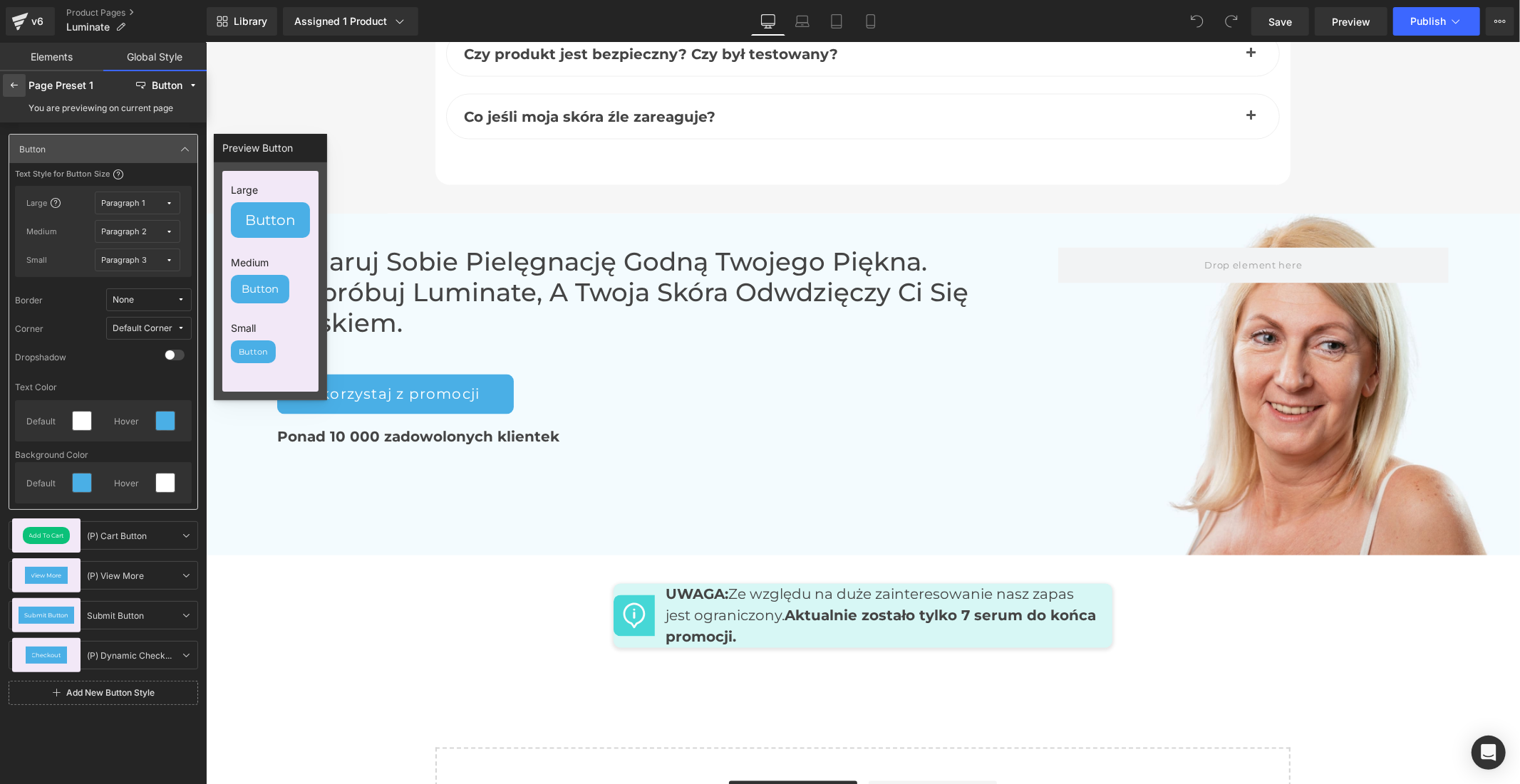
click at [18, 86] on icon at bounding box center [14, 85] width 11 height 11
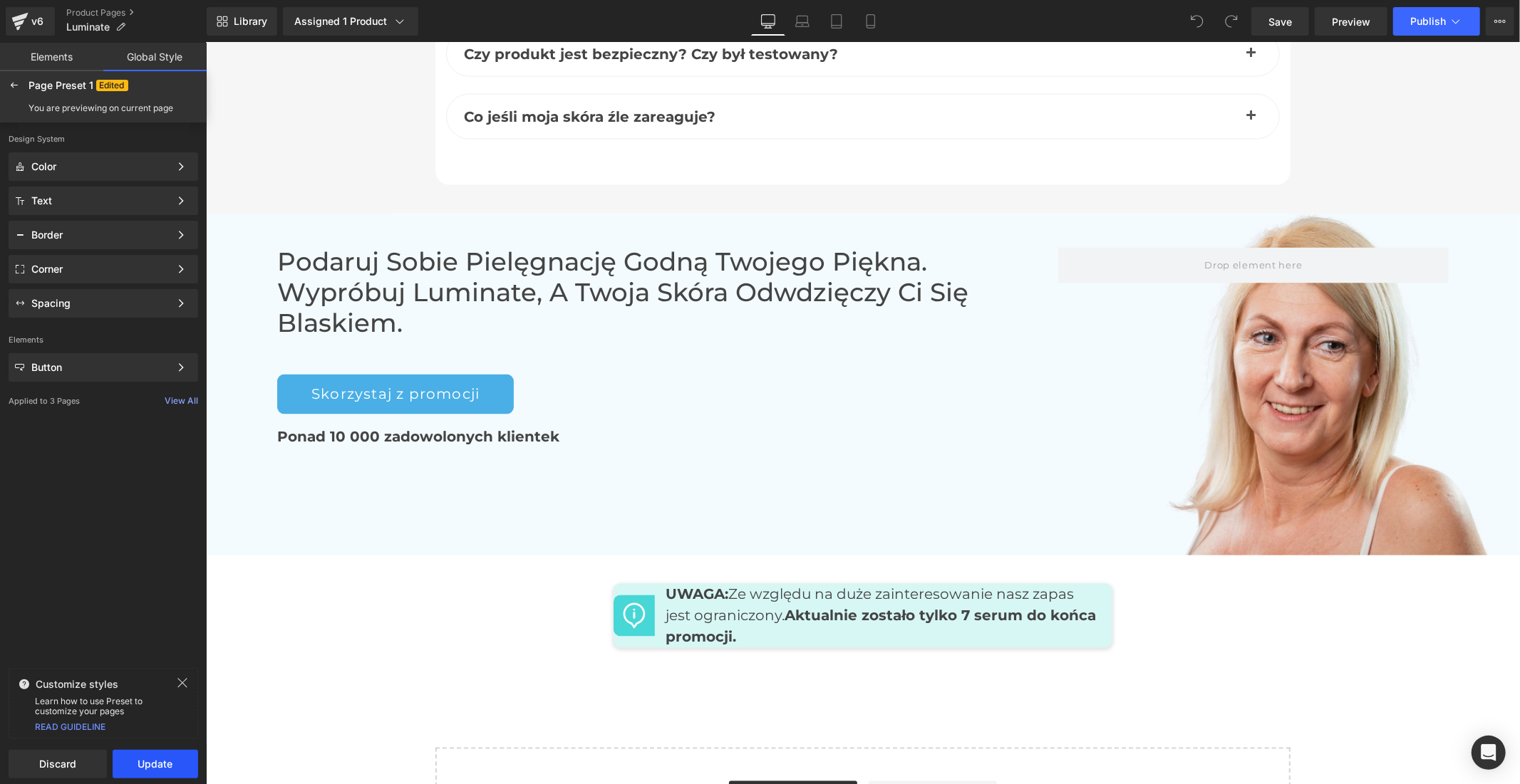
click at [157, 762] on button "Update" at bounding box center [155, 764] width 86 height 29
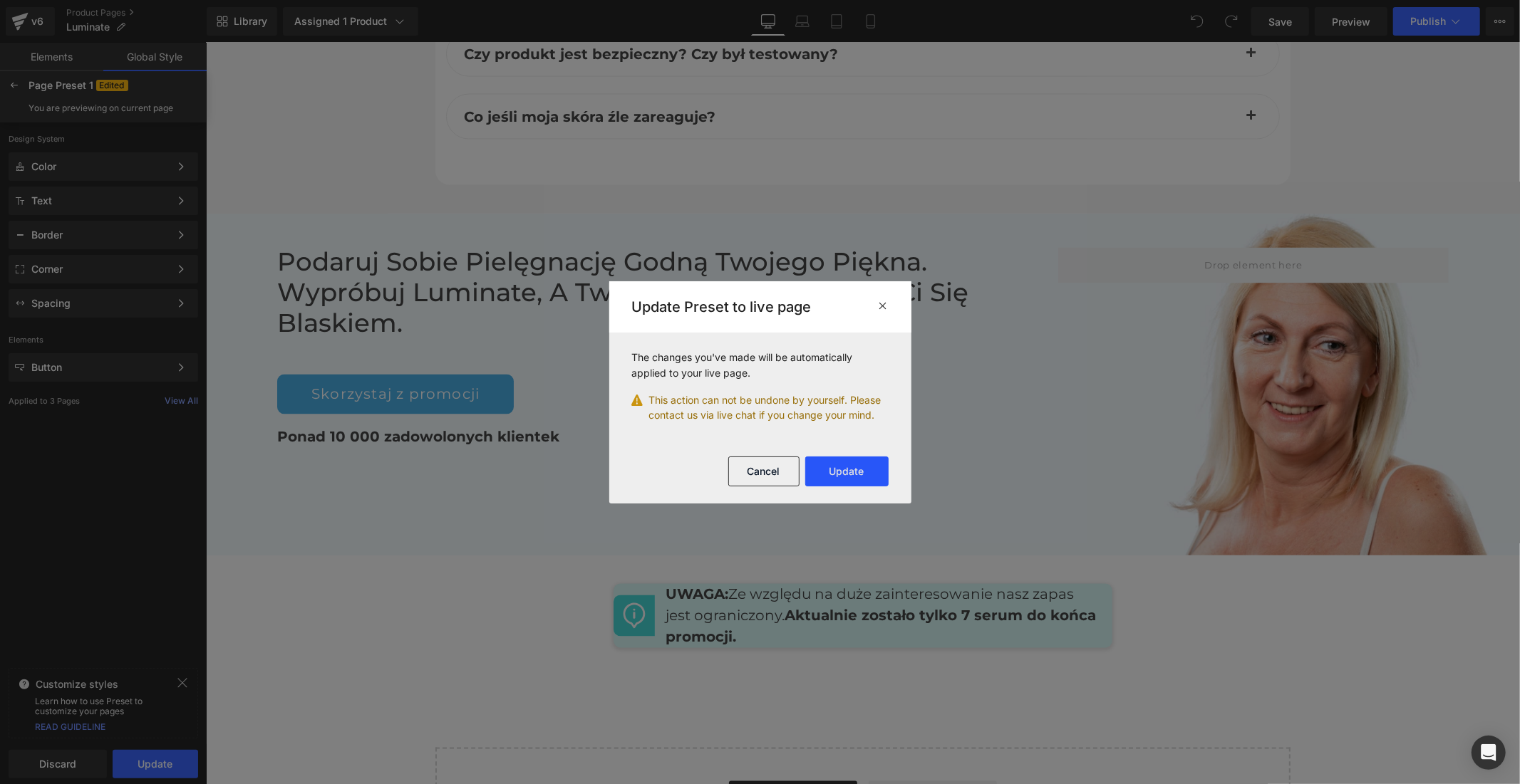
click at [829, 467] on button "Update" at bounding box center [847, 472] width 84 height 30
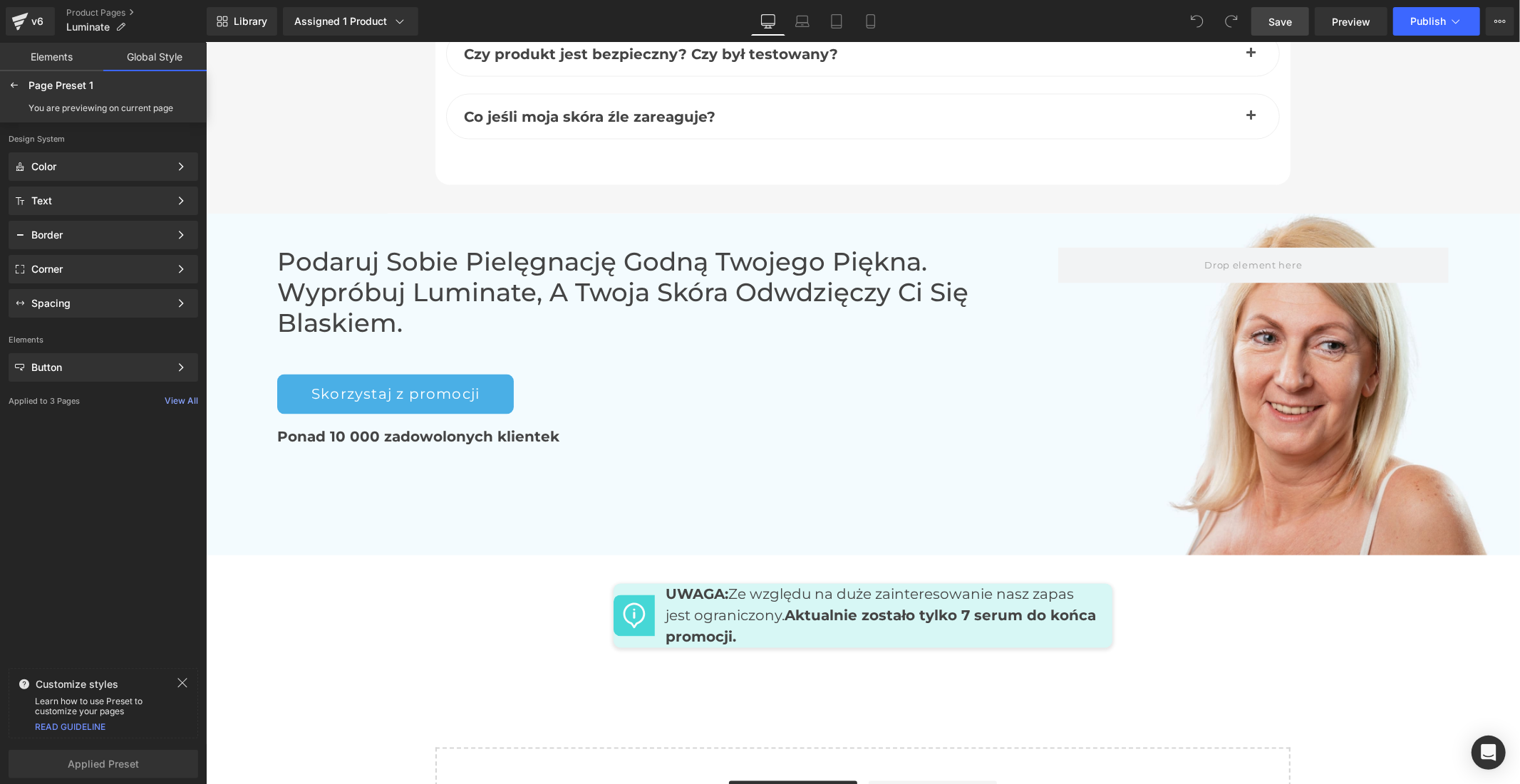
click at [1297, 23] on link "Save" at bounding box center [1280, 21] width 58 height 29
click at [1444, 23] on span "Publish" at bounding box center [1428, 21] width 36 height 11
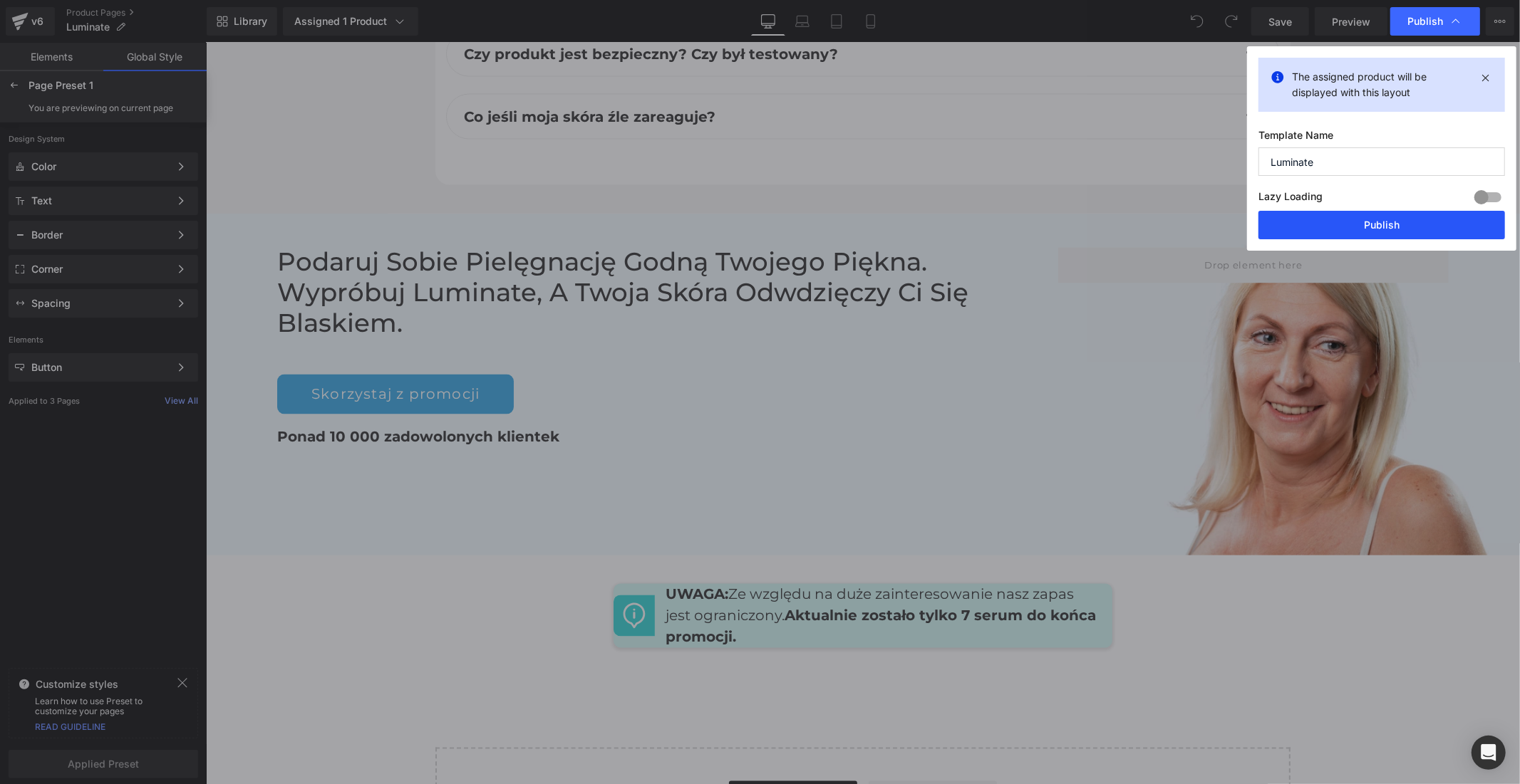
click at [1374, 223] on button "Publish" at bounding box center [1381, 225] width 247 height 29
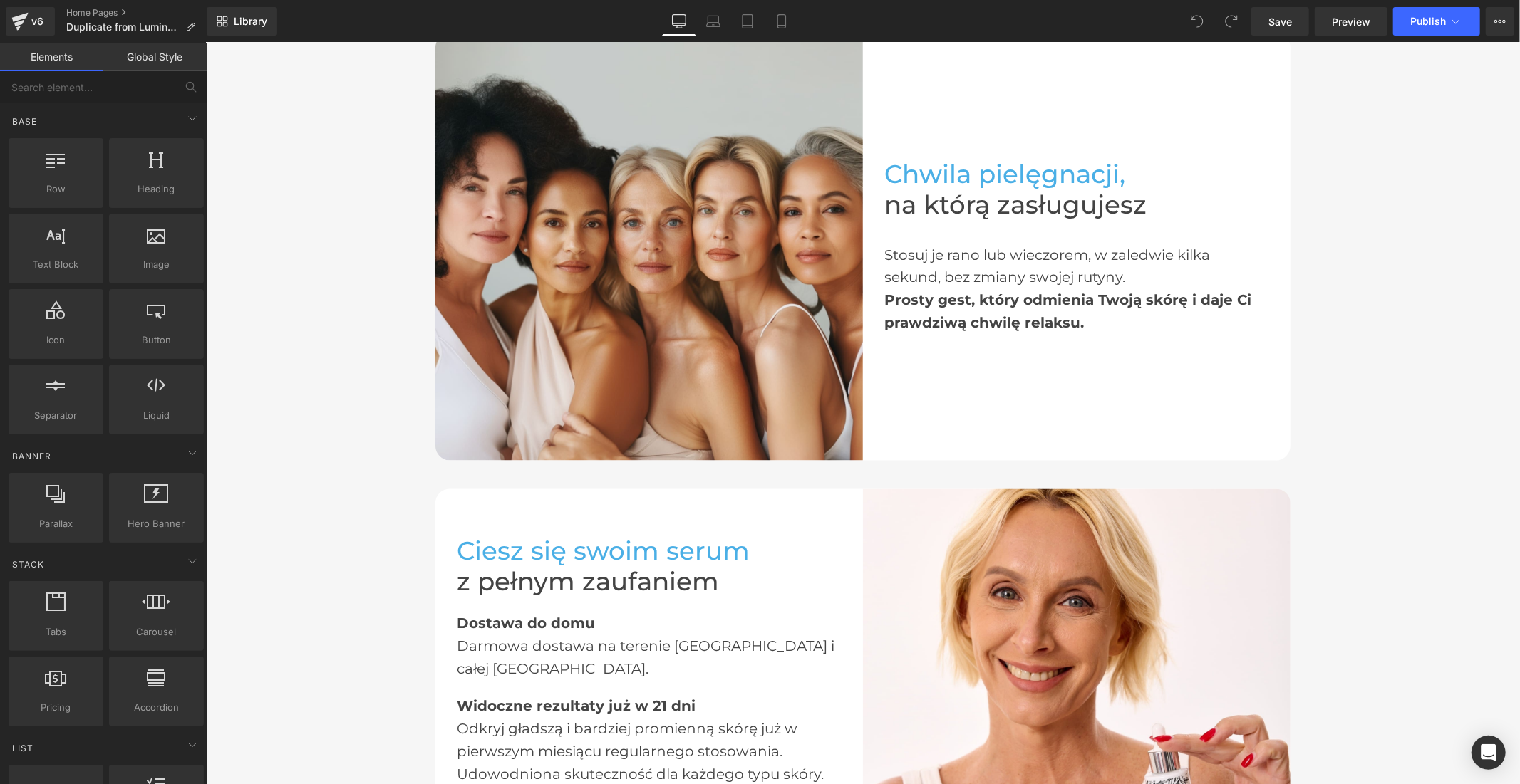
scroll to position [2611, 0]
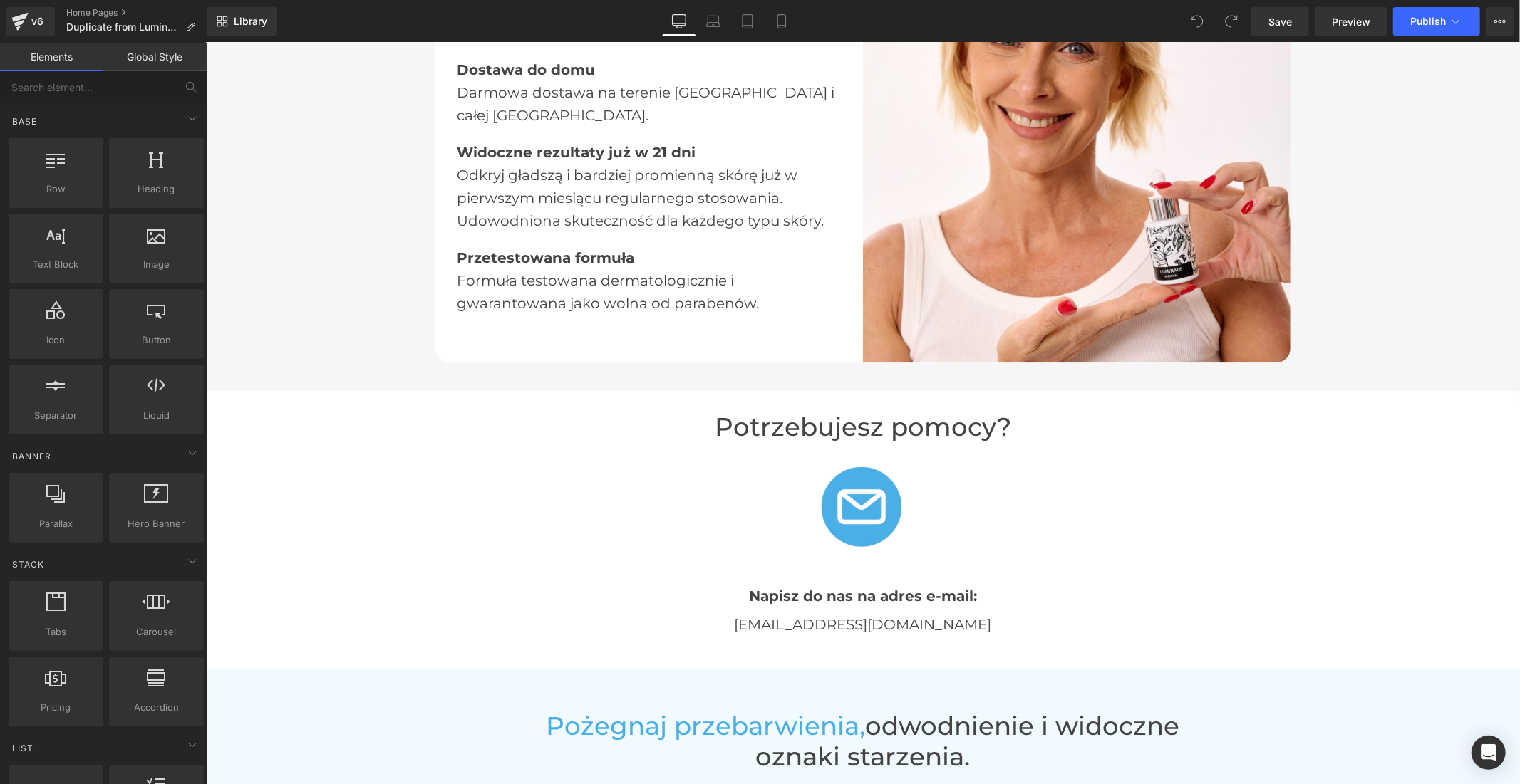
click at [136, 66] on link "Global Style" at bounding box center [154, 57] width 103 height 29
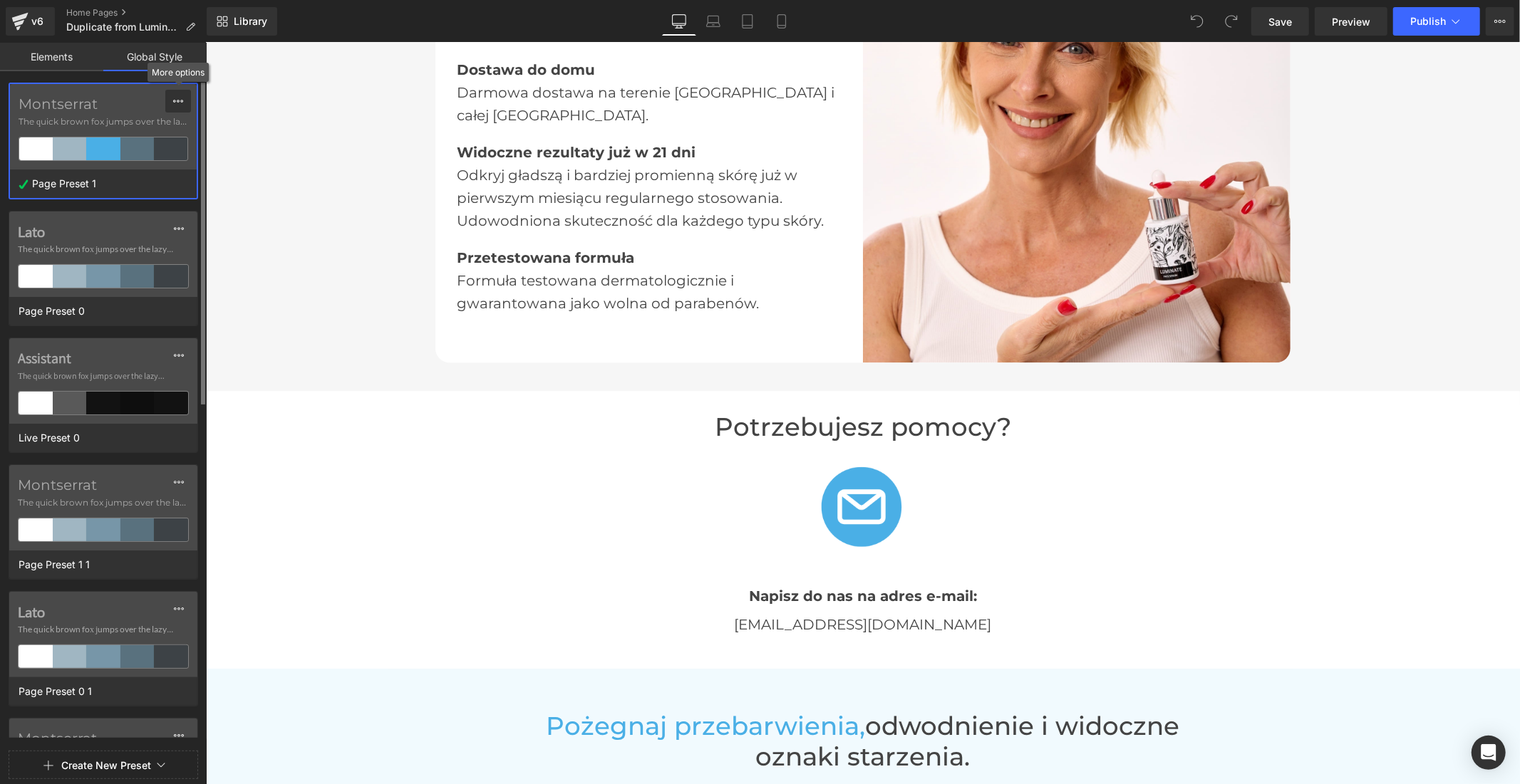
click at [175, 96] on icon at bounding box center [178, 100] width 11 height 11
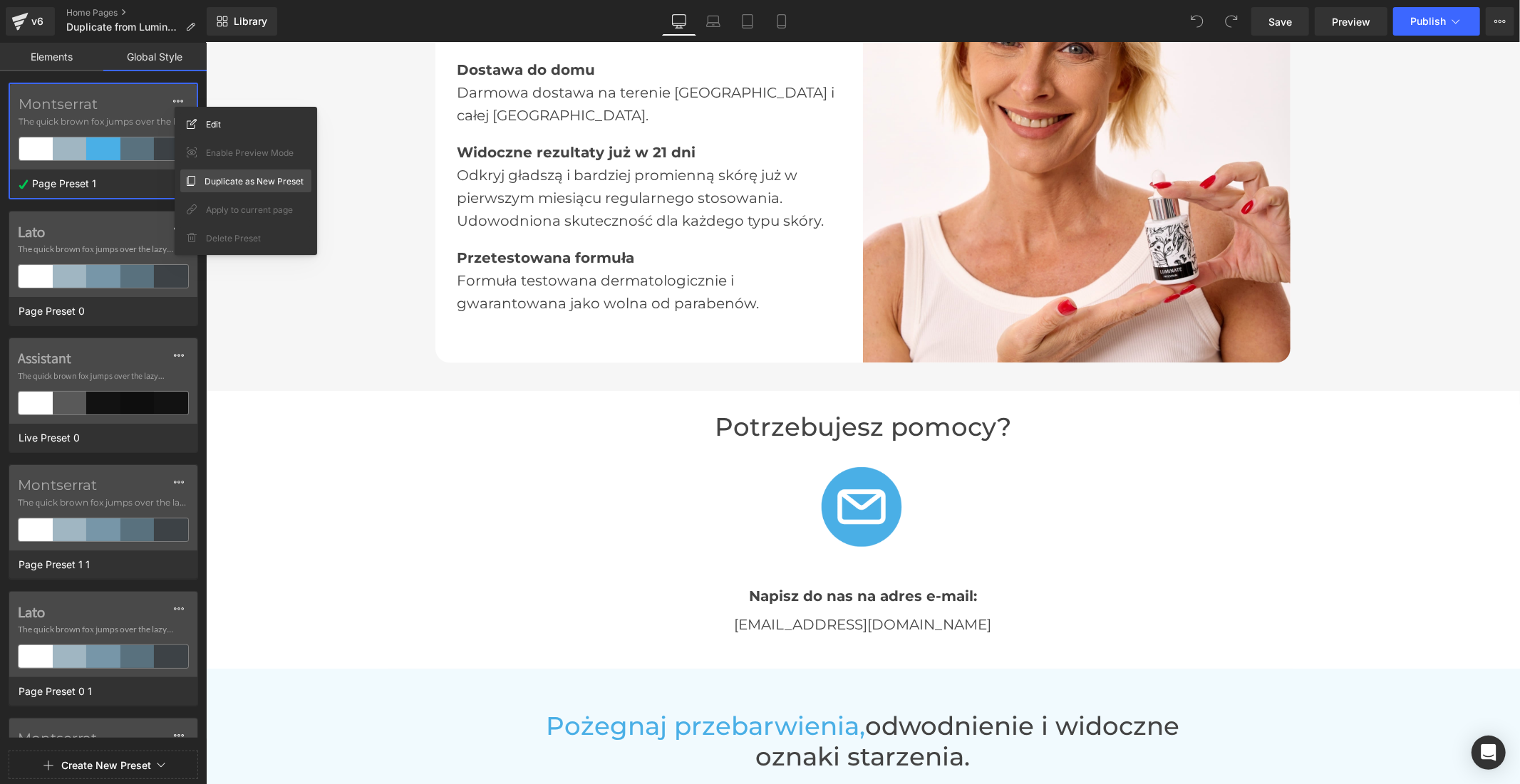
click at [229, 178] on span "Duplicate as New Preset" at bounding box center [254, 181] width 99 height 15
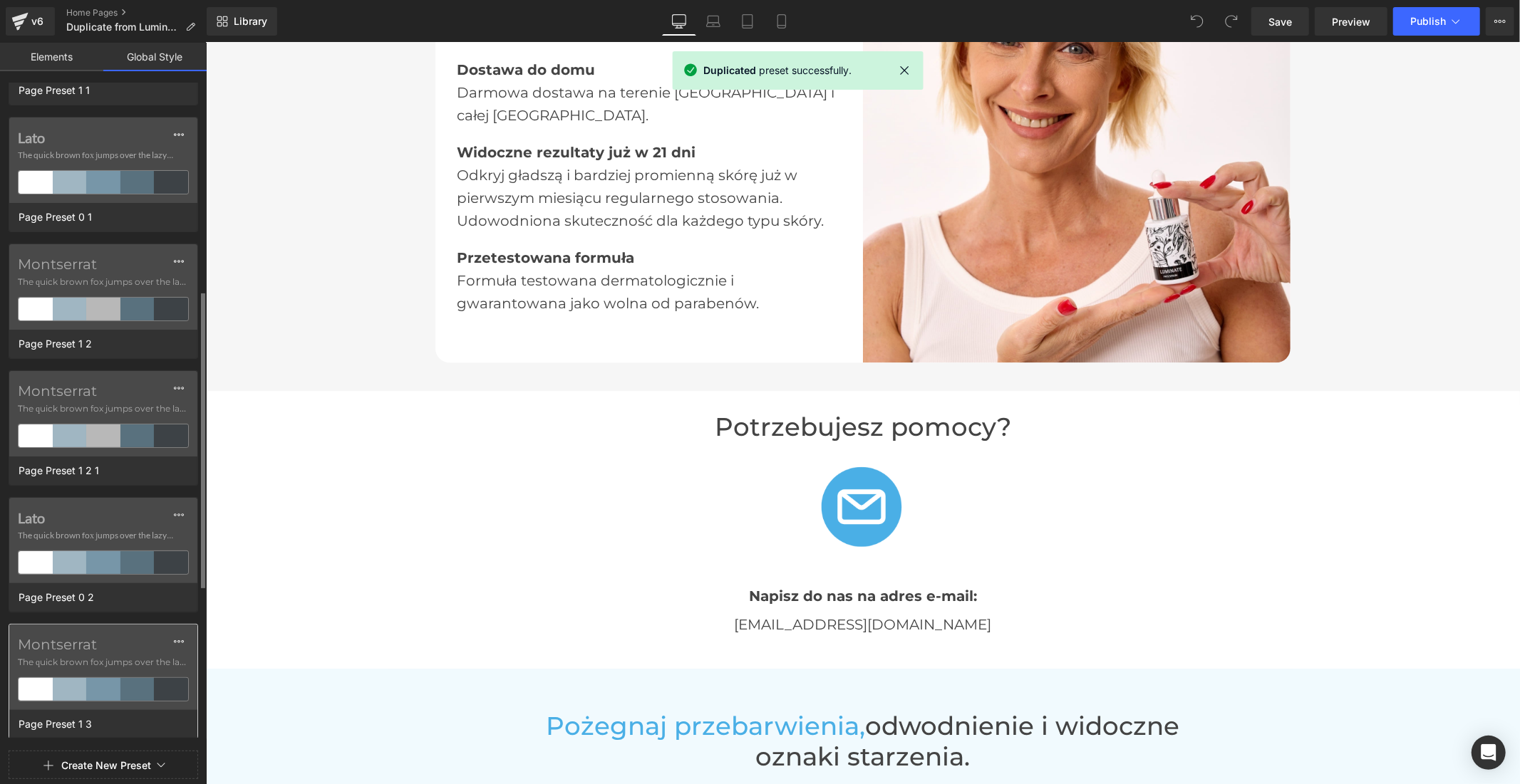
scroll to position [827, 0]
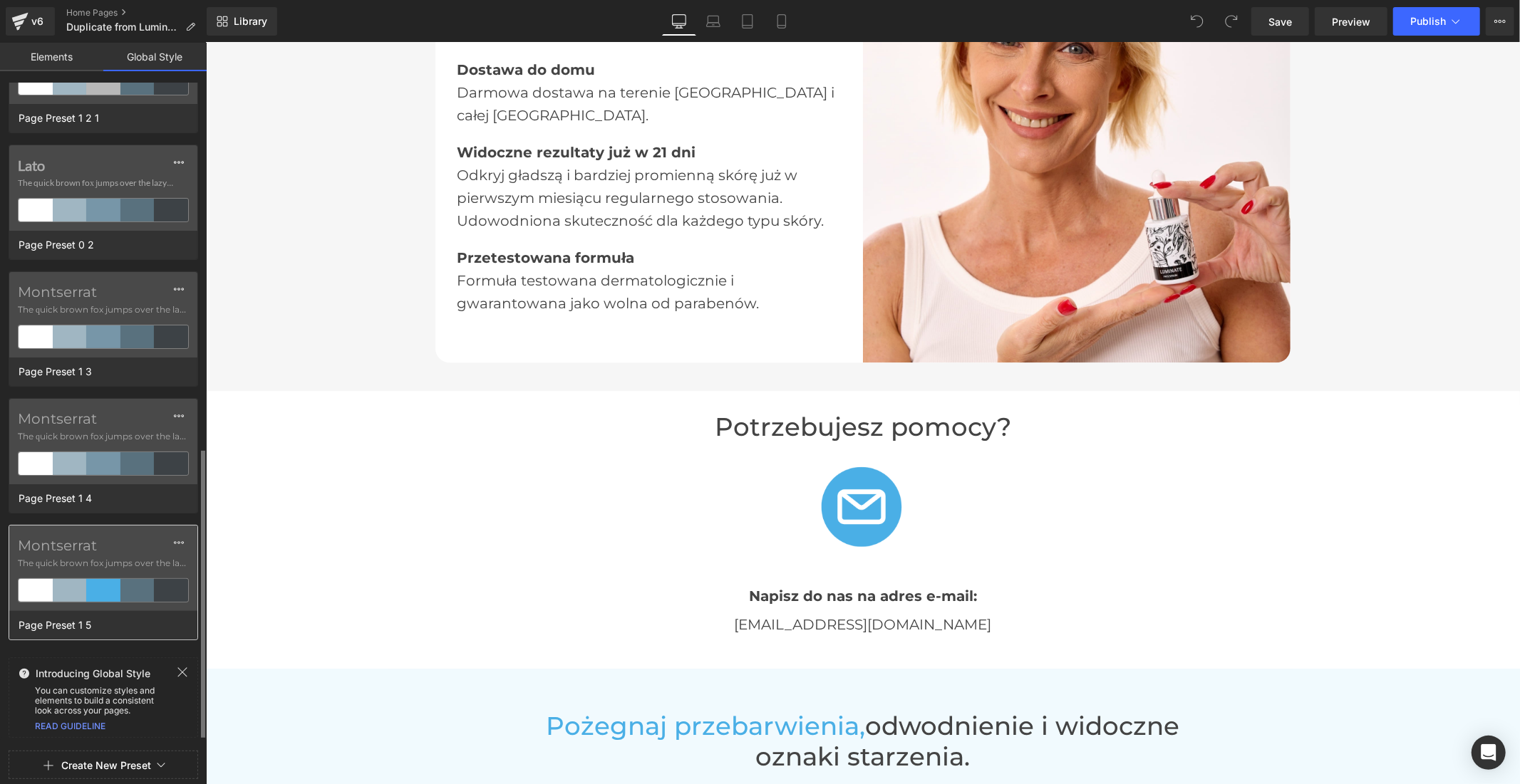
click at [67, 549] on label "Montserrat" at bounding box center [103, 546] width 171 height 17
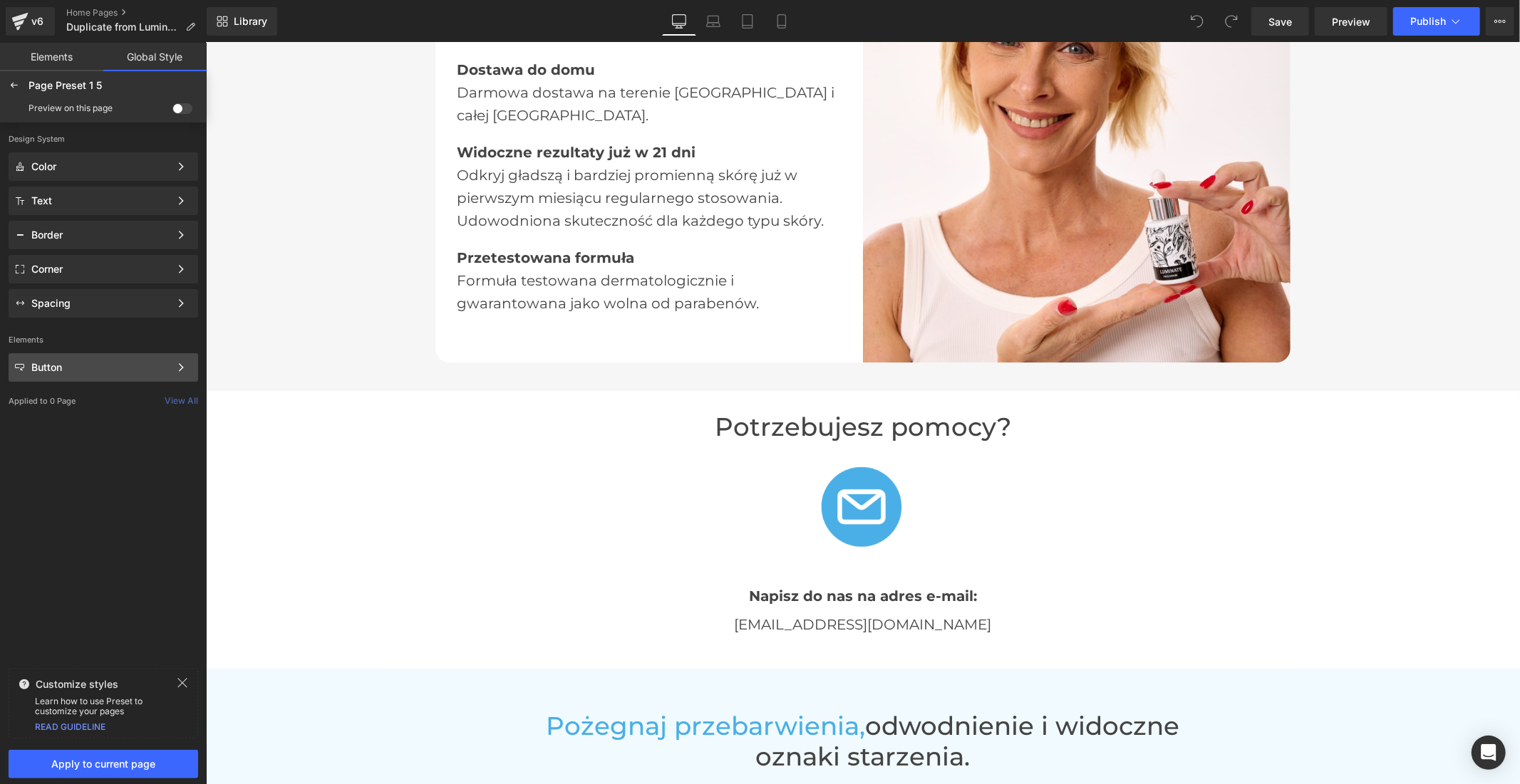
click at [45, 366] on div "Button" at bounding box center [100, 367] width 138 height 11
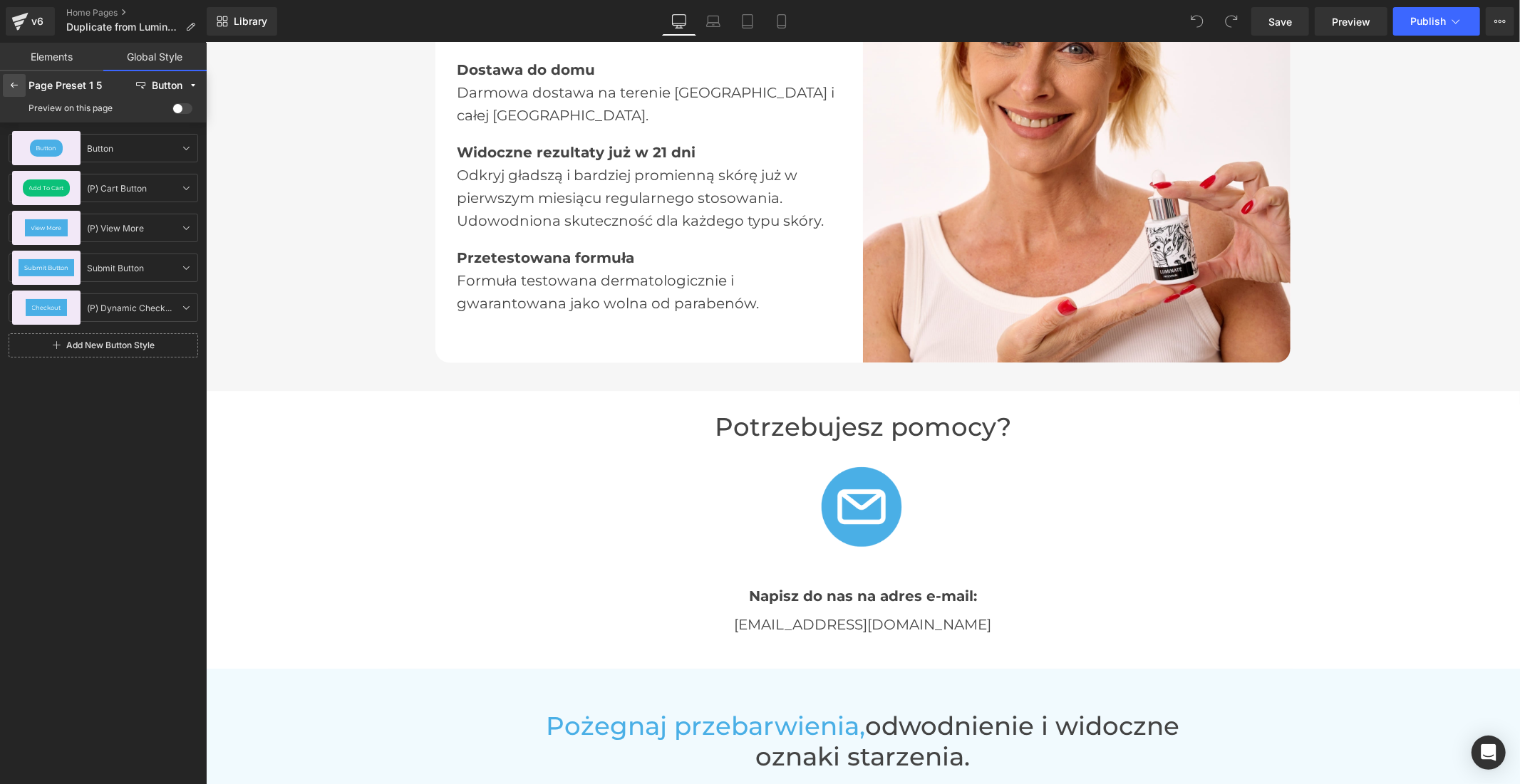
click at [17, 79] on icon at bounding box center [14, 85] width 11 height 11
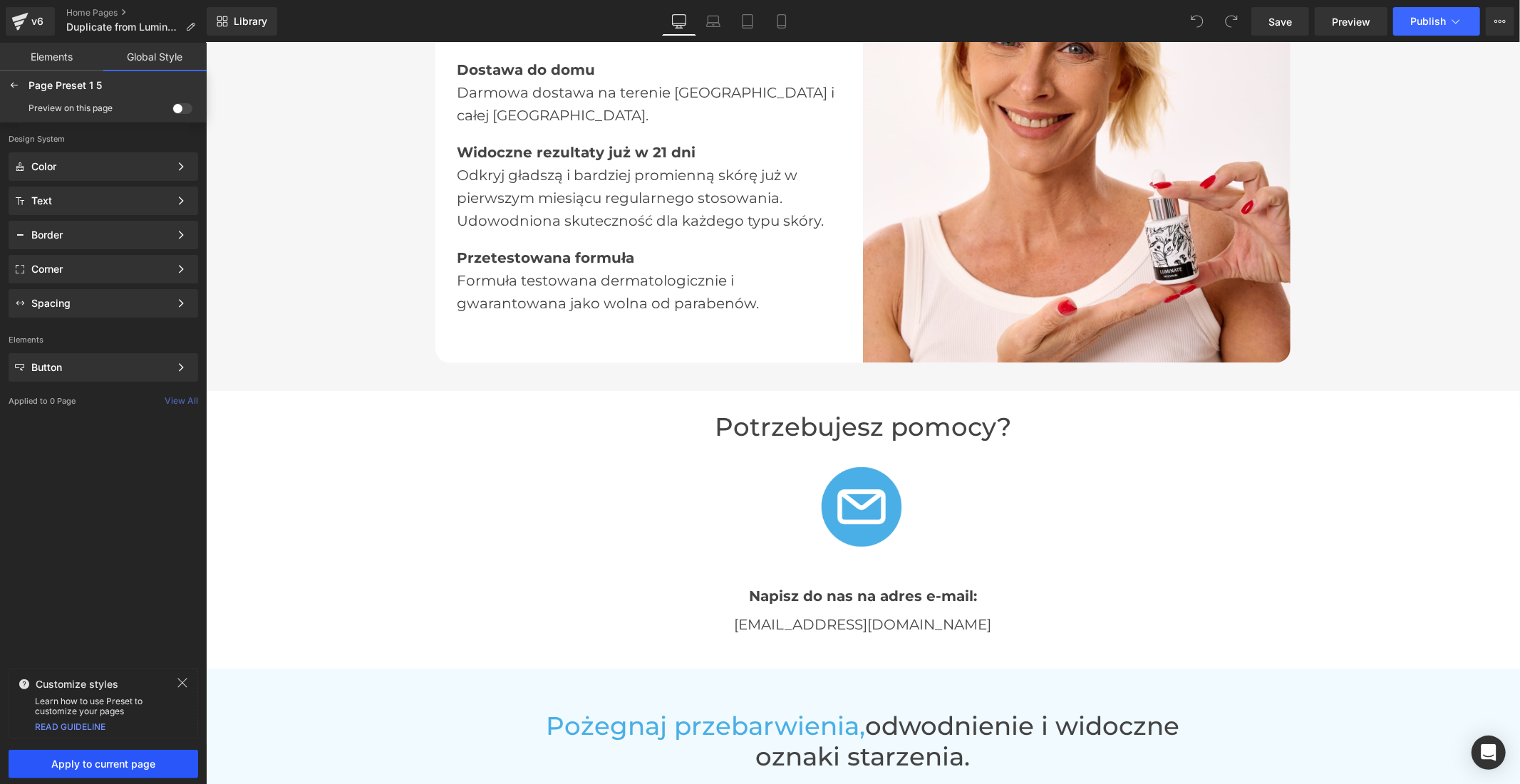
click at [107, 764] on span "Apply to current page" at bounding box center [104, 764] width 173 height 11
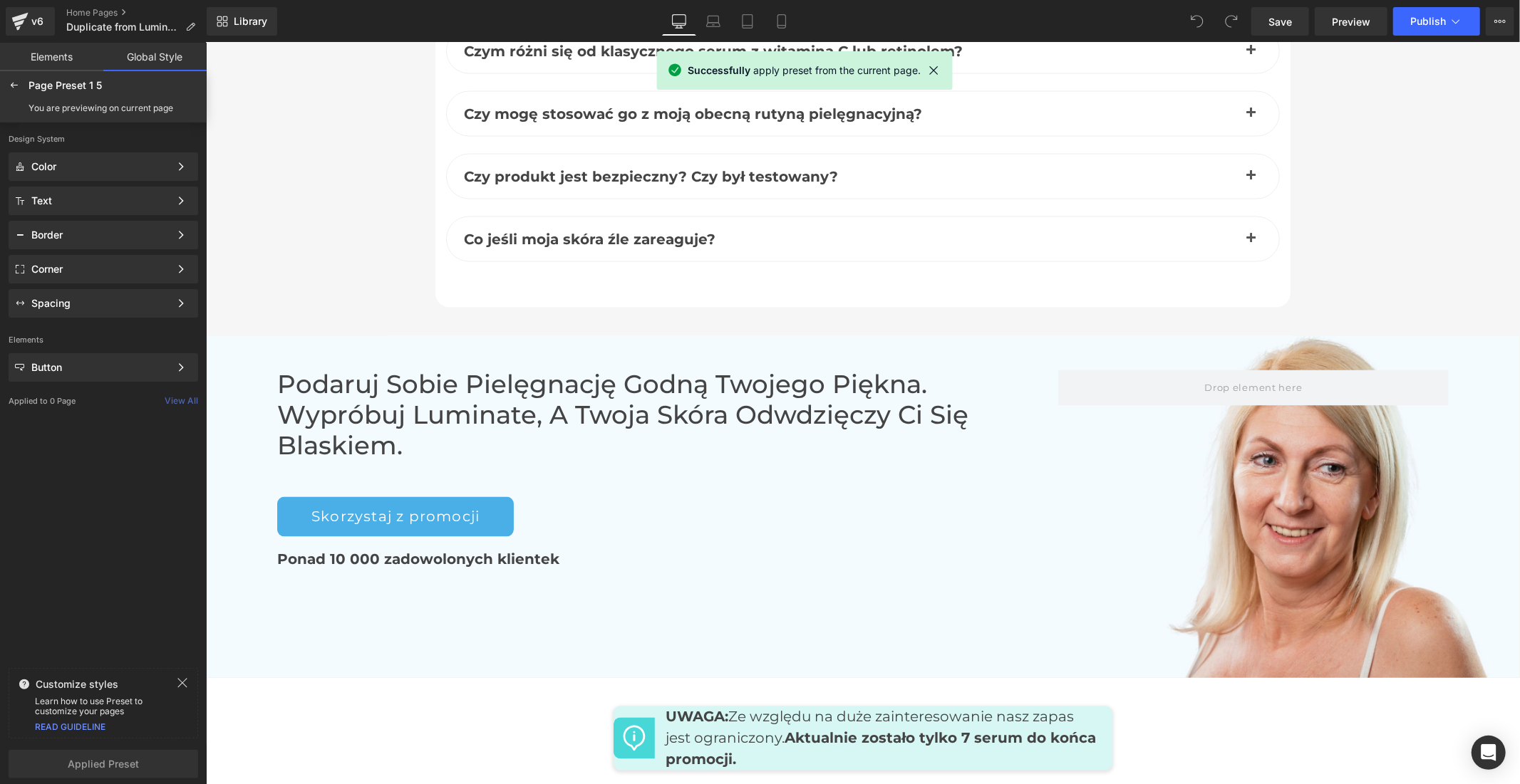
scroll to position [6727, 0]
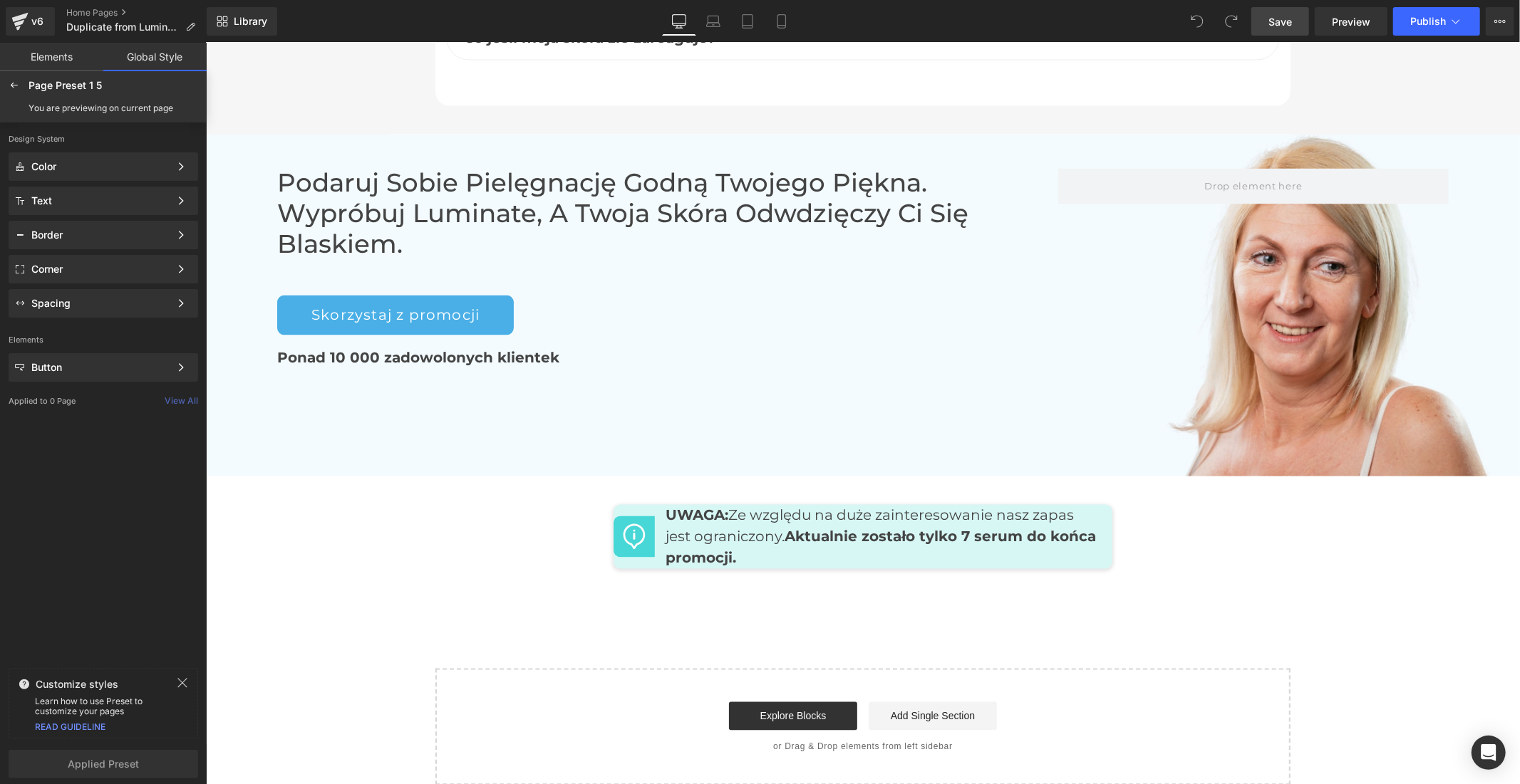
click at [1285, 14] on span "Save" at bounding box center [1280, 21] width 24 height 15
click at [1436, 19] on span "Publish" at bounding box center [1428, 21] width 36 height 11
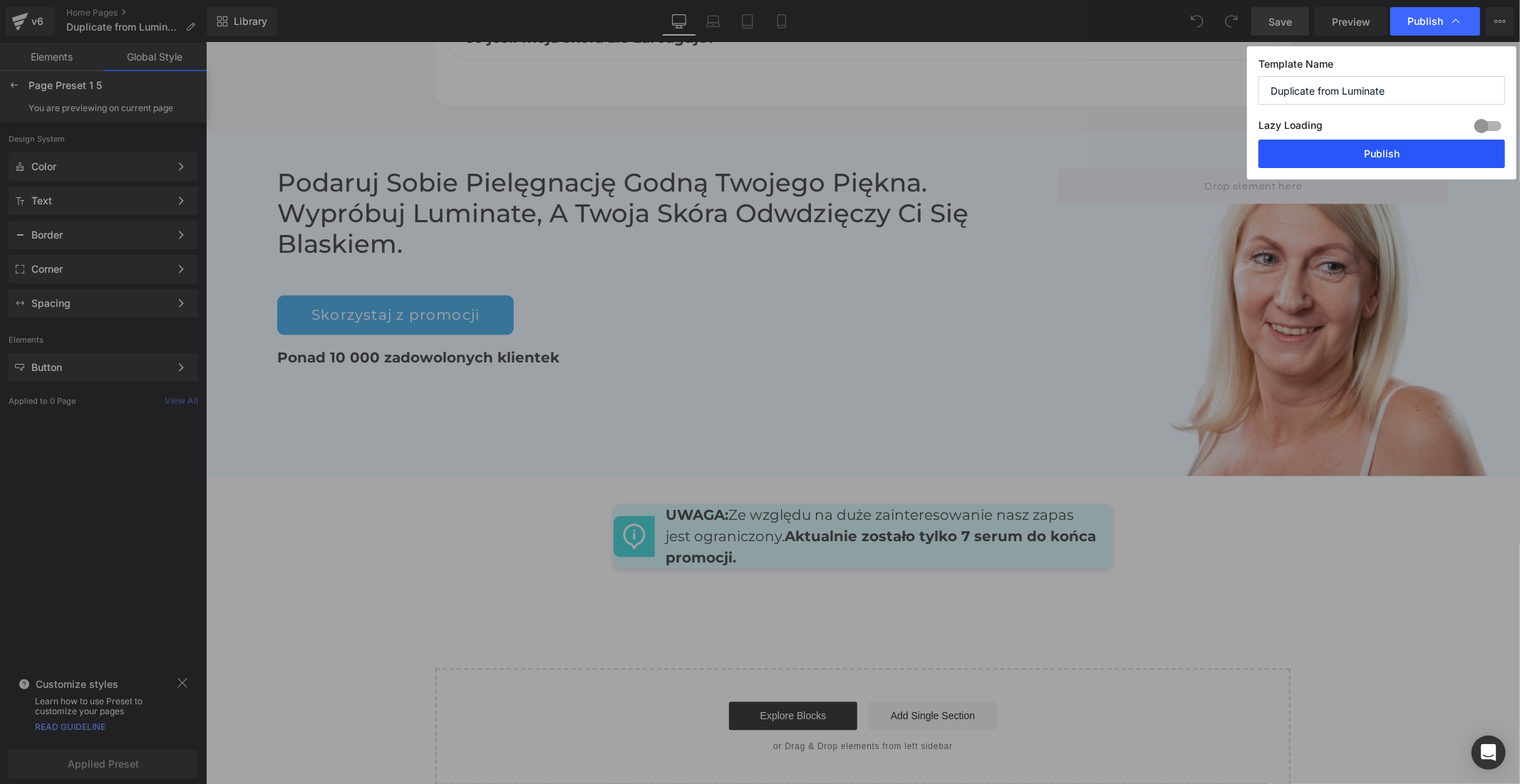
click at [1355, 157] on button "Publish" at bounding box center [1381, 153] width 247 height 29
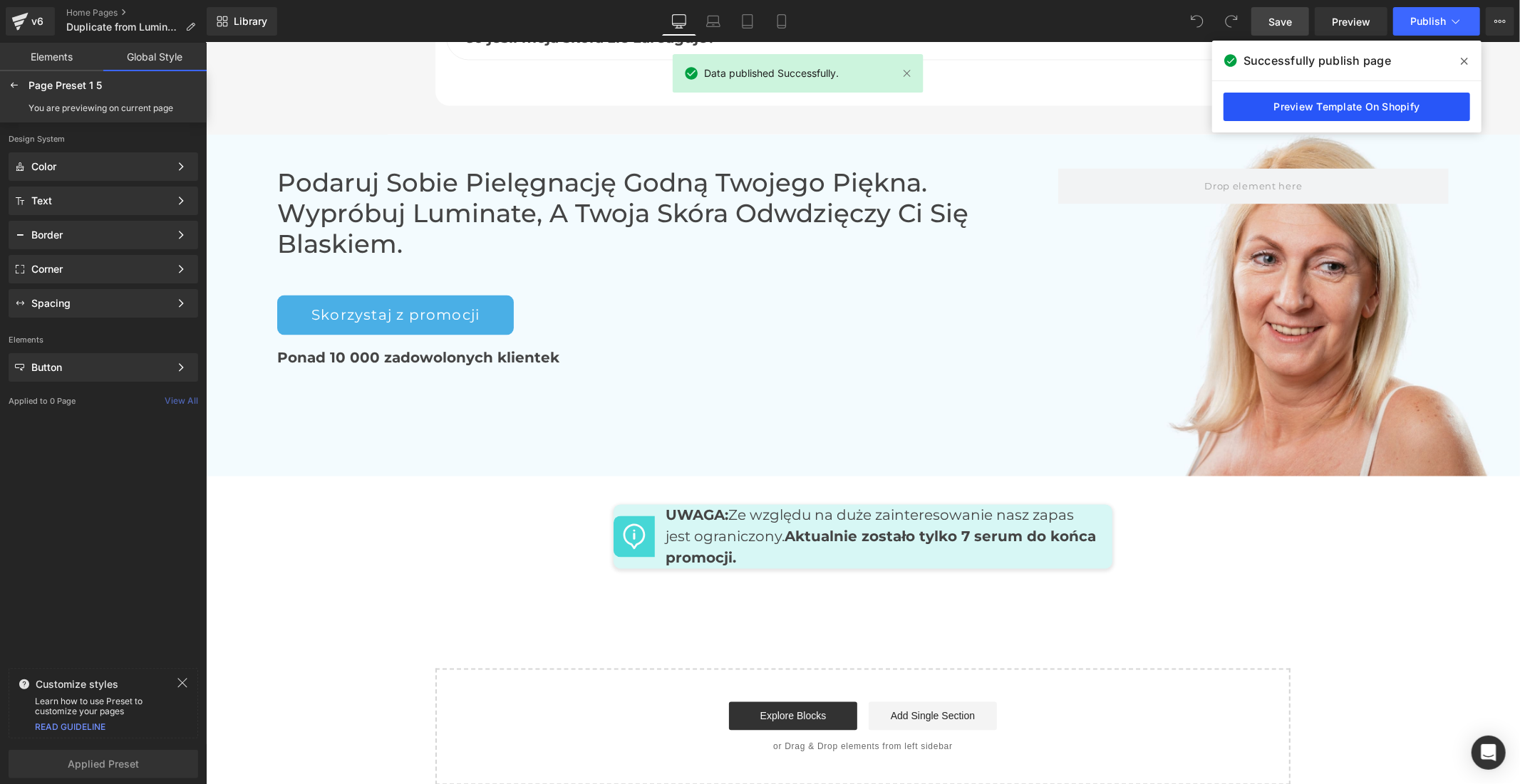
click at [1348, 101] on link "Preview Template On Shopify" at bounding box center [1346, 106] width 247 height 29
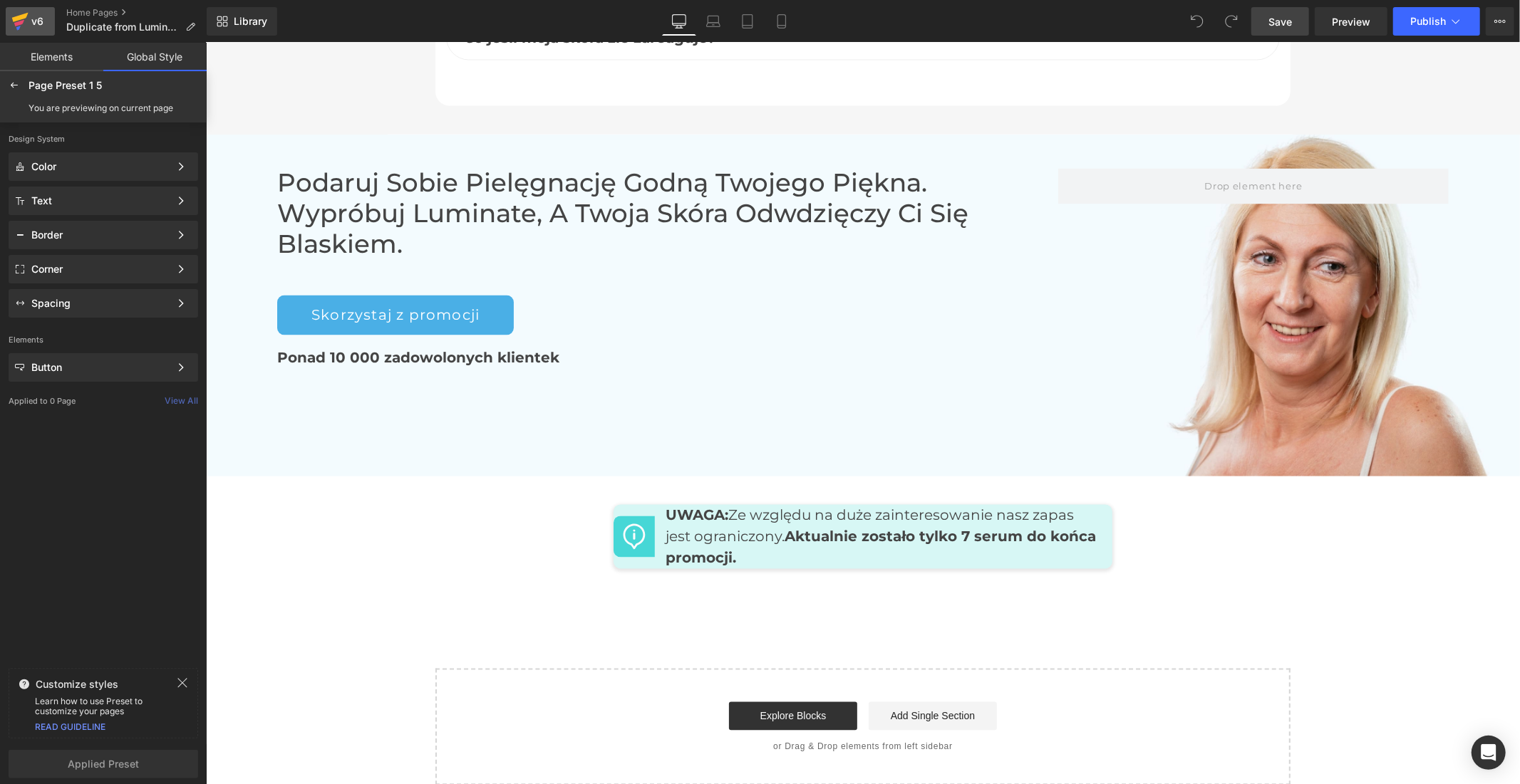
click at [20, 12] on icon at bounding box center [20, 21] width 17 height 36
